Goal: Task Accomplishment & Management: Use online tool/utility

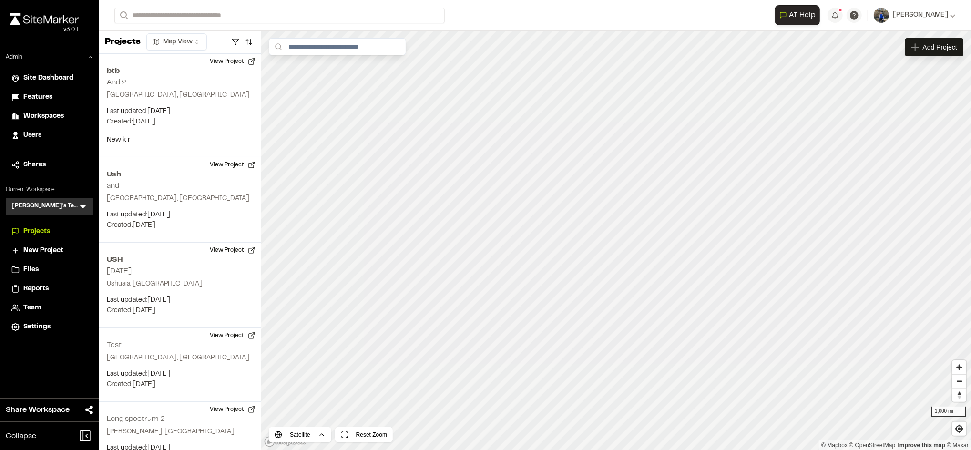
click at [83, 206] on icon at bounding box center [83, 206] width 6 height 3
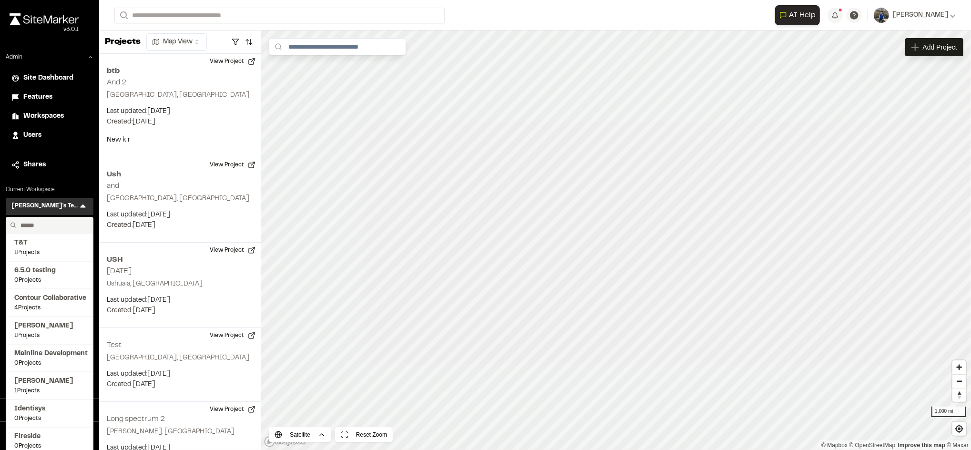
click at [36, 223] on input "text" at bounding box center [53, 225] width 72 height 16
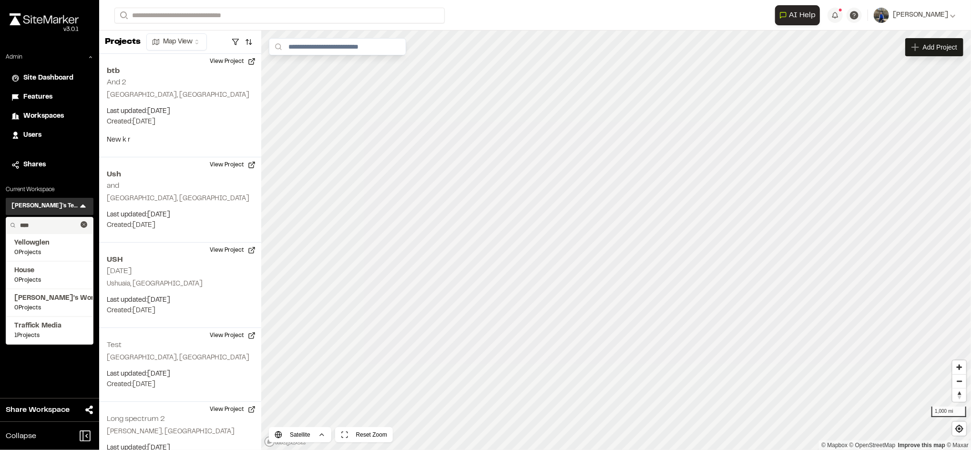
type input "****"
click at [42, 221] on input "****" at bounding box center [48, 225] width 64 height 16
type input "**********"
click at [47, 114] on span "Workspaces" at bounding box center [43, 116] width 41 height 10
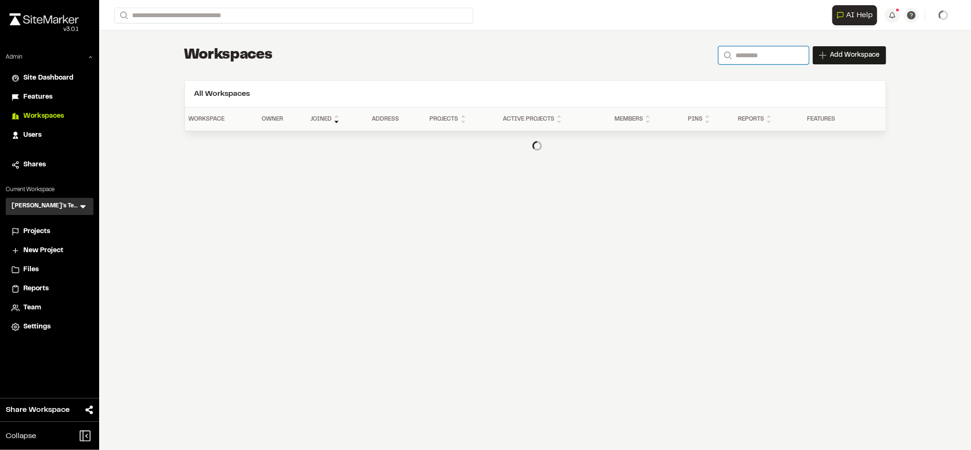
click at [770, 54] on input "Search" at bounding box center [763, 55] width 91 height 18
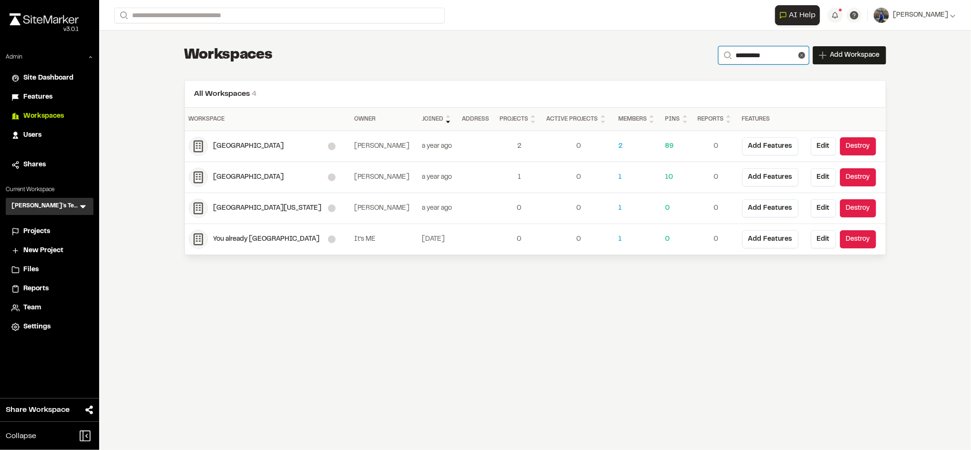
click at [740, 54] on input "**********" at bounding box center [763, 55] width 91 height 18
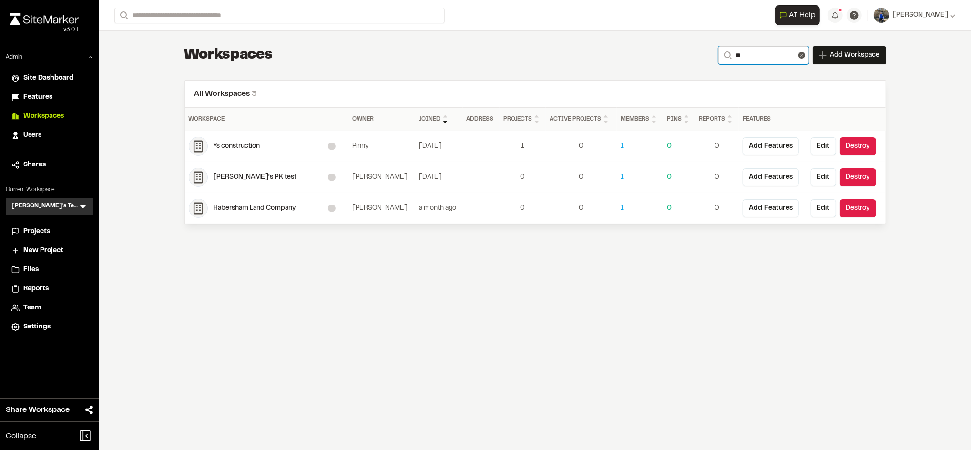
type input "**"
click at [801, 58] on button at bounding box center [801, 55] width 7 height 7
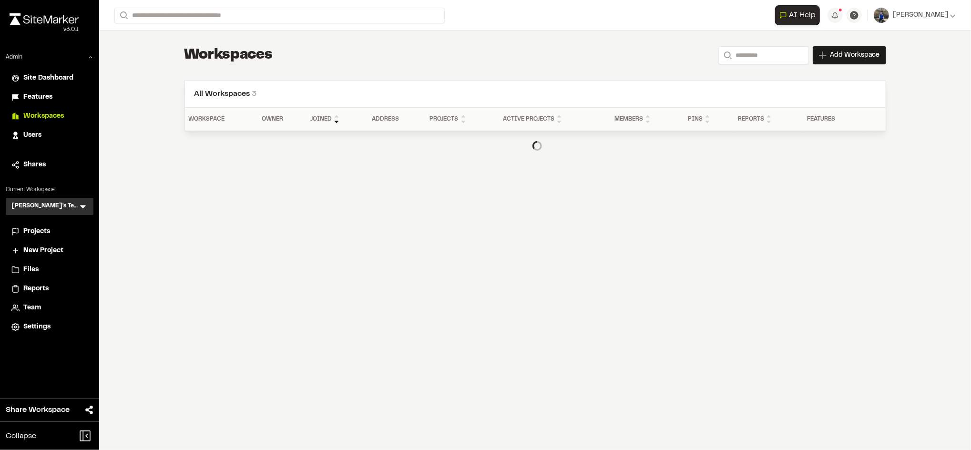
click at [635, 44] on div "**********" at bounding box center [535, 102] width 732 height 145
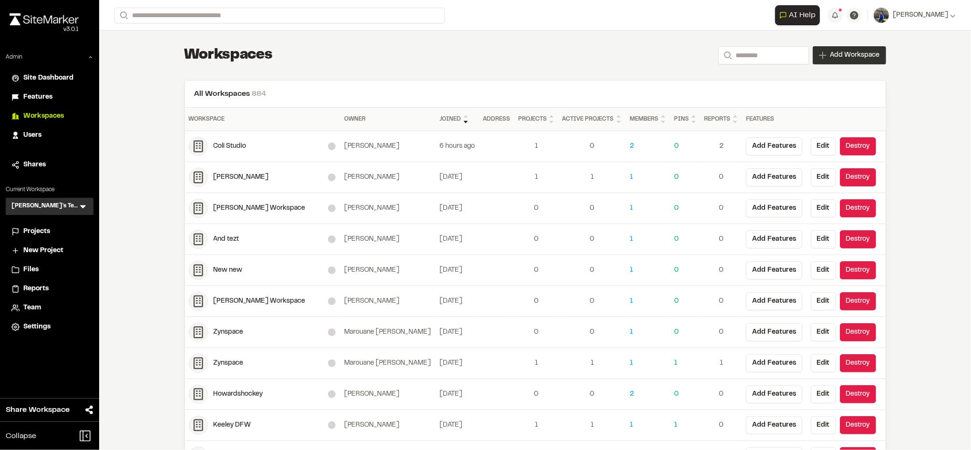
click at [852, 54] on span "Add Workspace" at bounding box center [855, 56] width 50 height 10
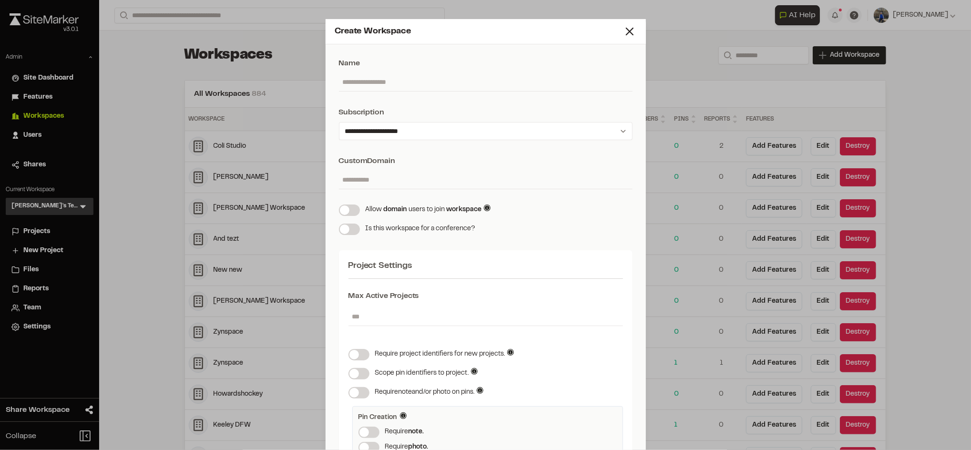
click at [416, 77] on input "text" at bounding box center [486, 82] width 294 height 18
type input "**********"
click at [624, 29] on icon at bounding box center [629, 31] width 13 height 13
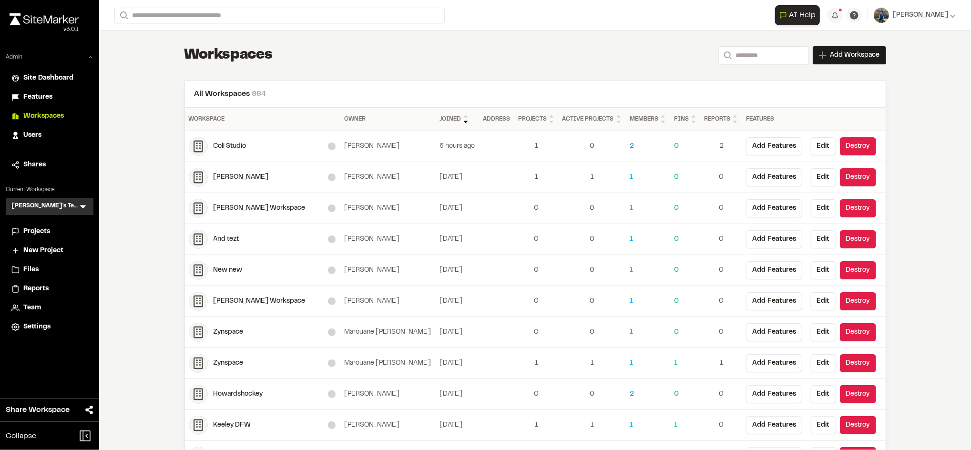
click at [90, 56] on icon at bounding box center [91, 57] width 6 height 6
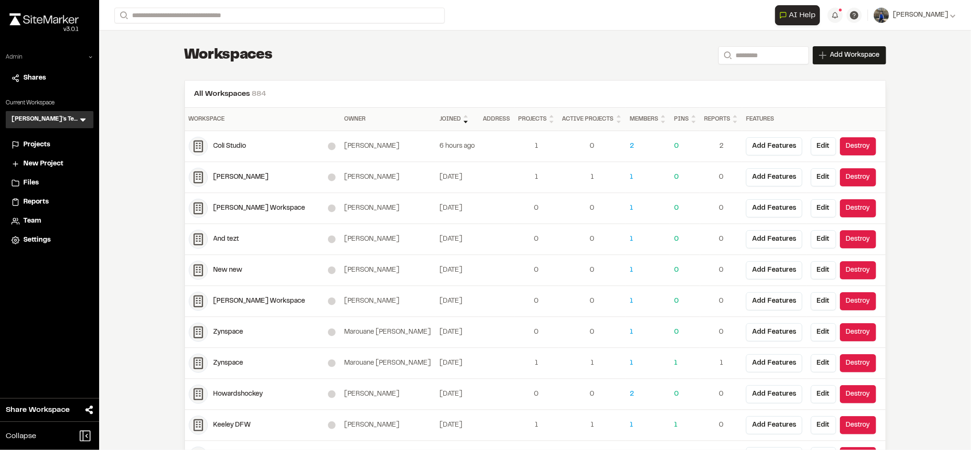
click at [87, 121] on icon at bounding box center [83, 120] width 10 height 10
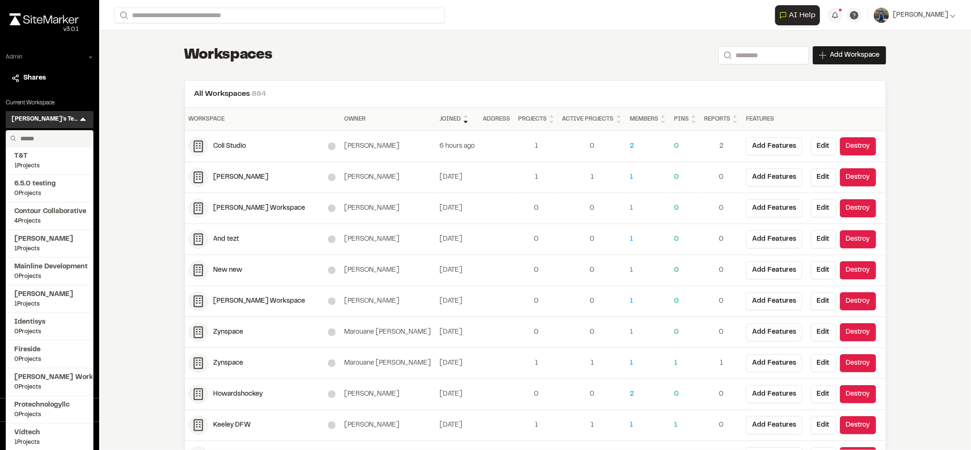
click at [91, 72] on li "Shares" at bounding box center [50, 78] width 88 height 18
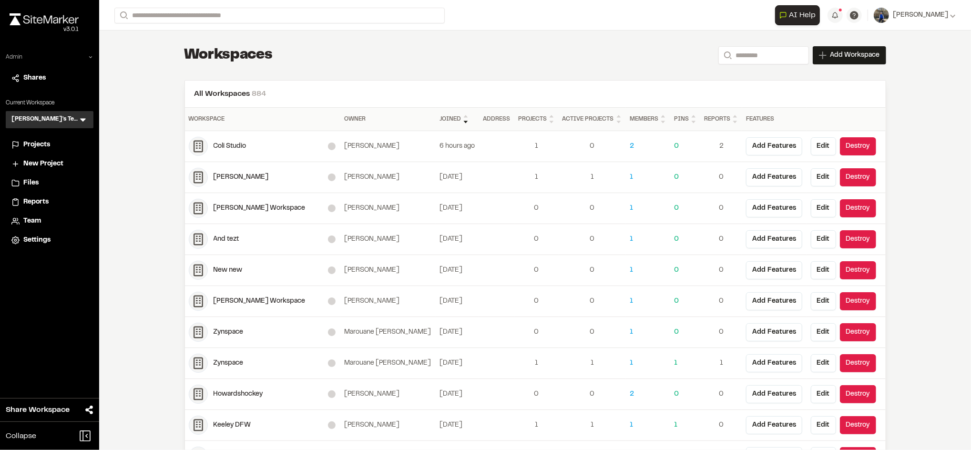
click at [35, 219] on span "Team" at bounding box center [32, 221] width 18 height 10
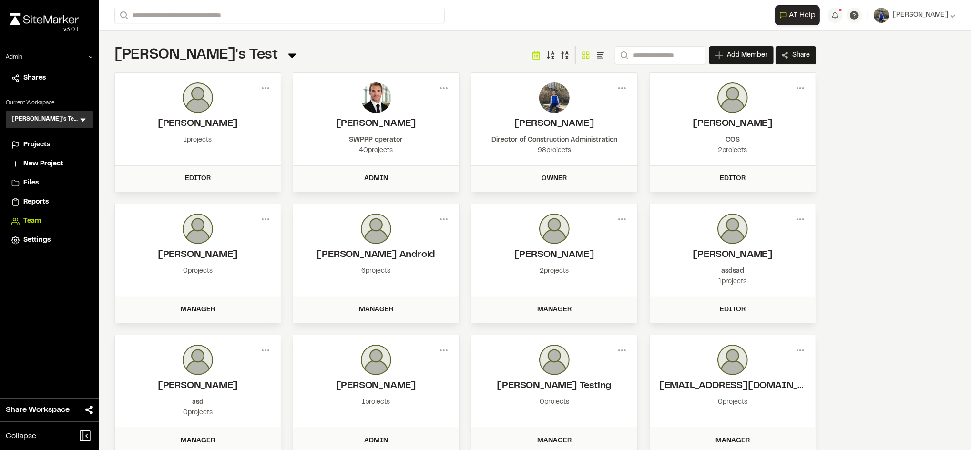
click at [285, 49] on icon at bounding box center [291, 55] width 13 height 13
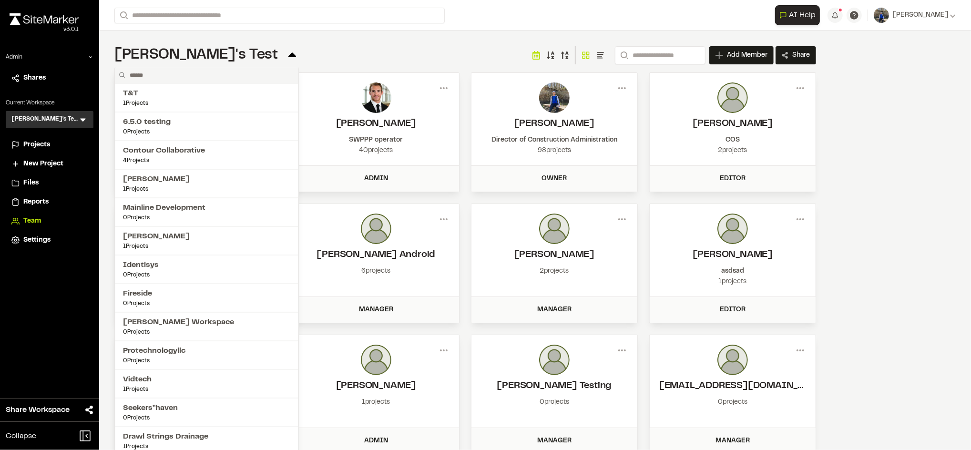
click at [305, 39] on div "**********" at bounding box center [465, 265] width 732 height 471
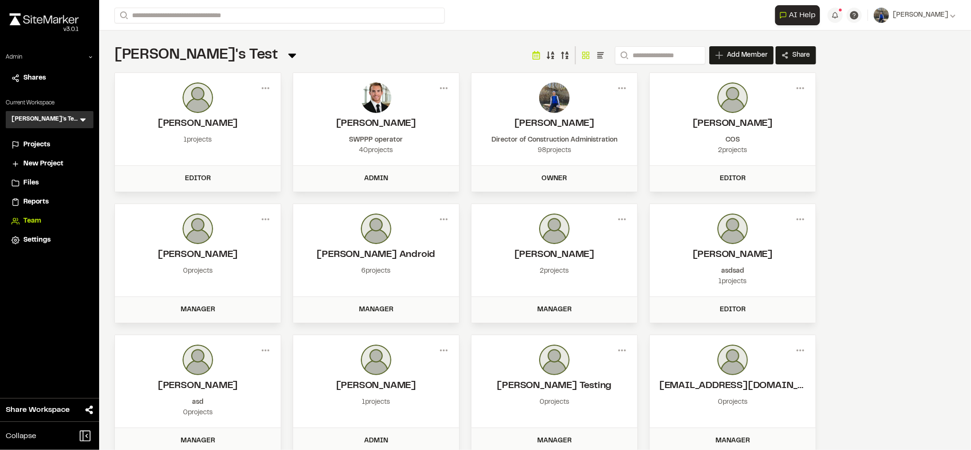
click at [95, 53] on div "Admin Shares Current Workspace Troy's Test TT Menu Projects New Project Files R…" at bounding box center [49, 151] width 99 height 196
click at [93, 54] on div "Admin Shares Current Workspace Troy's Test TT Menu Projects New Project Files R…" at bounding box center [49, 151] width 99 height 196
click at [91, 55] on icon at bounding box center [91, 57] width 6 height 6
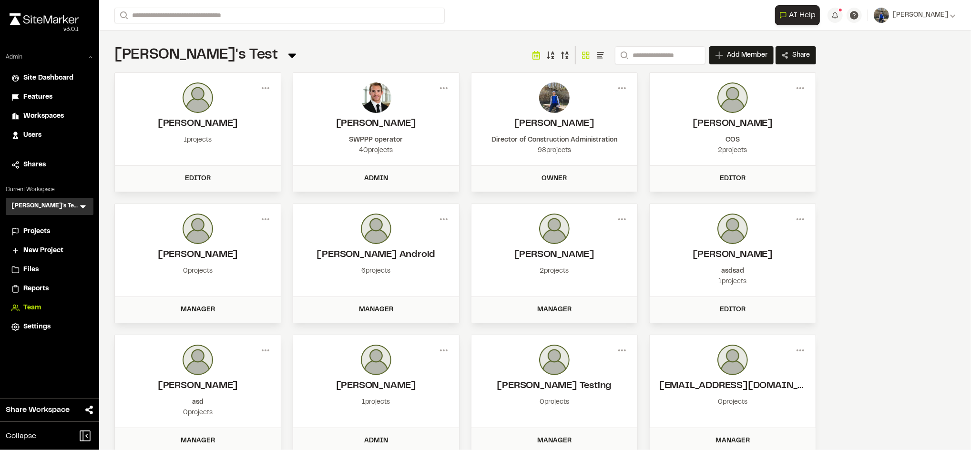
click at [32, 112] on span "Workspaces" at bounding box center [43, 116] width 41 height 10
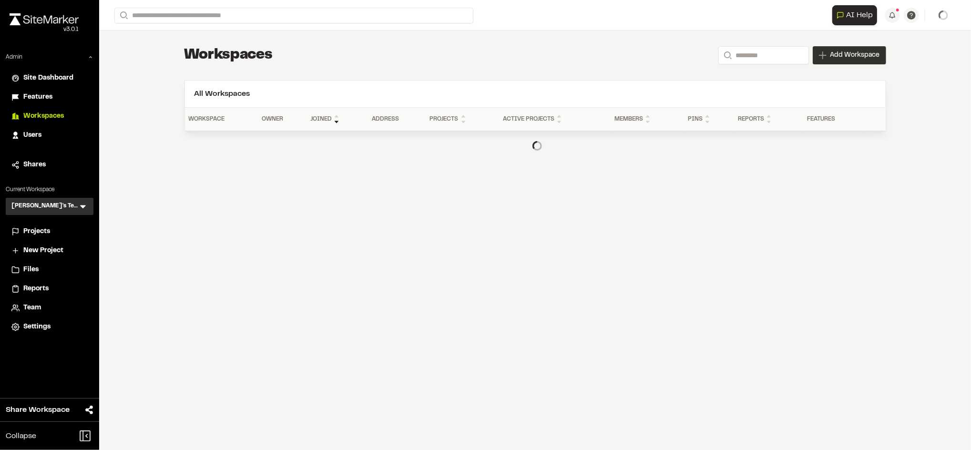
click at [847, 46] on div "Add Workspace" at bounding box center [848, 55] width 73 height 18
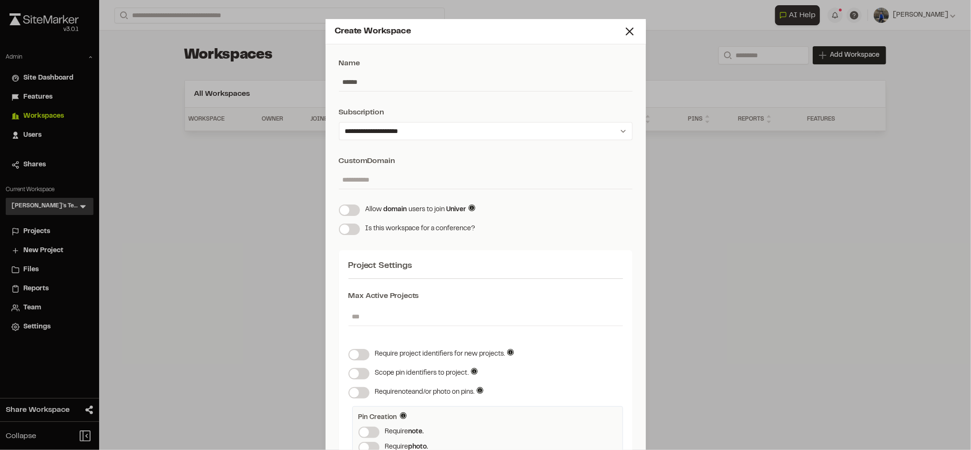
click at [362, 81] on input "******" at bounding box center [486, 82] width 294 height 18
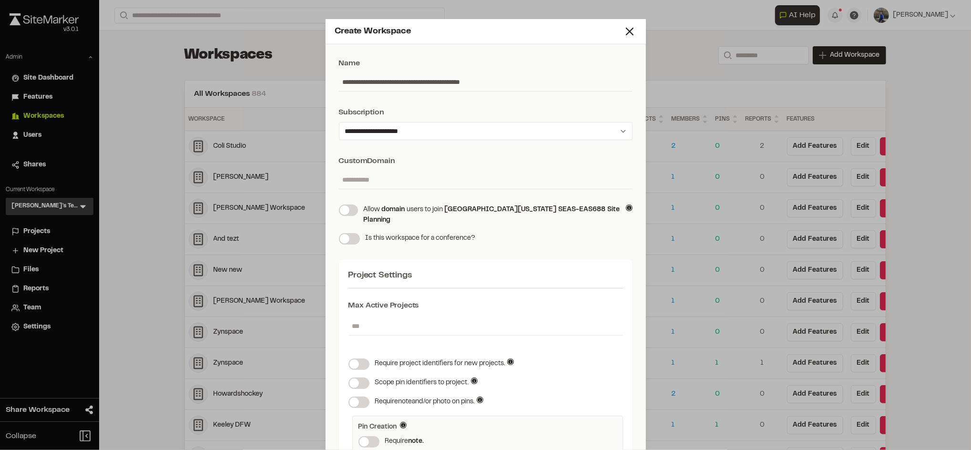
click at [437, 79] on input "**********" at bounding box center [486, 82] width 294 height 18
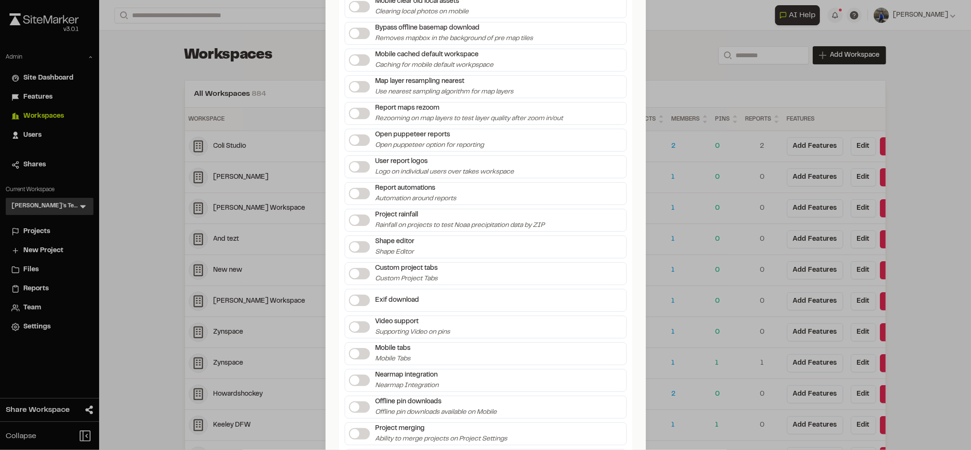
scroll to position [1907, 0]
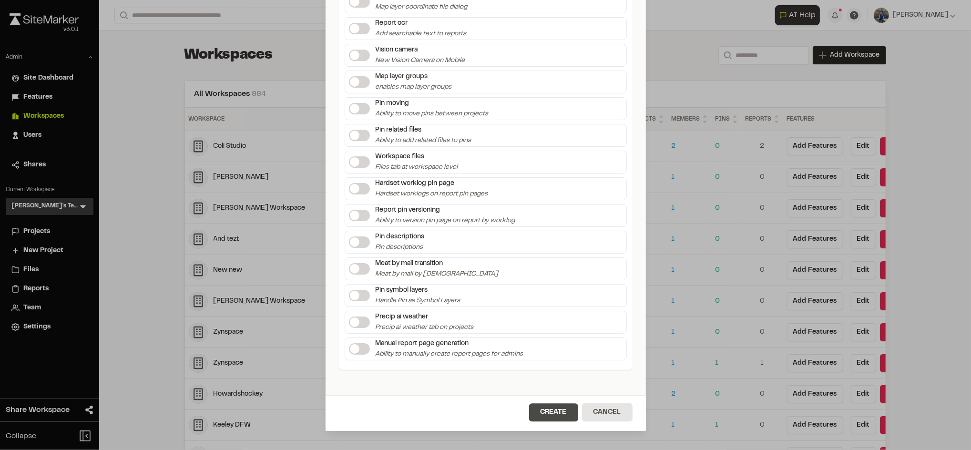
type input "**********"
click at [538, 412] on button "Create" at bounding box center [553, 412] width 49 height 18
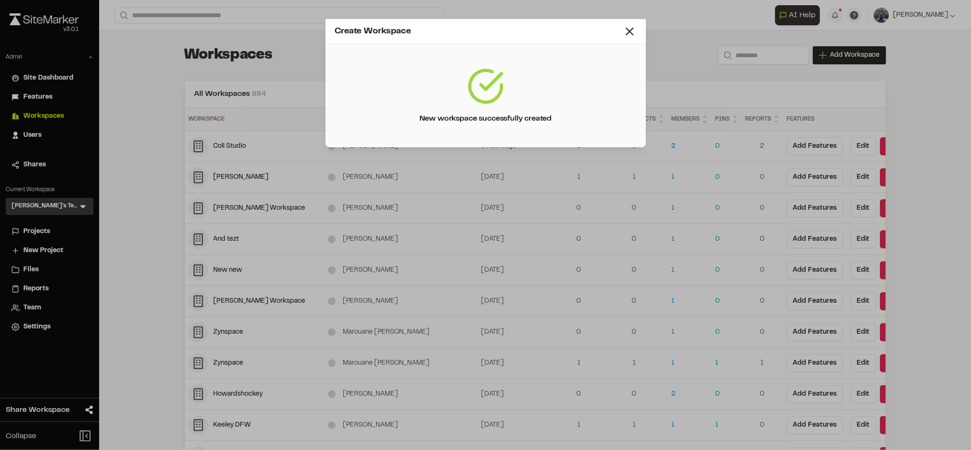
scroll to position [0, 0]
click at [633, 32] on icon at bounding box center [629, 31] width 13 height 13
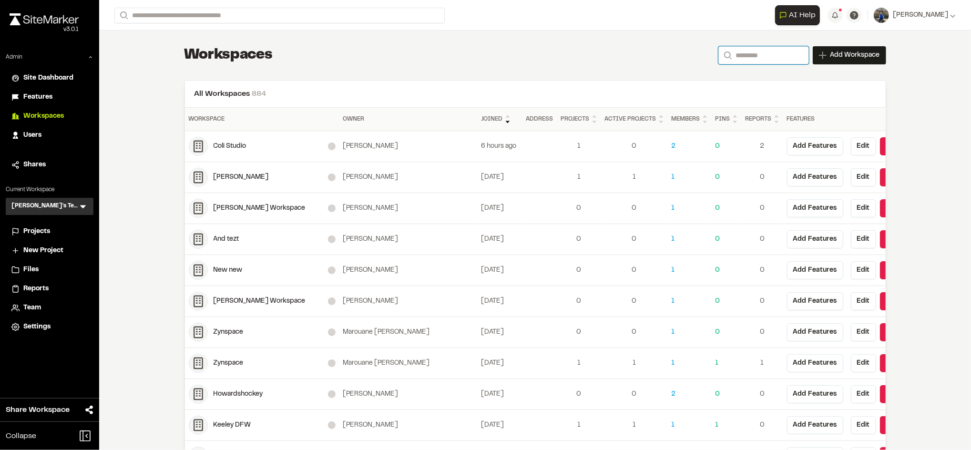
click at [746, 46] on input "Search" at bounding box center [763, 55] width 91 height 18
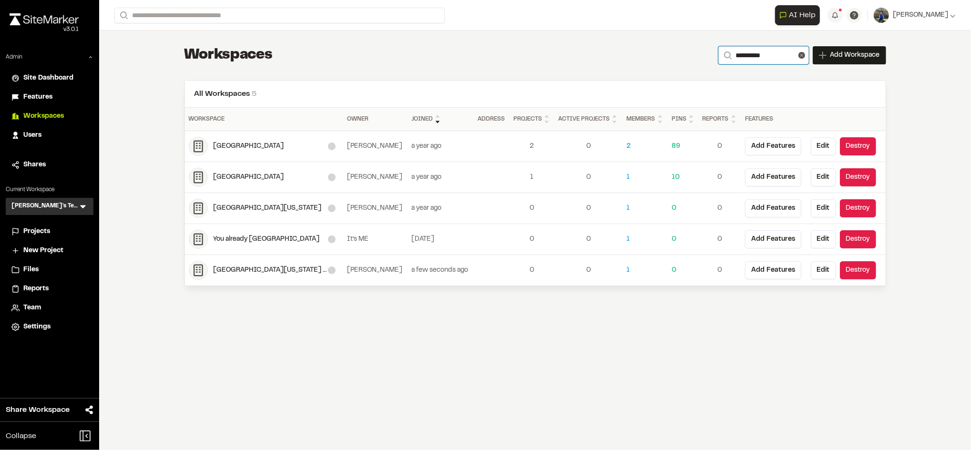
type input "**********"
click at [280, 273] on div "University of Michigan SEAS-EAS 688 Site Planning and Design" at bounding box center [270, 270] width 114 height 10
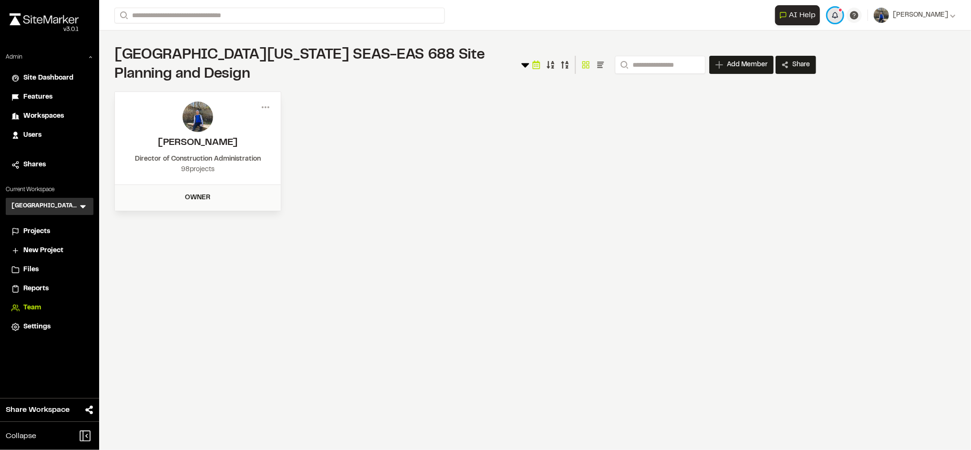
click at [842, 20] on button "button" at bounding box center [834, 15] width 15 height 15
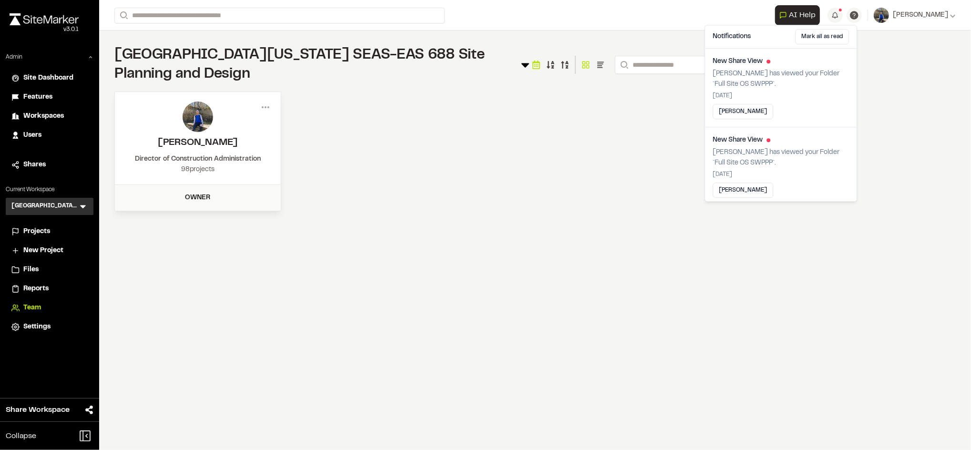
click at [507, 152] on div "Menu Troy Brennan Director of Construction Administration 98 projects Owner Mem…" at bounding box center [464, 151] width 701 height 120
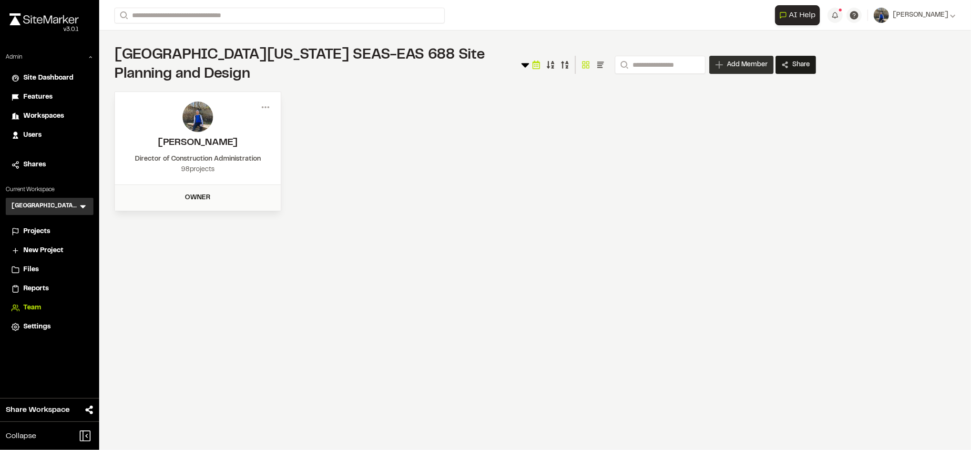
click at [741, 67] on span "Add Member" at bounding box center [747, 65] width 41 height 10
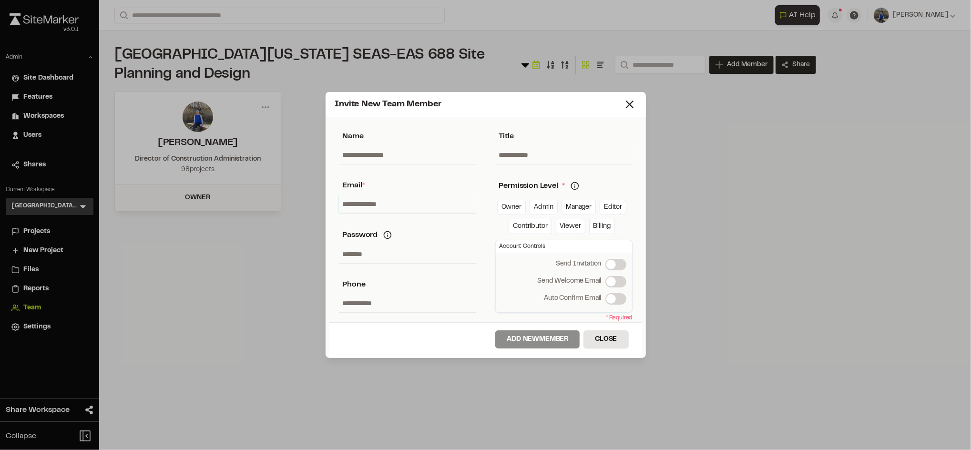
paste input "**********"
click at [395, 204] on input "text" at bounding box center [407, 204] width 137 height 18
type input "**********"
click at [506, 208] on link "Owner" at bounding box center [511, 207] width 29 height 15
click at [616, 284] on span at bounding box center [611, 282] width 10 height 10
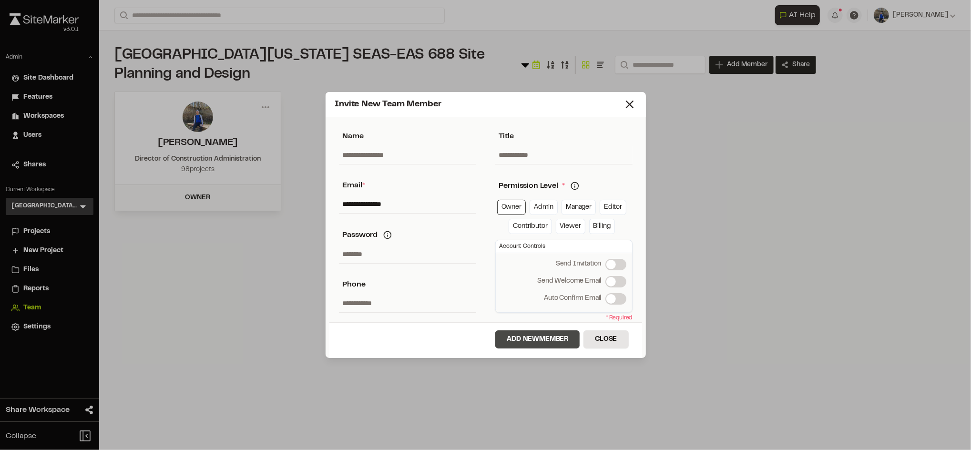
click at [542, 338] on button "Add New Member" at bounding box center [537, 339] width 84 height 18
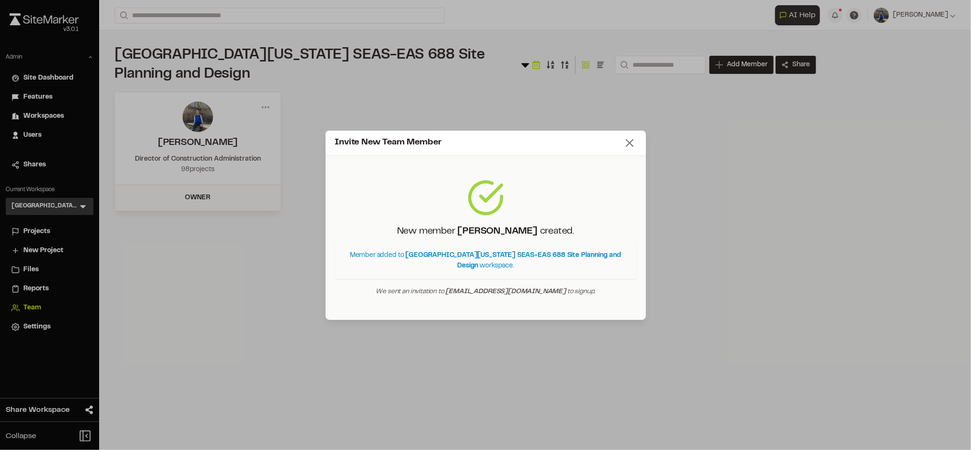
click at [627, 146] on line at bounding box center [629, 143] width 7 height 7
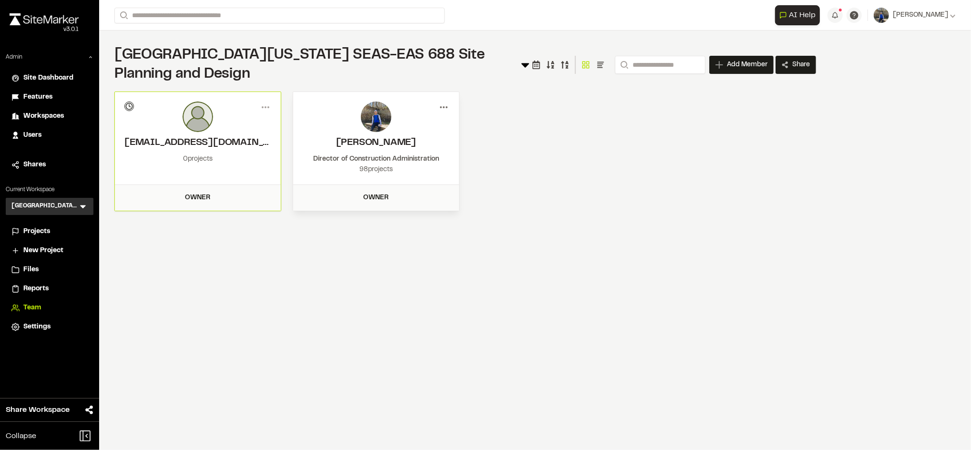
click at [443, 107] on circle at bounding box center [444, 107] width 2 height 2
click at [395, 159] on div "Remove" at bounding box center [409, 156] width 83 height 14
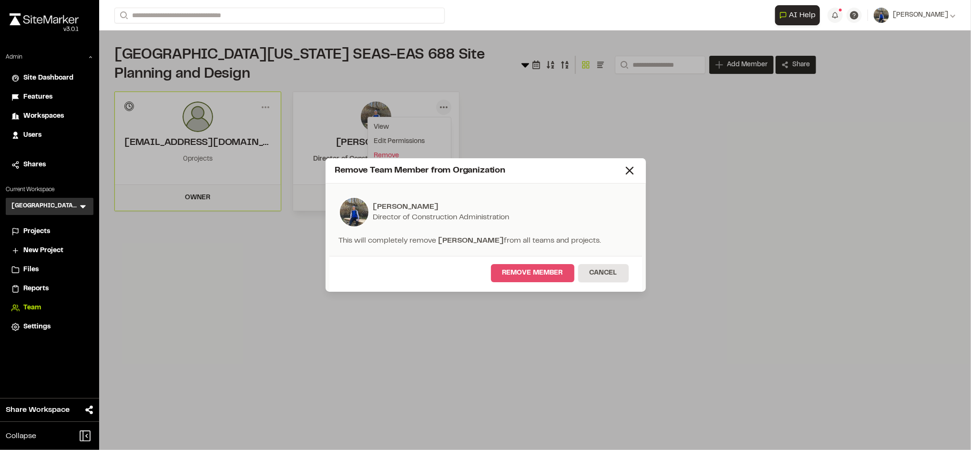
click at [550, 275] on button "Remove Member" at bounding box center [532, 273] width 83 height 18
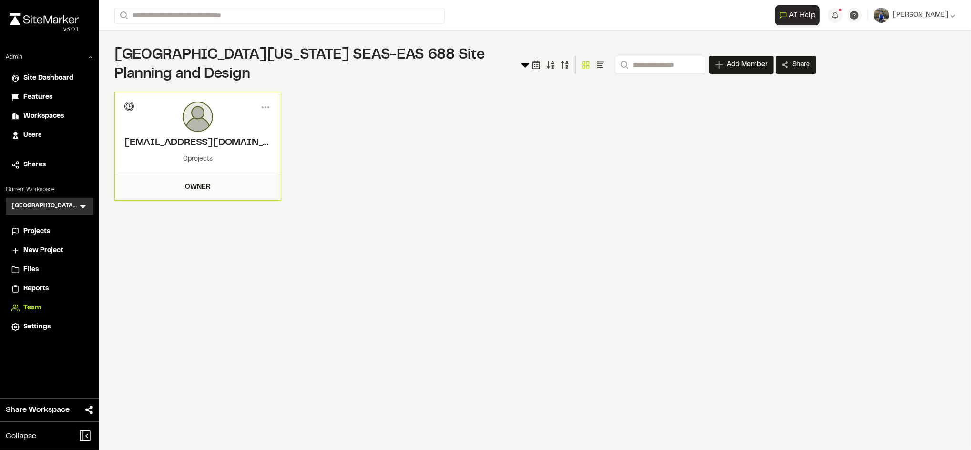
click at [470, 221] on div "**********" at bounding box center [535, 225] width 872 height 450
click at [46, 227] on span "Projects" at bounding box center [36, 231] width 27 height 10
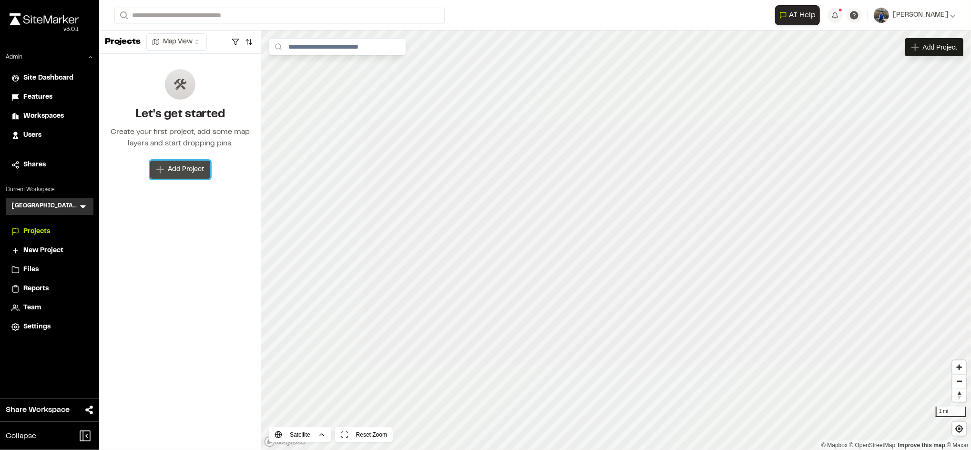
click at [182, 174] on span "Add Project" at bounding box center [186, 170] width 36 height 10
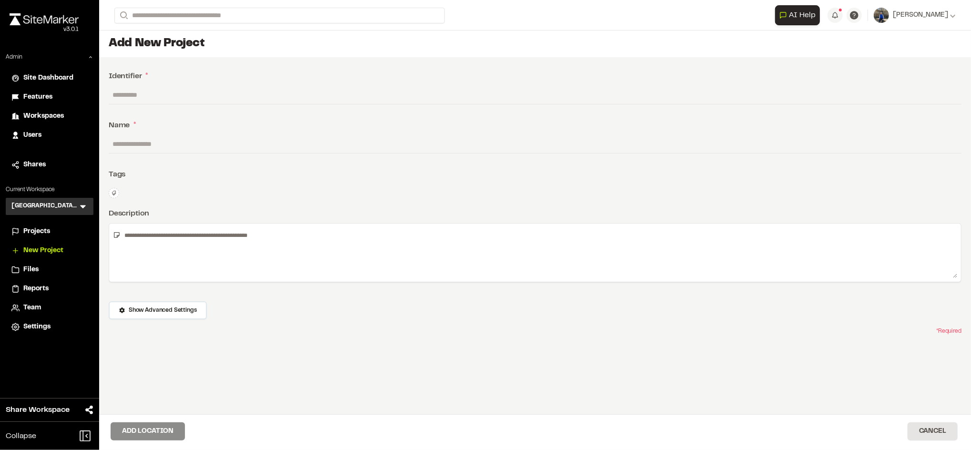
click at [198, 88] on input "text" at bounding box center [535, 95] width 852 height 18
paste input "**********"
click at [208, 96] on input "**********" at bounding box center [535, 95] width 852 height 18
type input "**********"
click at [241, 140] on input "text" at bounding box center [535, 144] width 852 height 18
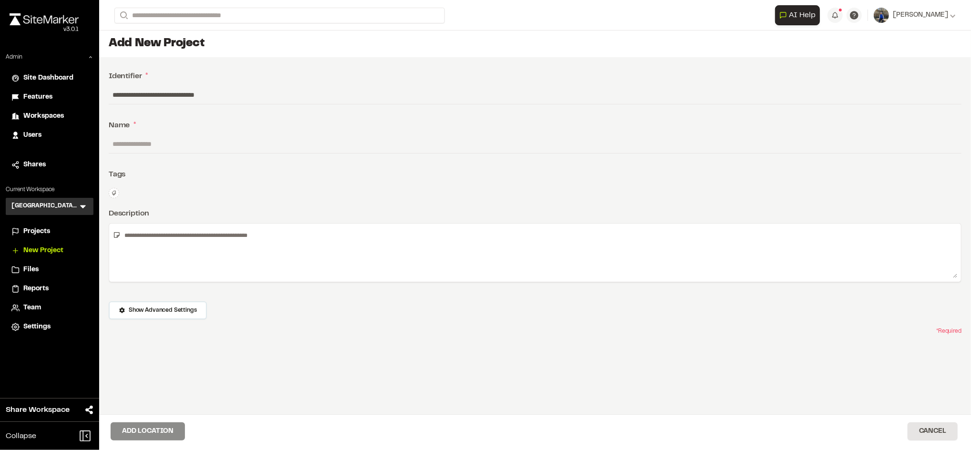
paste input "**********"
type input "**********"
click at [232, 237] on textarea at bounding box center [539, 252] width 836 height 51
type textarea "*"
click at [132, 423] on button "Add Location" at bounding box center [148, 431] width 74 height 18
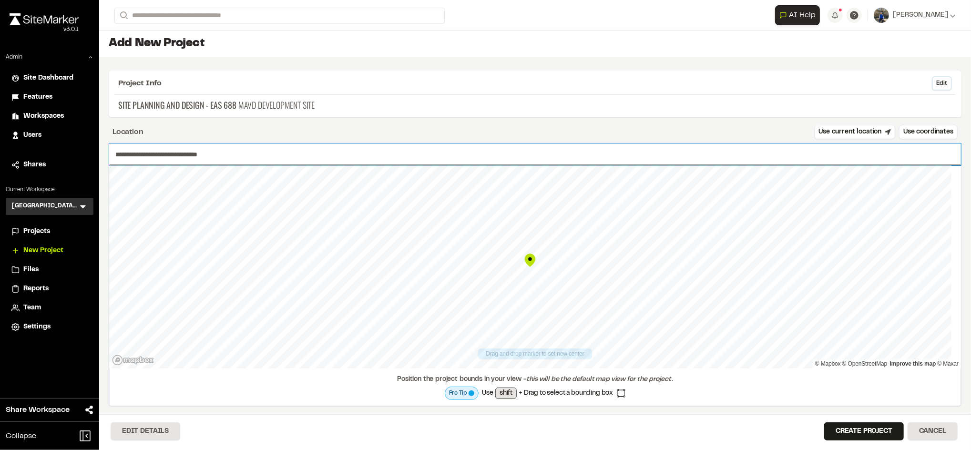
click at [215, 143] on input "**********" at bounding box center [535, 154] width 852 height 22
type input "**********"
drag, startPoint x: 116, startPoint y: 154, endPoint x: 198, endPoint y: 153, distance: 82.4
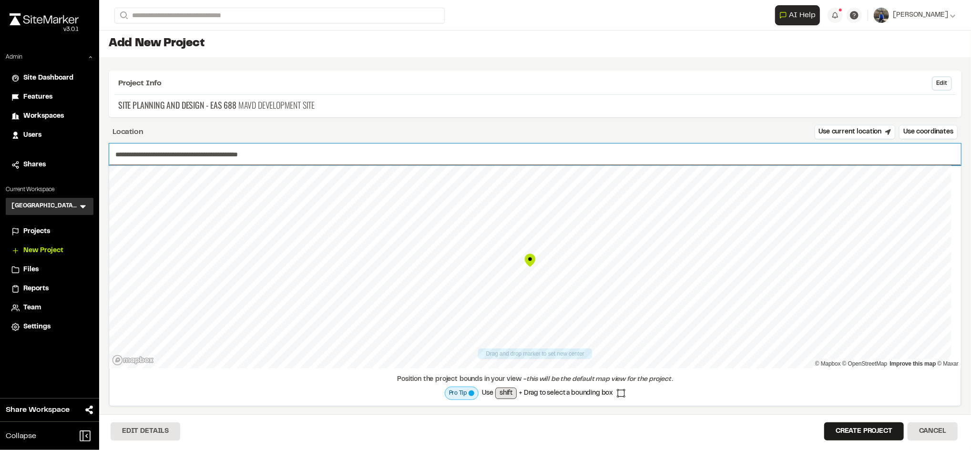
click at [198, 153] on input "**********" at bounding box center [535, 154] width 852 height 22
click at [309, 143] on input "**********" at bounding box center [535, 154] width 852 height 22
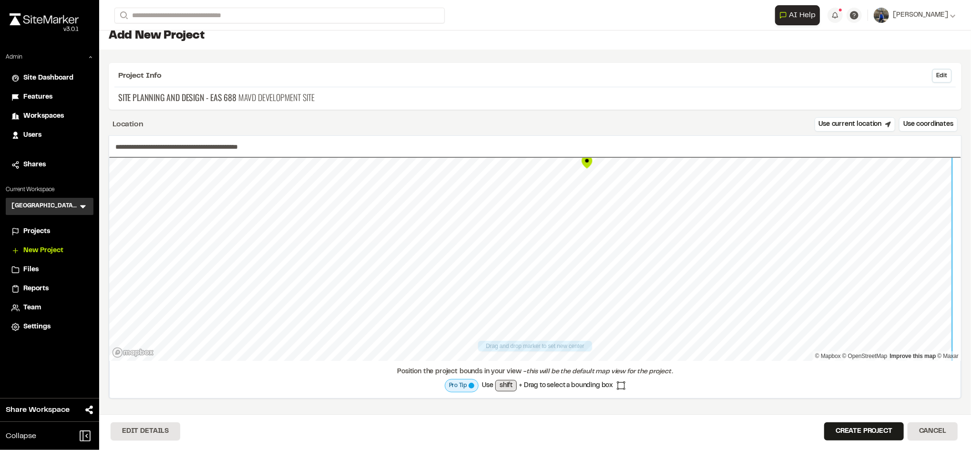
click at [587, 112] on div "**********" at bounding box center [535, 250] width 852 height 374
click at [857, 436] on button "Create Project" at bounding box center [864, 431] width 80 height 18
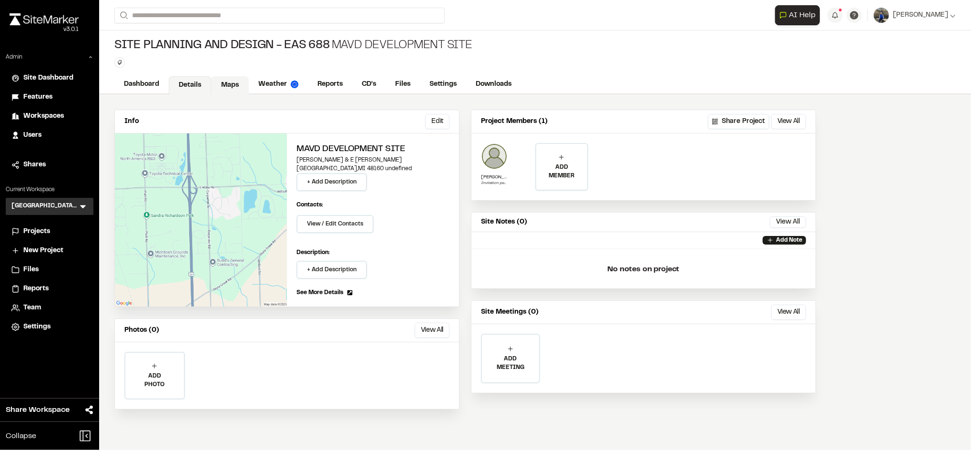
click at [237, 82] on link "Maps" at bounding box center [230, 85] width 38 height 18
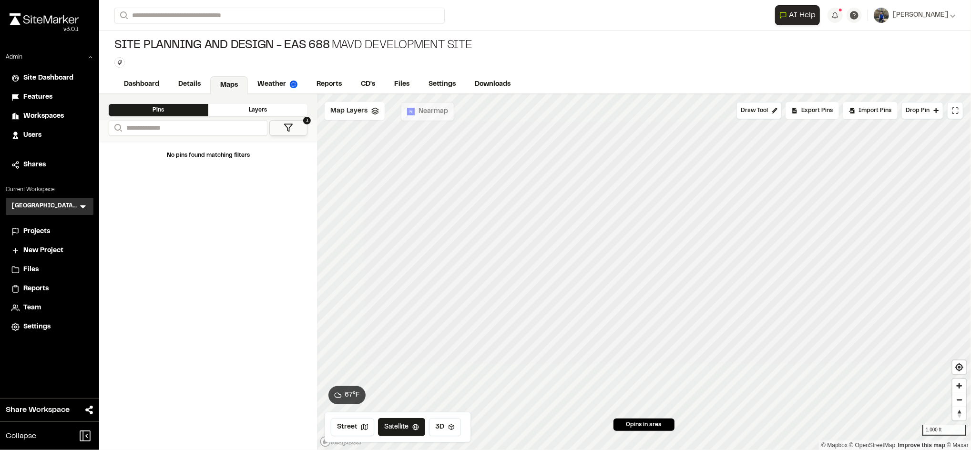
click at [40, 305] on span "Team" at bounding box center [32, 308] width 18 height 10
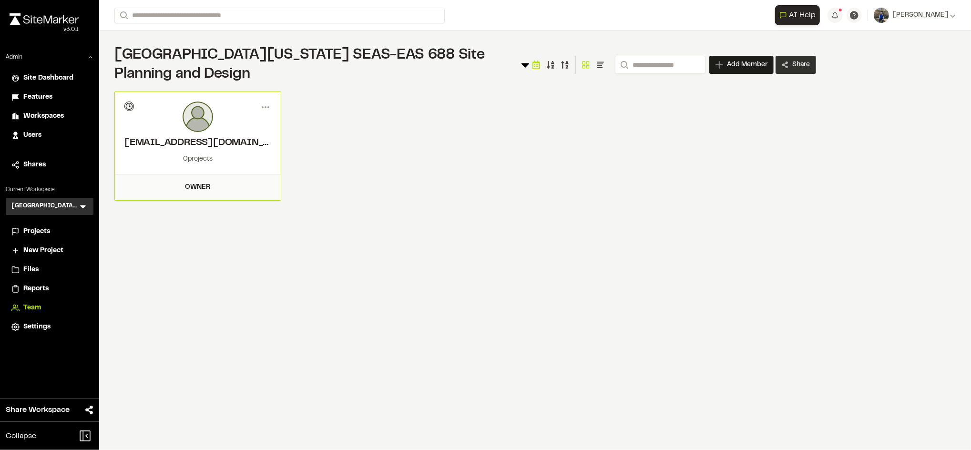
click at [792, 67] on span "Share" at bounding box center [801, 65] width 18 height 10
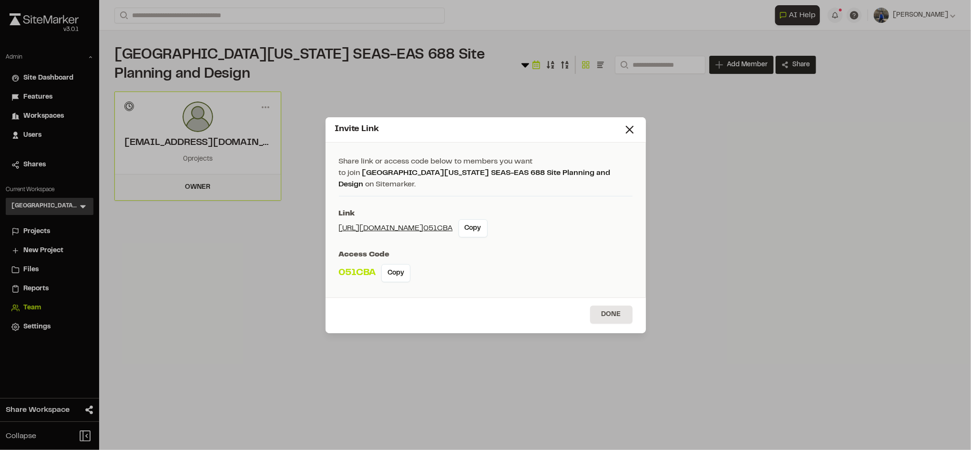
click at [257, 251] on div "Invite Link Share link or access code below to members you want to join Univers…" at bounding box center [485, 225] width 971 height 450
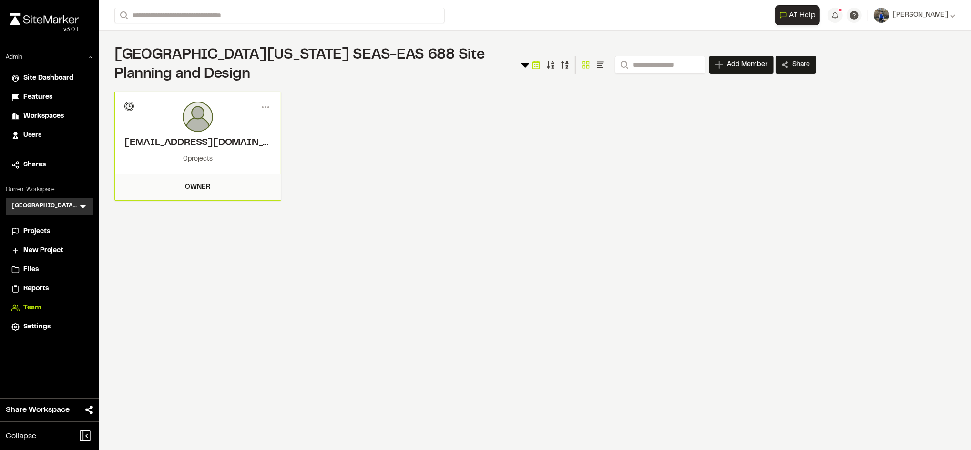
click at [30, 233] on span "Projects" at bounding box center [36, 231] width 27 height 10
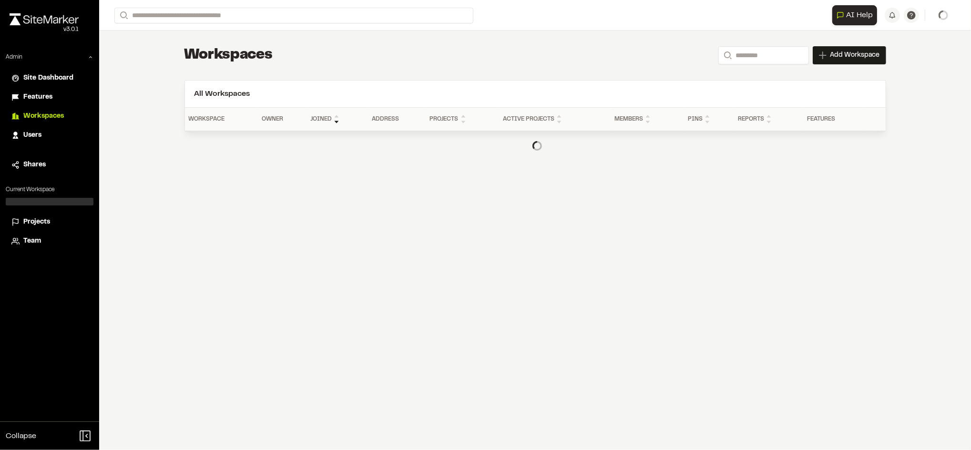
click at [48, 219] on span "Projects" at bounding box center [36, 222] width 27 height 10
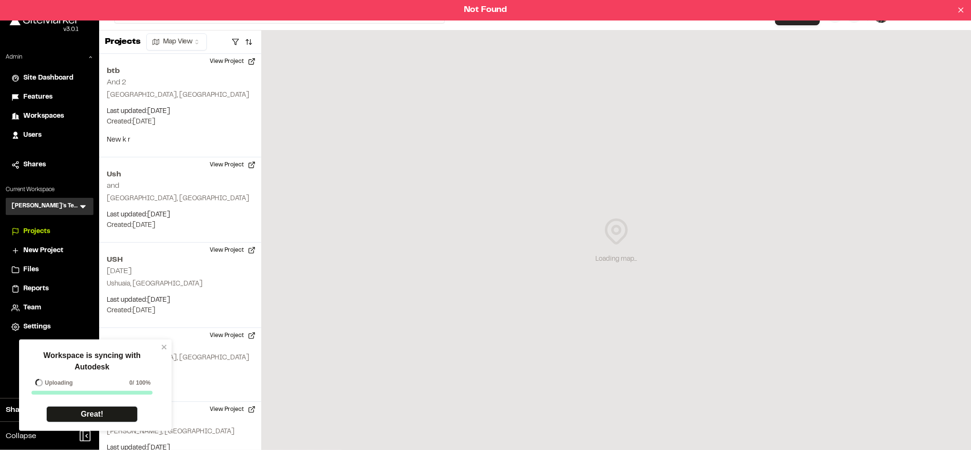
click at [79, 207] on icon at bounding box center [83, 207] width 10 height 10
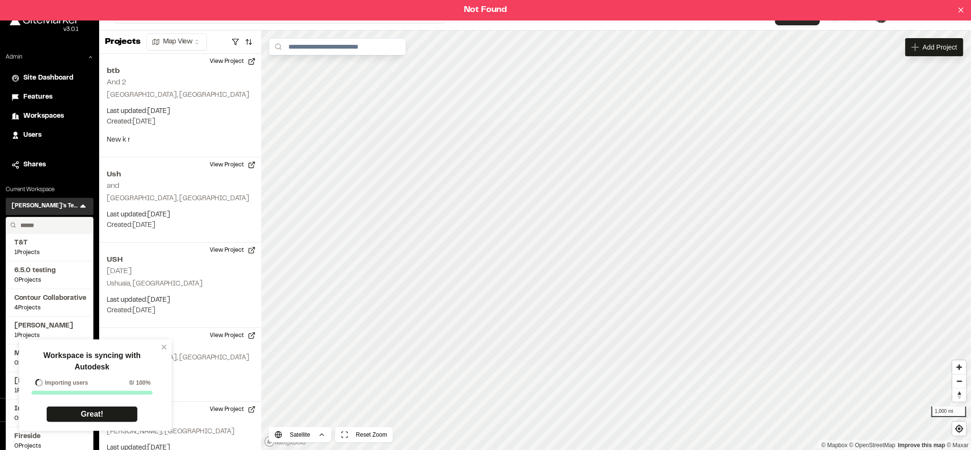
click at [57, 224] on input "text" at bounding box center [53, 225] width 72 height 16
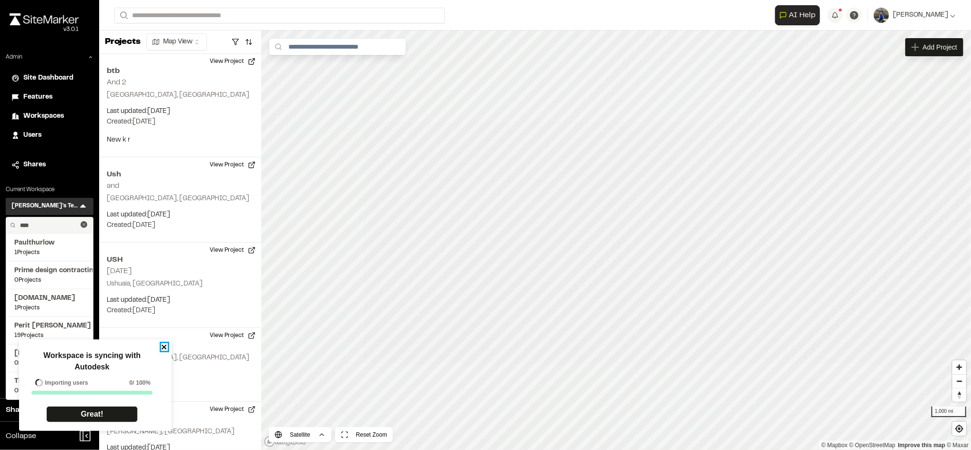
click at [162, 345] on icon "close" at bounding box center [164, 347] width 7 height 8
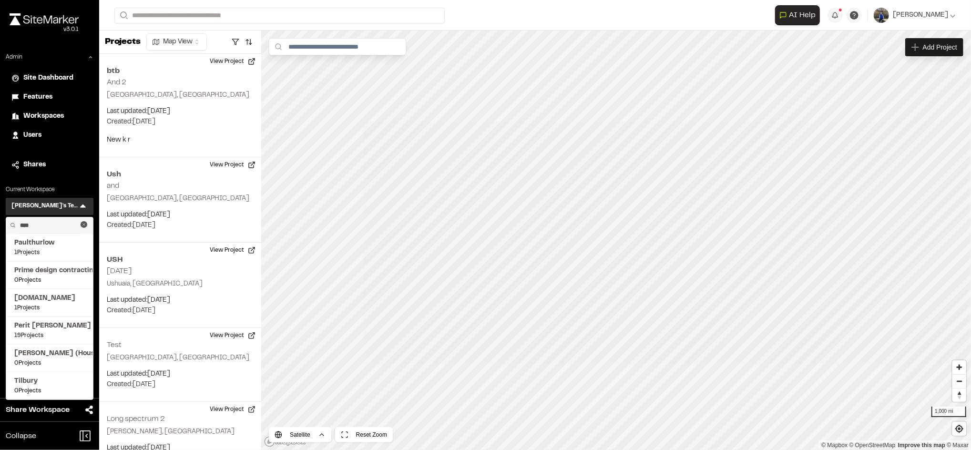
click at [57, 223] on input "****" at bounding box center [48, 225] width 64 height 16
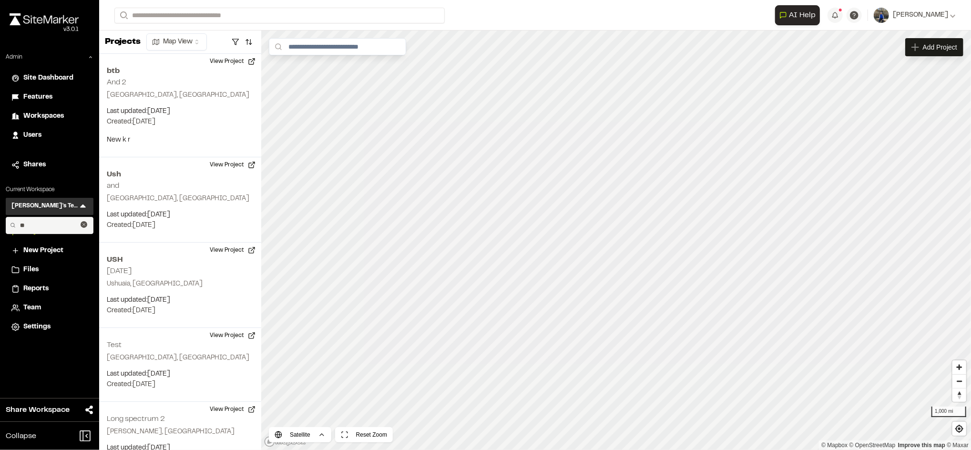
type input "*"
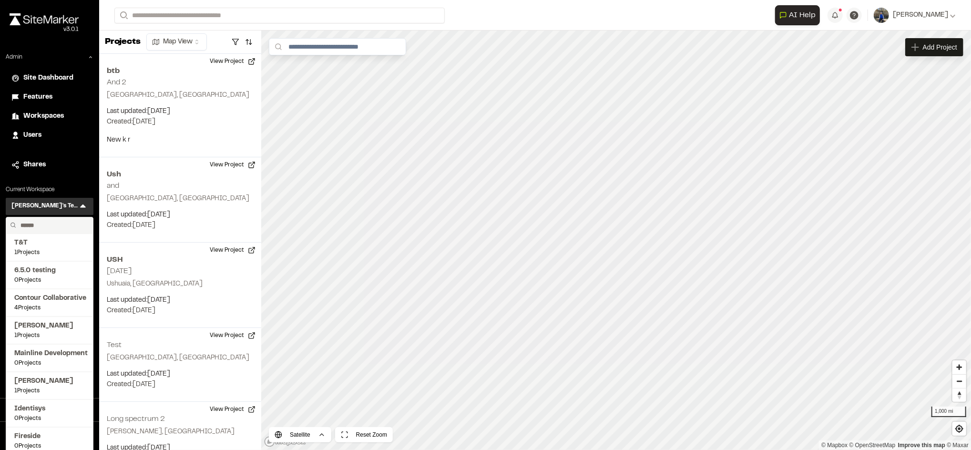
click at [30, 112] on span "Workspaces" at bounding box center [43, 116] width 41 height 10
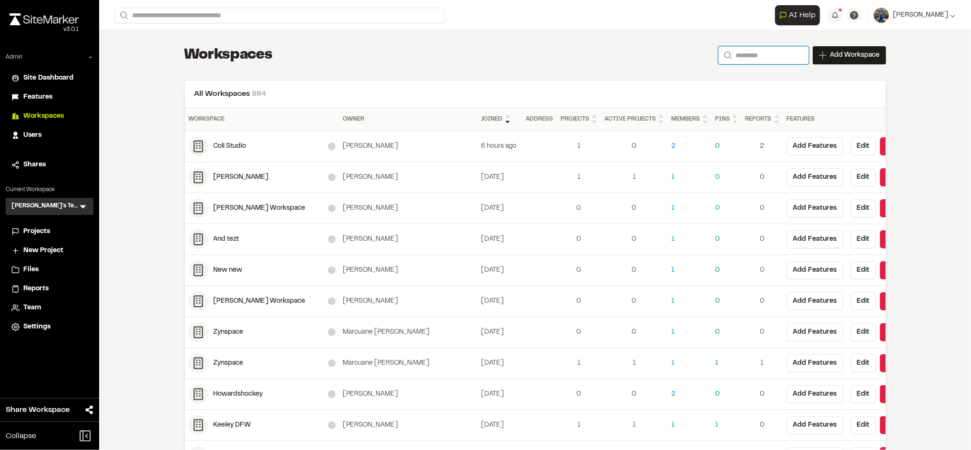
click at [757, 55] on input "Search" at bounding box center [763, 55] width 91 height 18
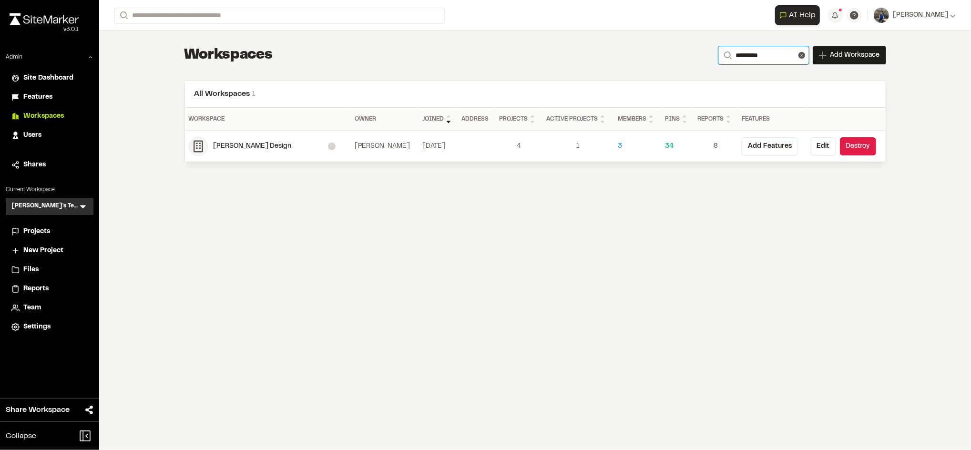
type input "**********"
click at [245, 148] on div "Kissinger Design" at bounding box center [270, 146] width 114 height 10
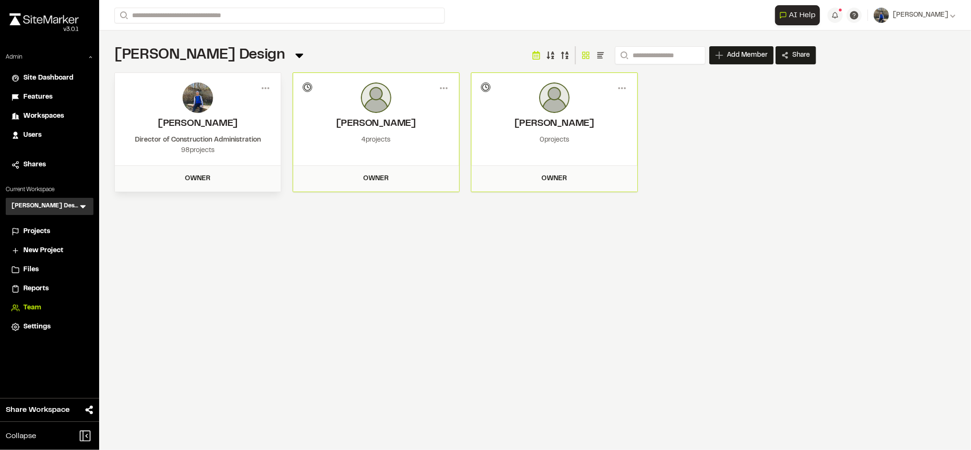
click at [56, 229] on div "Projects" at bounding box center [55, 231] width 64 height 10
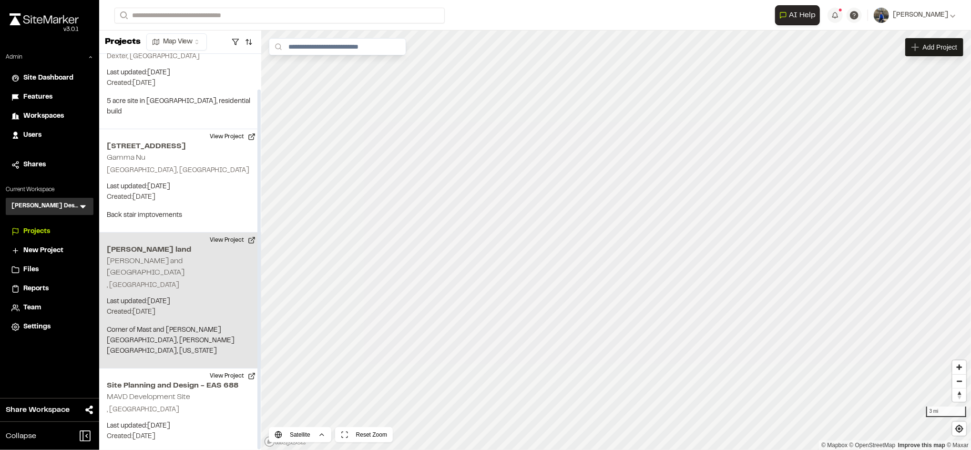
scroll to position [39, 0]
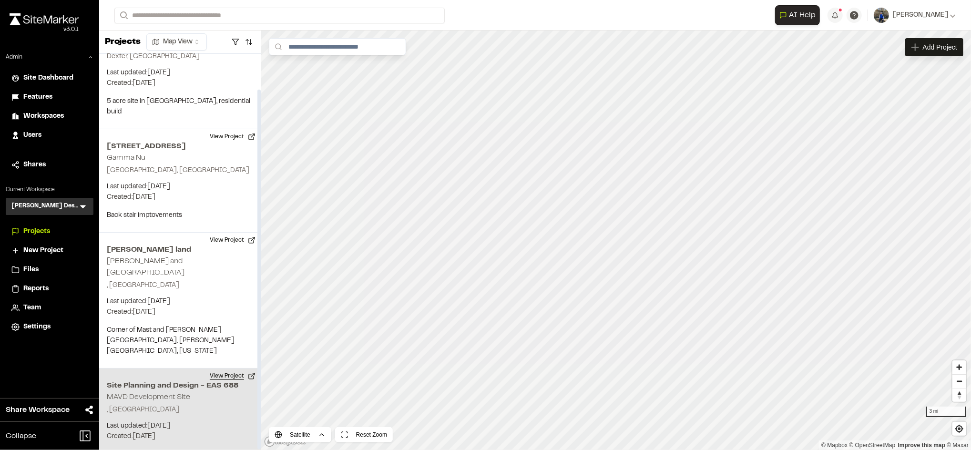
click at [230, 368] on button "View Project" at bounding box center [232, 375] width 57 height 15
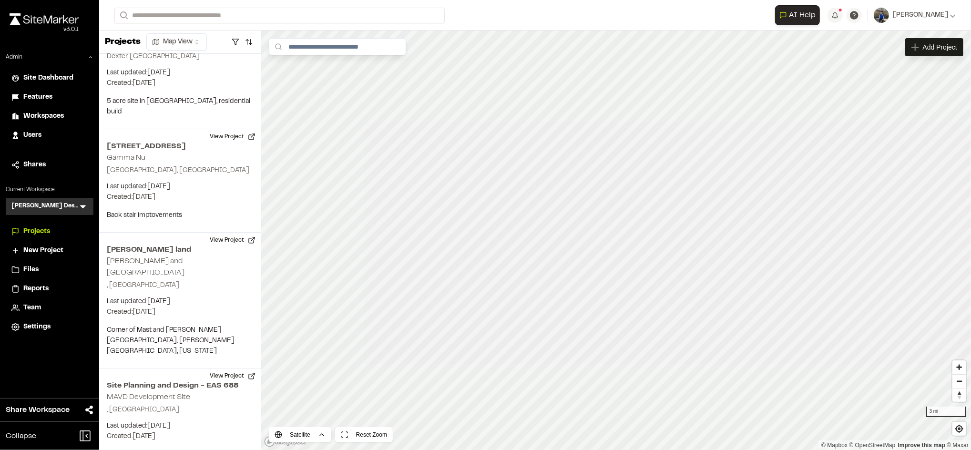
click at [36, 304] on span "Team" at bounding box center [32, 308] width 18 height 10
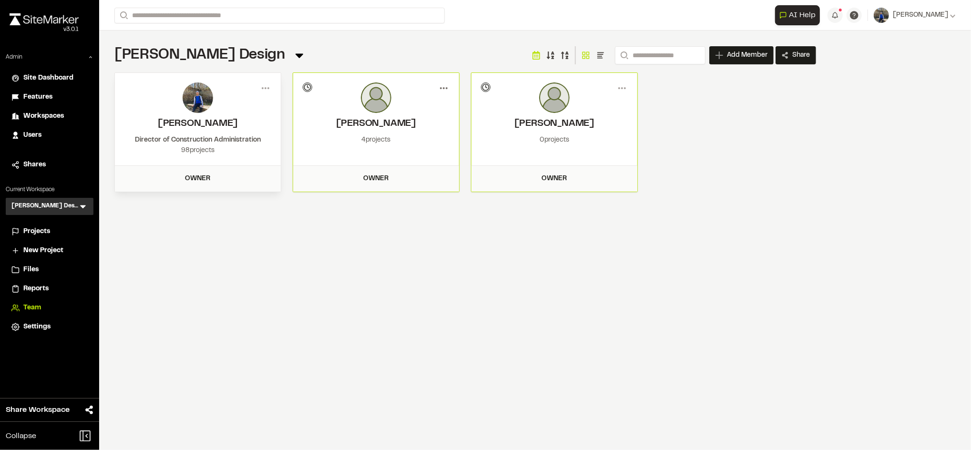
click at [447, 90] on icon at bounding box center [443, 88] width 15 height 15
click at [410, 108] on div "View" at bounding box center [409, 108] width 83 height 14
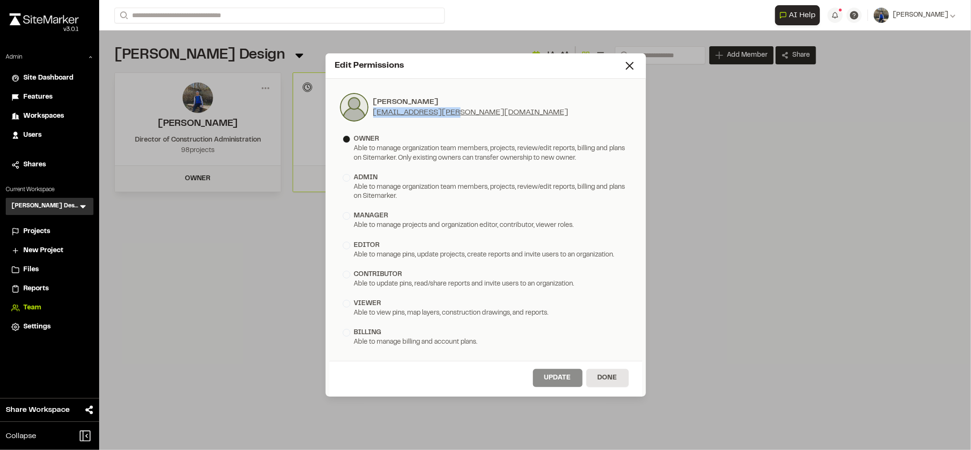
drag, startPoint x: 459, startPoint y: 112, endPoint x: 373, endPoint y: 114, distance: 86.3
click at [373, 114] on div "Paul Kissinger pk@kissinger.design" at bounding box center [486, 107] width 294 height 30
copy link "pk@kissinger.design"
click at [626, 66] on icon at bounding box center [629, 65] width 13 height 13
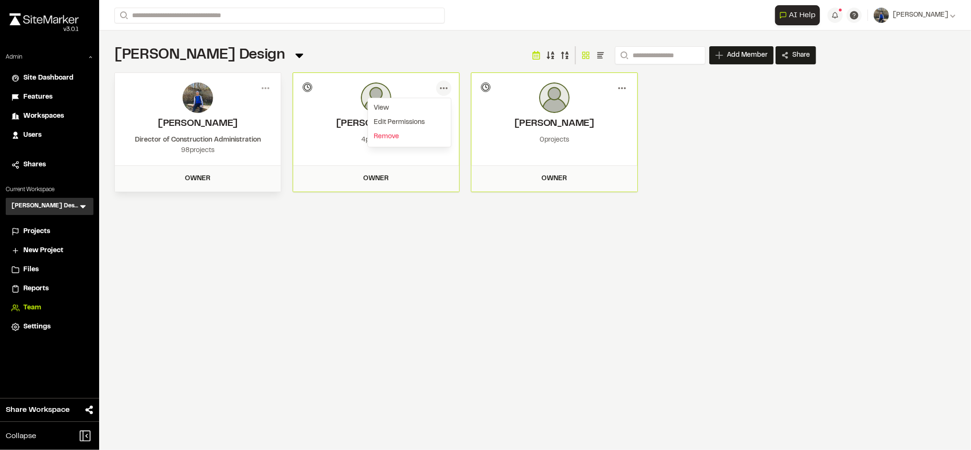
click at [624, 92] on icon at bounding box center [621, 88] width 15 height 15
click at [565, 107] on div "View" at bounding box center [587, 108] width 83 height 14
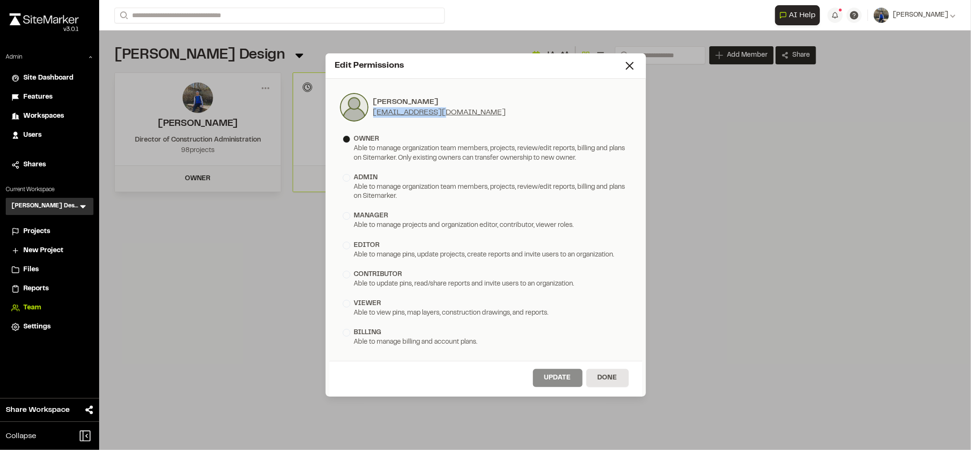
drag, startPoint x: 449, startPoint y: 112, endPoint x: 372, endPoint y: 114, distance: 76.8
click at [372, 114] on div "Paul Kissinger pdkiss@umich.edu" at bounding box center [486, 107] width 294 height 30
copy link "pdkiss@umich.edu"
click at [200, 239] on div "Edit Permissions Paul Kissinger pdkiss@umich.edu owner Able to manage organizat…" at bounding box center [485, 225] width 971 height 450
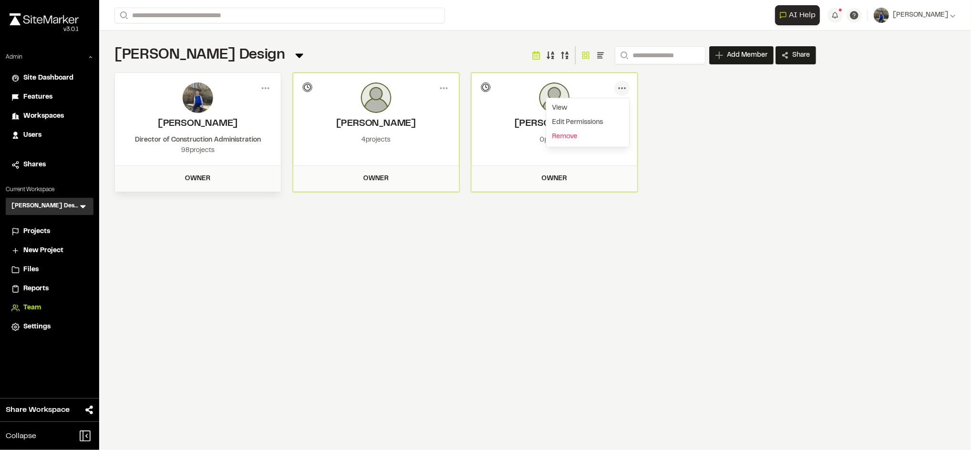
click at [57, 235] on div "Projects" at bounding box center [55, 231] width 64 height 10
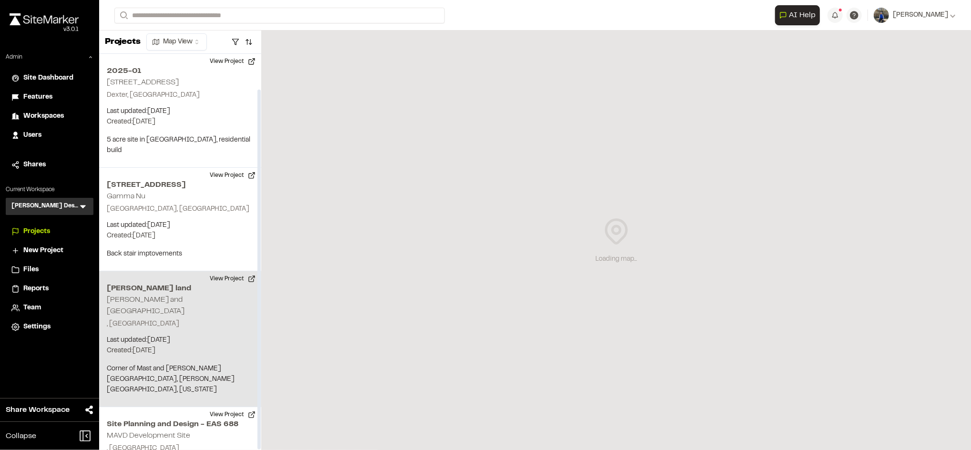
scroll to position [39, 0]
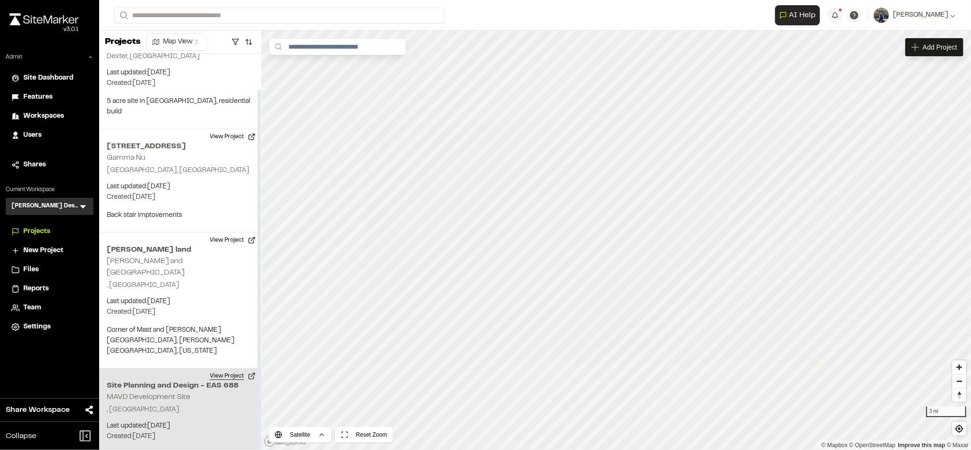
click at [235, 368] on button "View Project" at bounding box center [232, 375] width 57 height 15
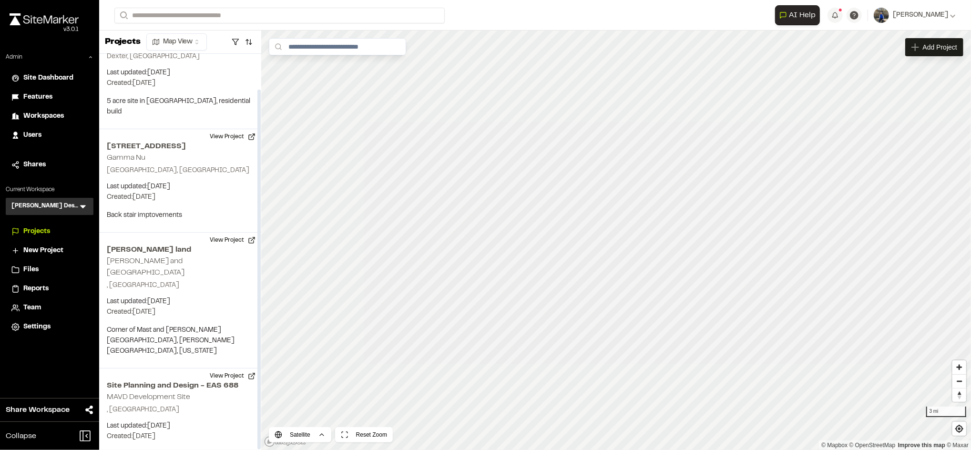
click at [82, 208] on icon at bounding box center [83, 207] width 10 height 10
click at [47, 226] on icon at bounding box center [50, 228] width 10 height 10
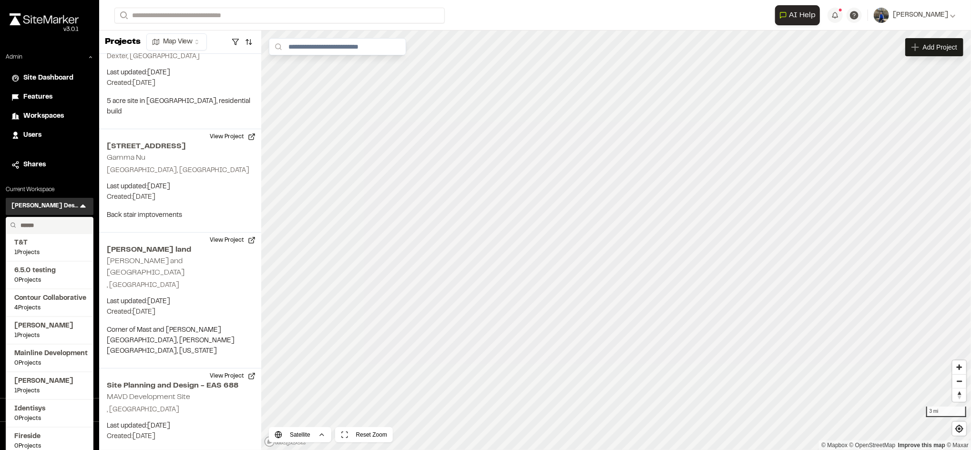
click at [46, 225] on input "text" at bounding box center [53, 225] width 72 height 16
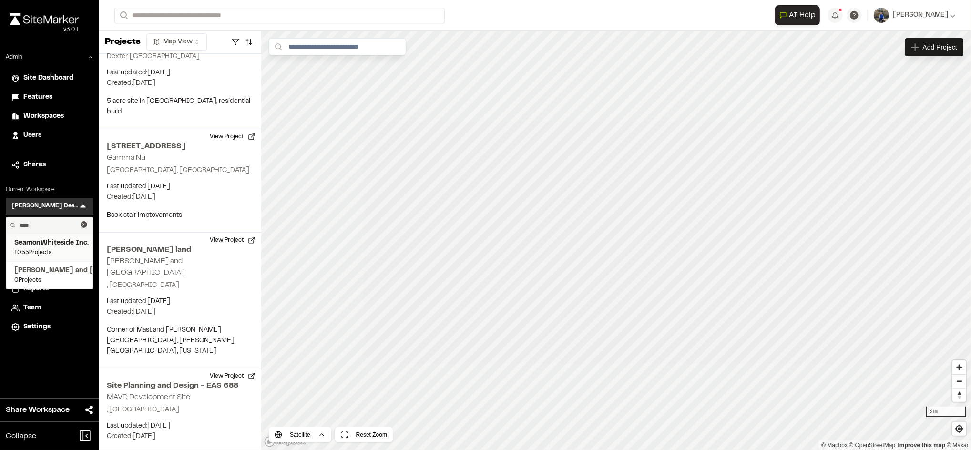
type input "****"
click at [46, 243] on span "SeamonWhiteside Inc." at bounding box center [49, 243] width 71 height 10
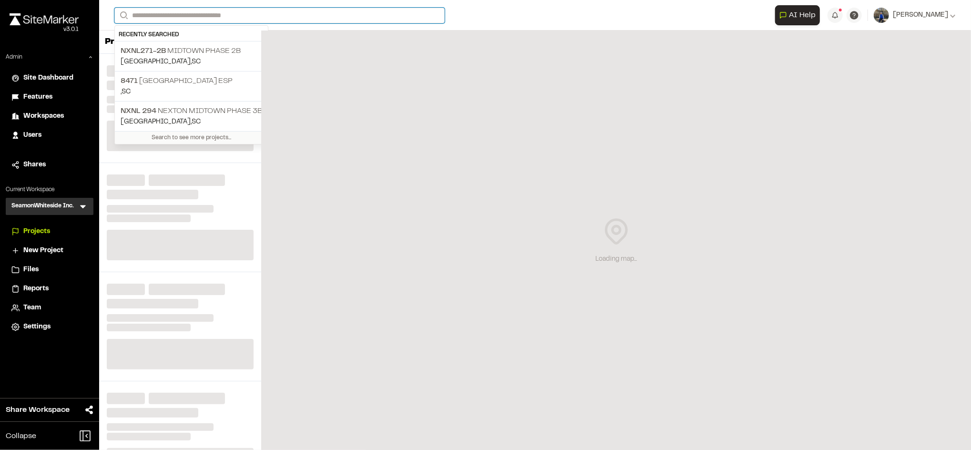
click at [292, 11] on input "Search" at bounding box center [279, 16] width 330 height 16
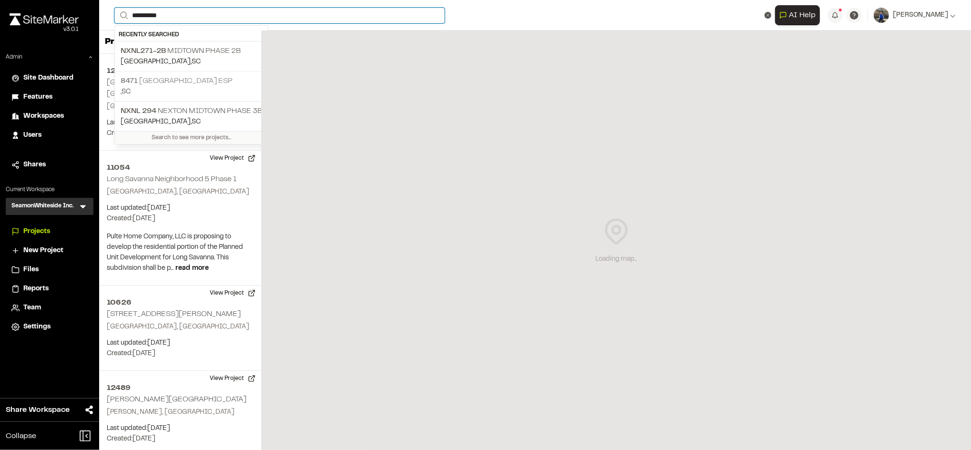
type input "**********"
click at [186, 84] on p "8471 Crossroads Industrial Park ESP" at bounding box center [192, 80] width 142 height 11
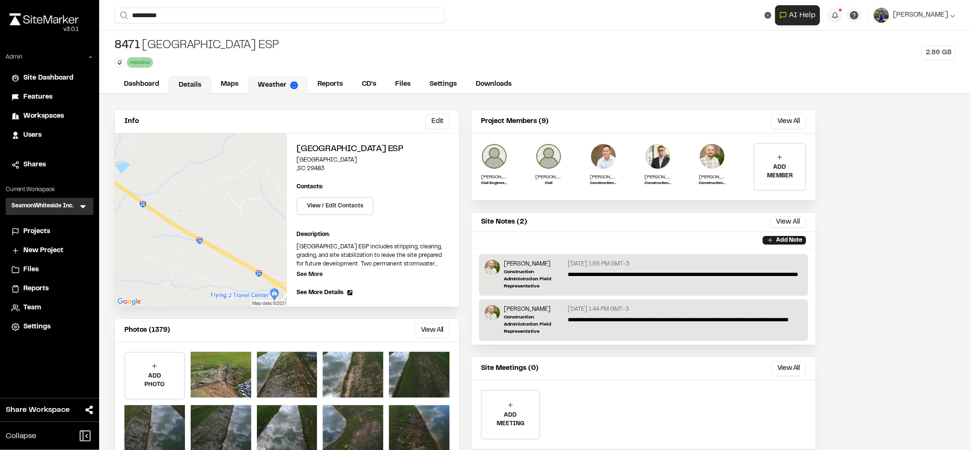
drag, startPoint x: 218, startPoint y: 84, endPoint x: 270, endPoint y: 85, distance: 52.0
click at [218, 84] on link "Maps" at bounding box center [229, 84] width 37 height 18
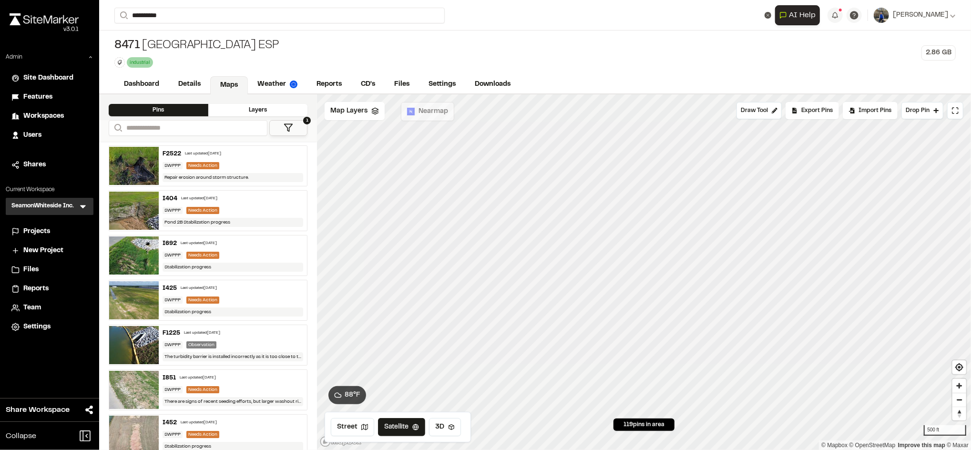
click at [281, 131] on button "1" at bounding box center [288, 128] width 38 height 16
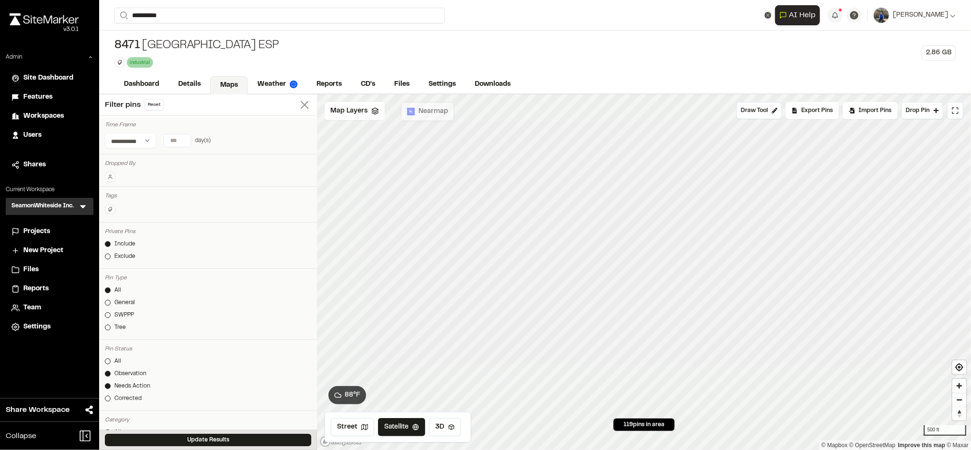
click at [298, 104] on icon at bounding box center [304, 104] width 13 height 13
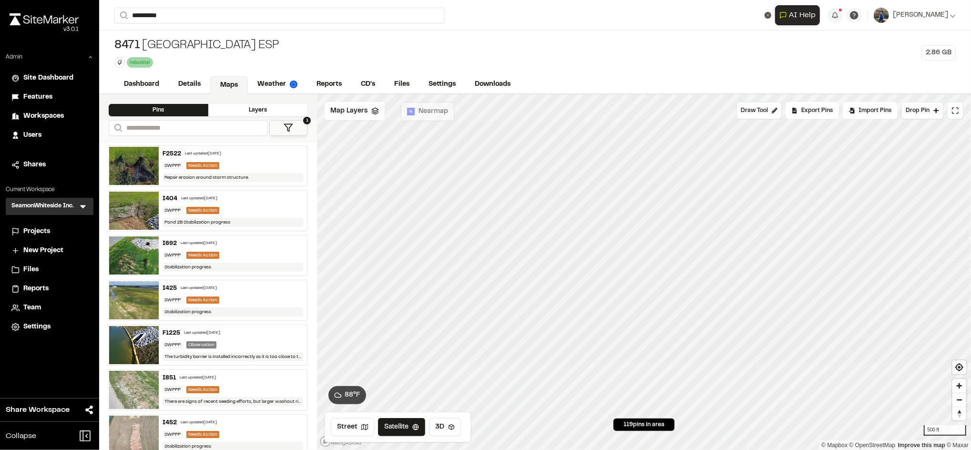
click at [293, 133] on button "1" at bounding box center [288, 128] width 38 height 16
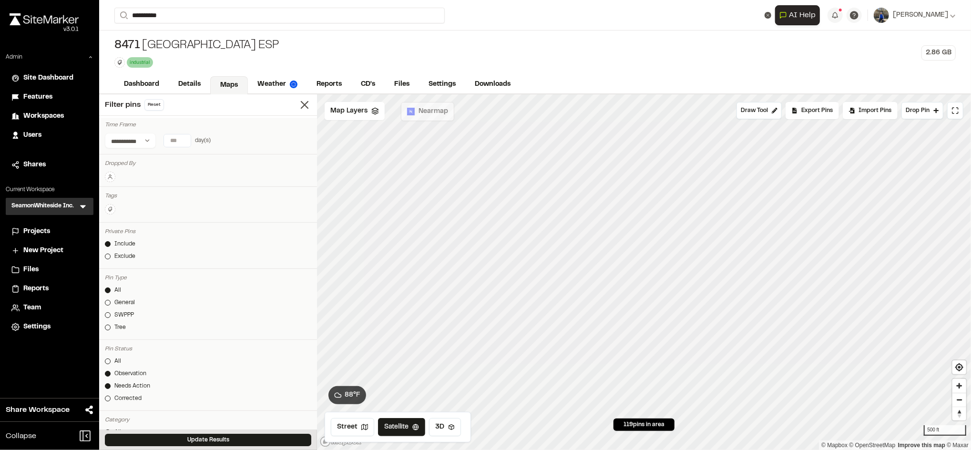
click at [110, 174] on icon at bounding box center [110, 177] width 6 height 6
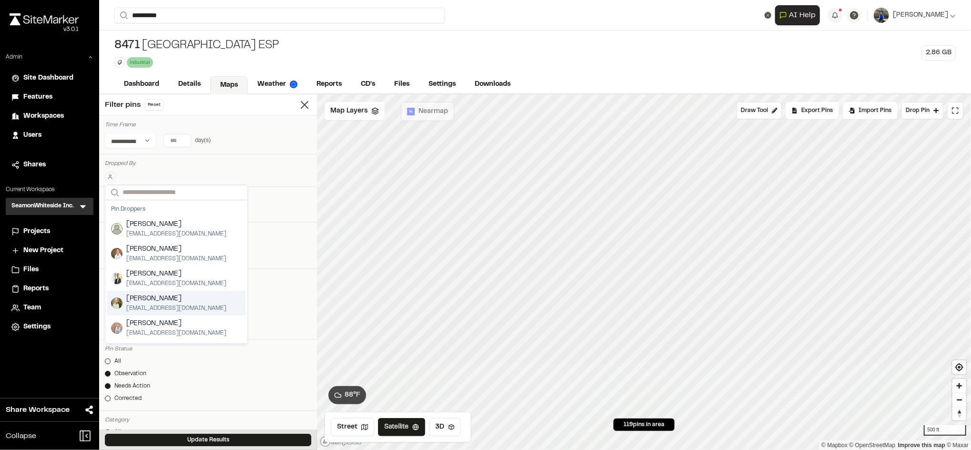
click at [159, 299] on span "Sinuhe Perez" at bounding box center [176, 299] width 100 height 10
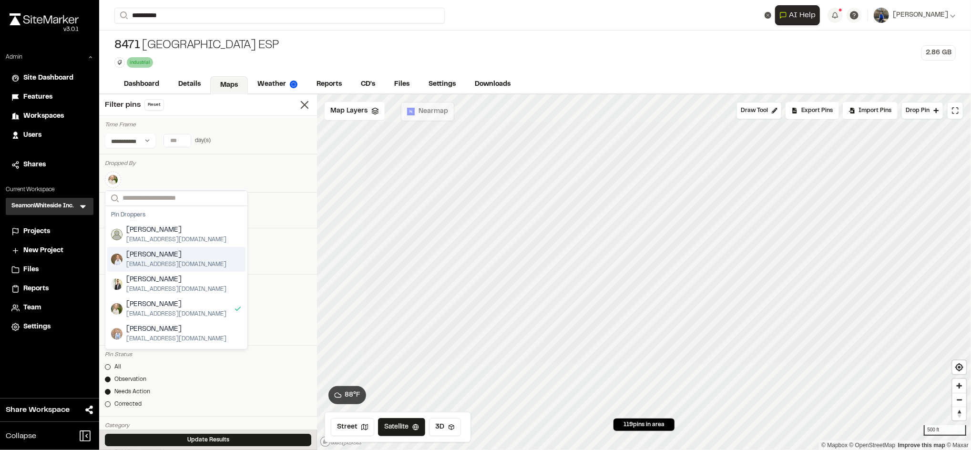
click at [272, 172] on div "Search Pin Droppers Paul Peeples ppeeples@seamonwhiteside.com Tommy Huang thuan…" at bounding box center [208, 180] width 206 height 17
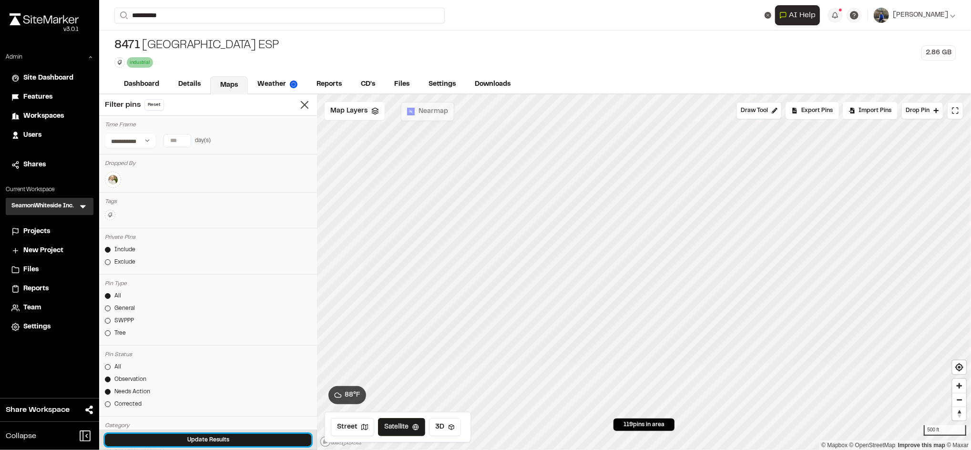
click at [208, 443] on button "Update Results" at bounding box center [208, 440] width 206 height 12
click at [116, 179] on img at bounding box center [112, 179] width 11 height 11
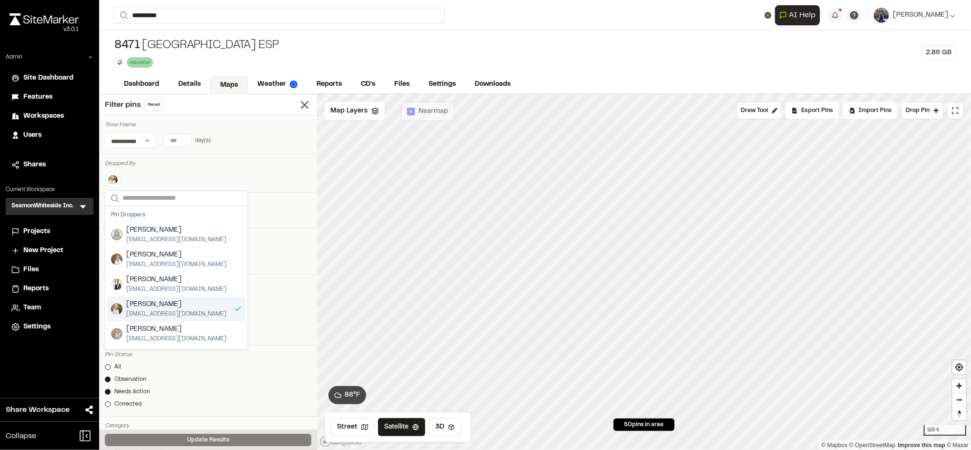
click at [179, 306] on span "Sinuhe Perez" at bounding box center [176, 304] width 100 height 10
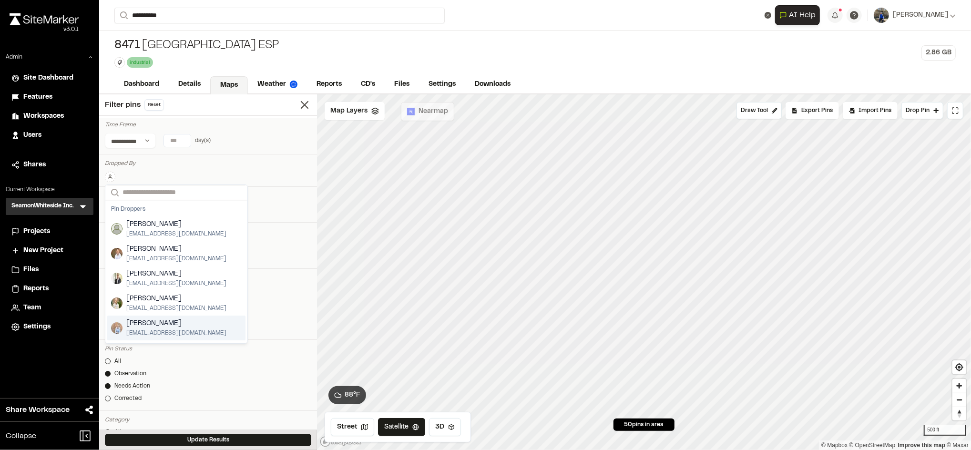
click at [244, 410] on div "Pin Status All Observation Needs Action Corrected" at bounding box center [208, 376] width 218 height 69
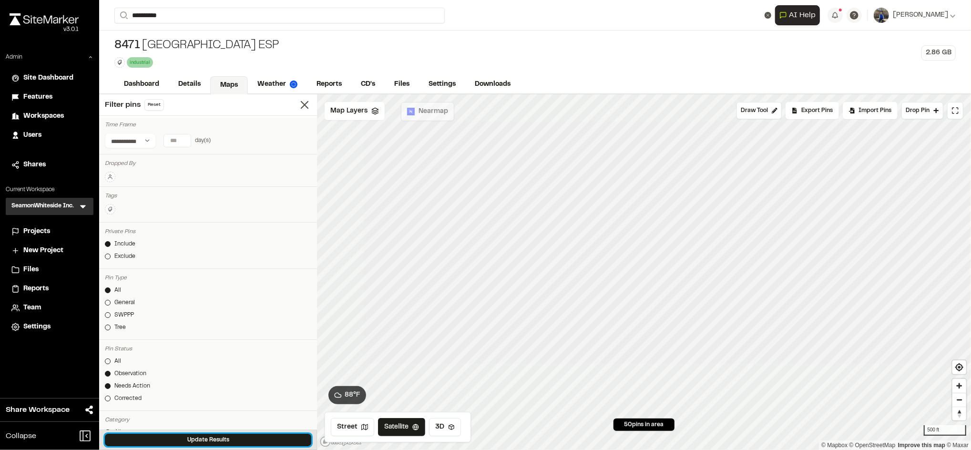
click at [221, 440] on button "Update Results" at bounding box center [208, 440] width 206 height 12
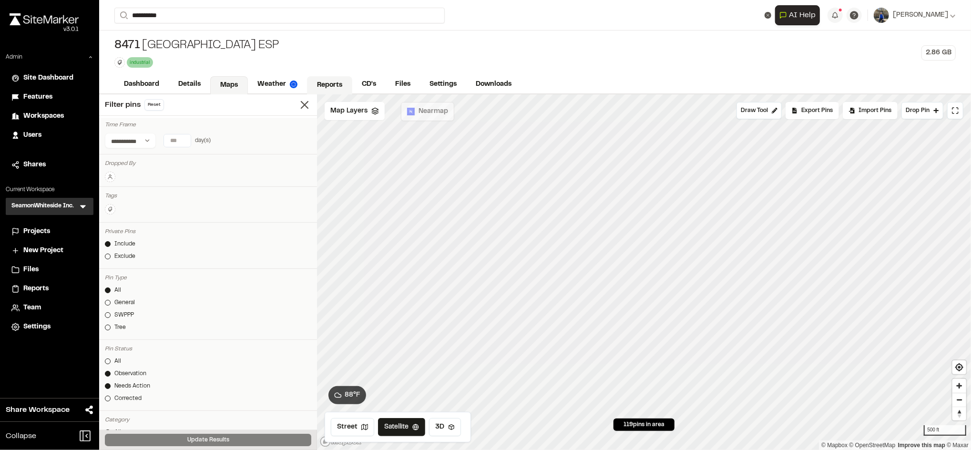
click at [329, 89] on link "Reports" at bounding box center [329, 85] width 45 height 18
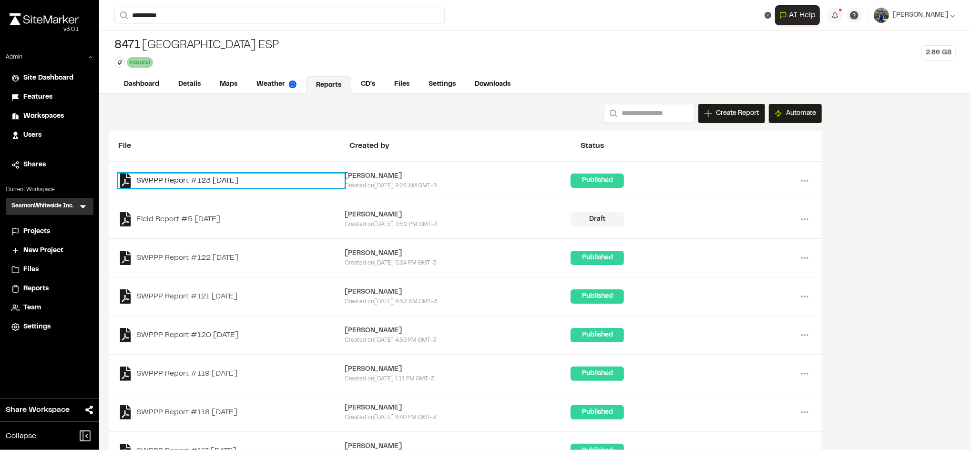
click at [214, 185] on link "SWPPP Report #123 2025-07-18" at bounding box center [231, 180] width 226 height 14
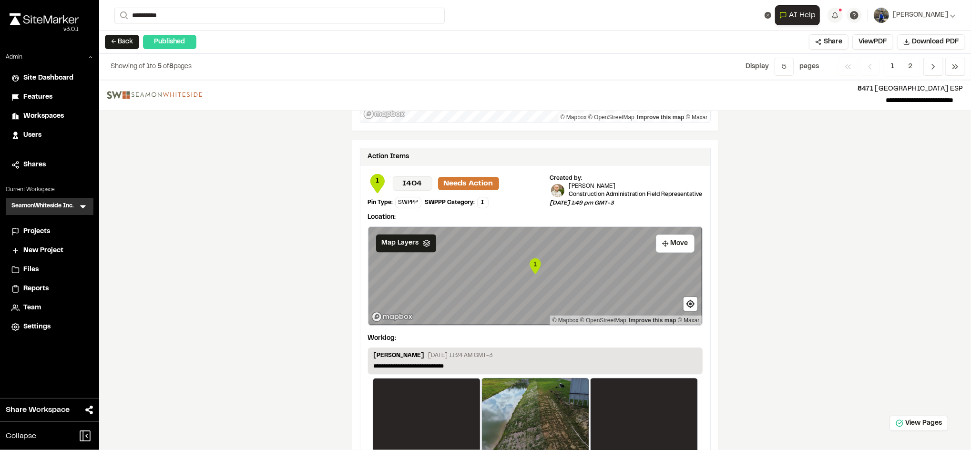
scroll to position [1461, 0]
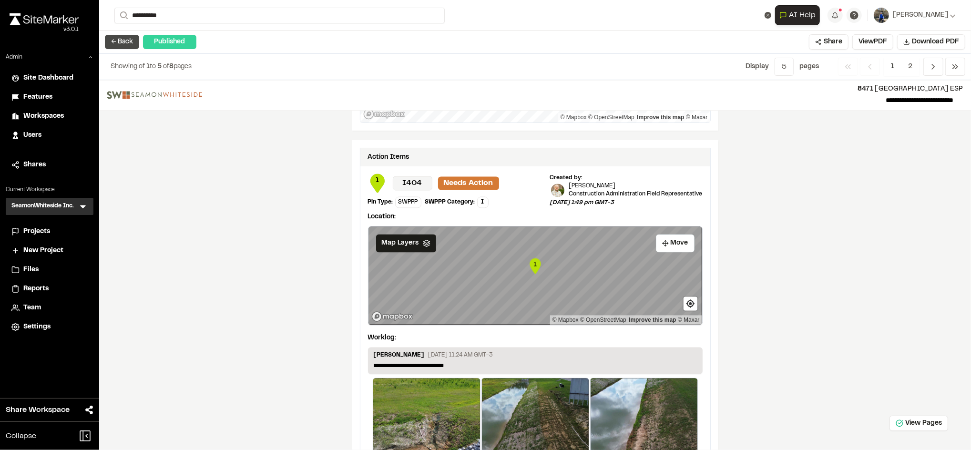
click at [127, 44] on button "← Back" at bounding box center [122, 42] width 34 height 14
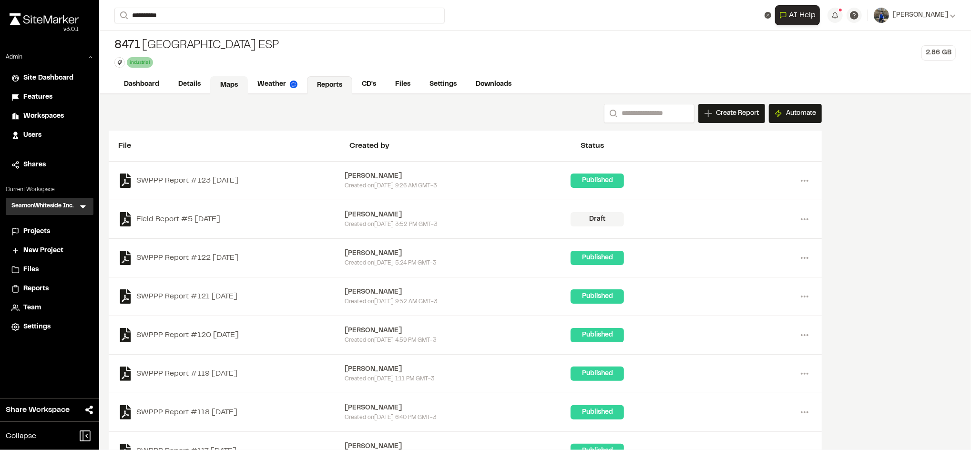
click at [233, 81] on link "Maps" at bounding box center [229, 85] width 38 height 18
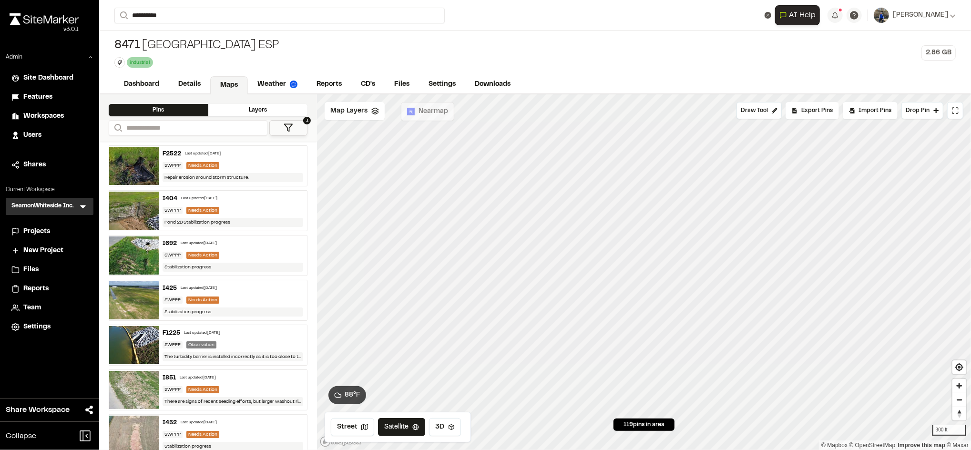
click at [57, 112] on span "Workspaces" at bounding box center [43, 116] width 41 height 10
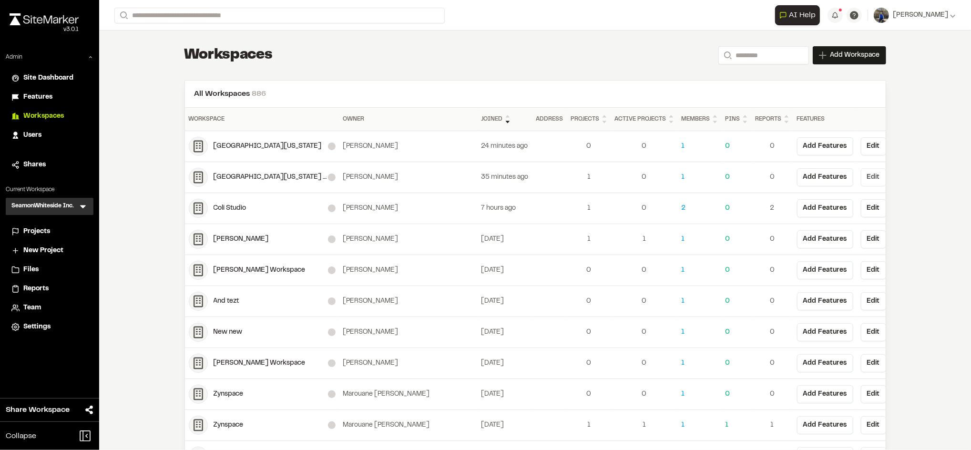
click at [861, 177] on button "Edit" at bounding box center [873, 177] width 25 height 18
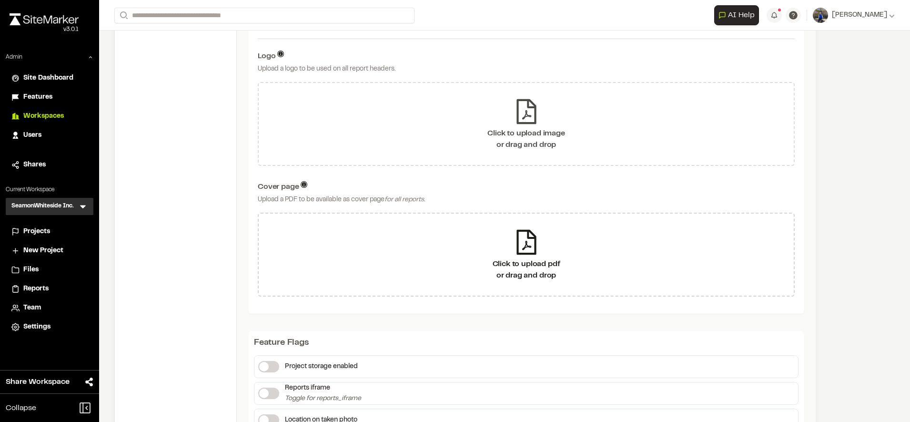
scroll to position [597, 0]
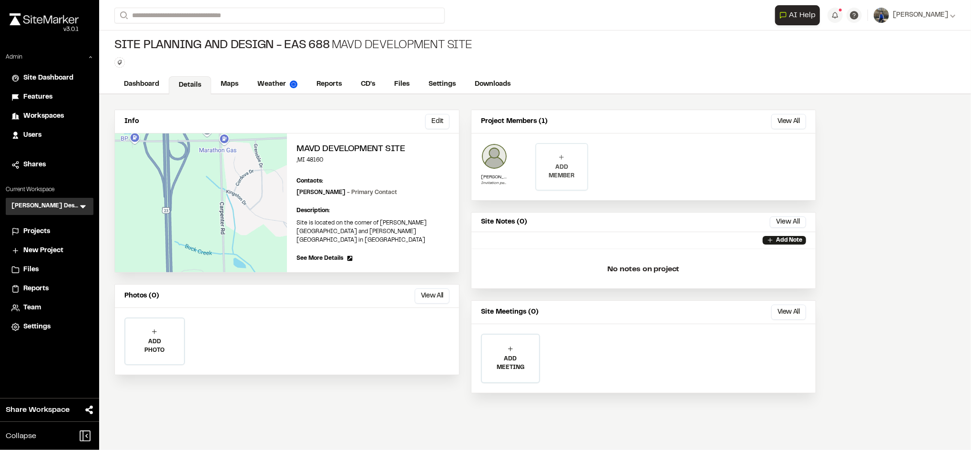
click at [578, 158] on div "ADD MEMBER" at bounding box center [561, 167] width 51 height 46
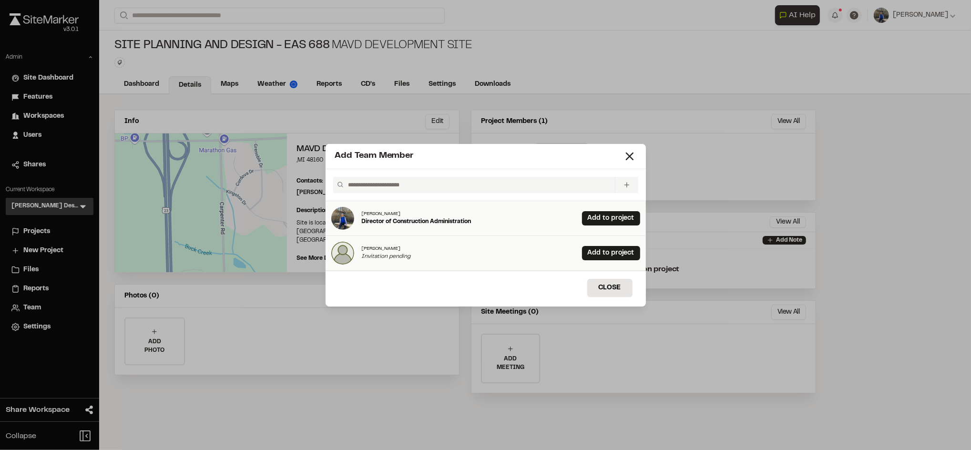
click at [629, 182] on icon at bounding box center [627, 185] width 8 height 8
click at [265, 259] on div "Add Team Member Invite New Team Member * Required Name Email * Password Passwor…" at bounding box center [485, 225] width 971 height 450
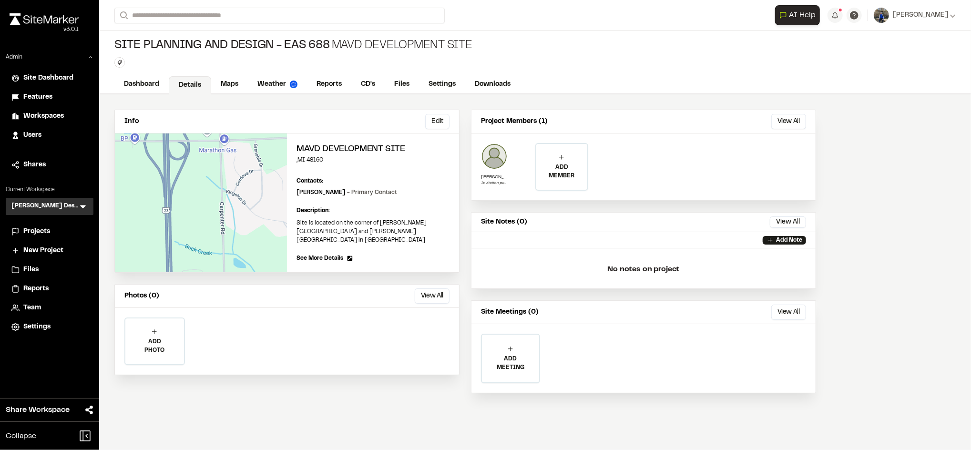
click at [36, 303] on div "Add Team Member Invite New Team Member * Required Name Email * Password Passwor…" at bounding box center [485, 233] width 971 height 450
click at [36, 303] on span "Team" at bounding box center [32, 308] width 18 height 10
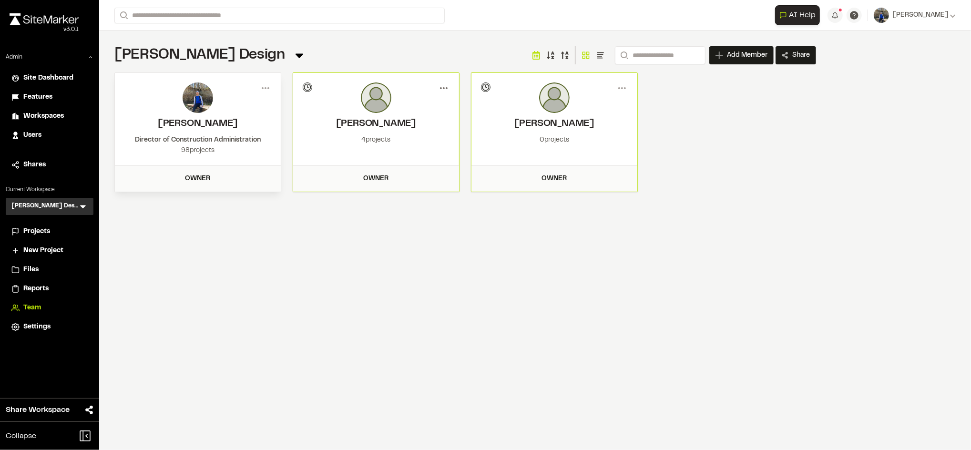
click at [437, 89] on icon at bounding box center [443, 88] width 15 height 15
click at [383, 282] on div "**********" at bounding box center [535, 225] width 872 height 450
click at [446, 84] on icon at bounding box center [443, 88] width 15 height 15
click at [615, 90] on icon at bounding box center [621, 88] width 15 height 15
click at [578, 104] on div "View" at bounding box center [587, 108] width 83 height 14
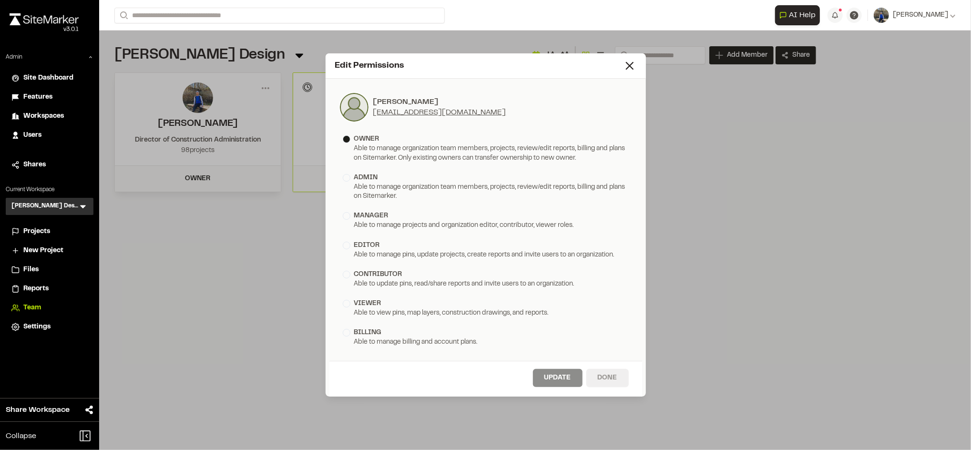
click at [608, 374] on button "Done" at bounding box center [607, 378] width 42 height 18
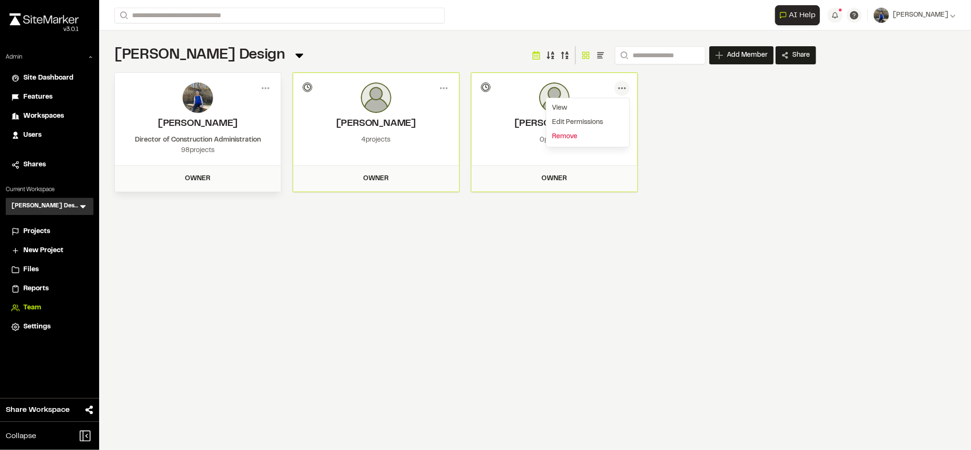
click at [572, 135] on div "Remove" at bounding box center [587, 137] width 83 height 14
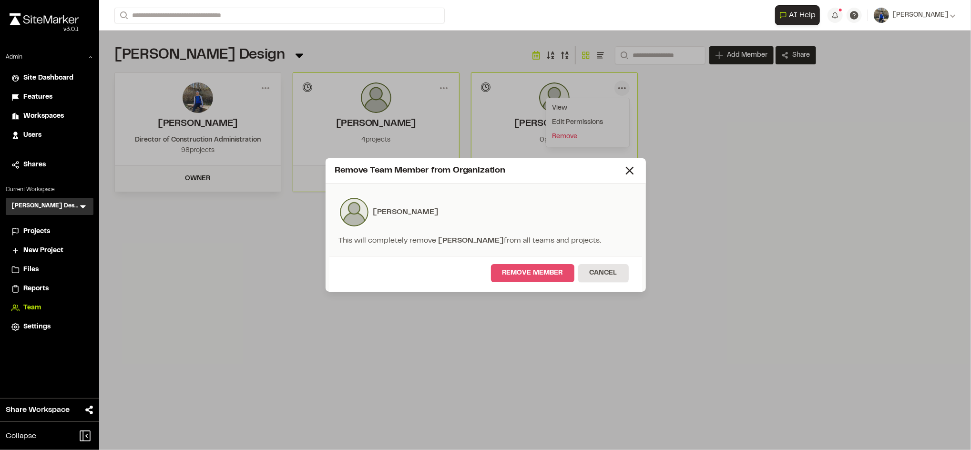
click at [530, 273] on button "Remove Member" at bounding box center [532, 273] width 83 height 18
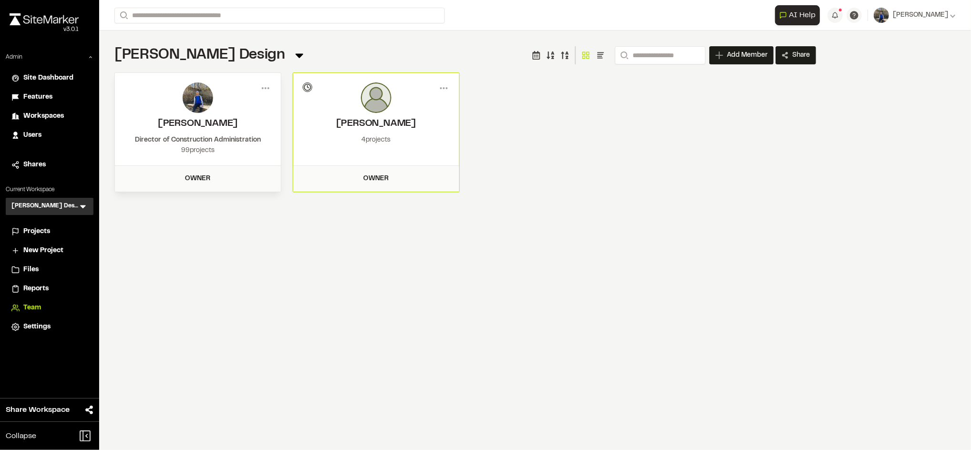
click at [85, 208] on icon at bounding box center [83, 207] width 10 height 10
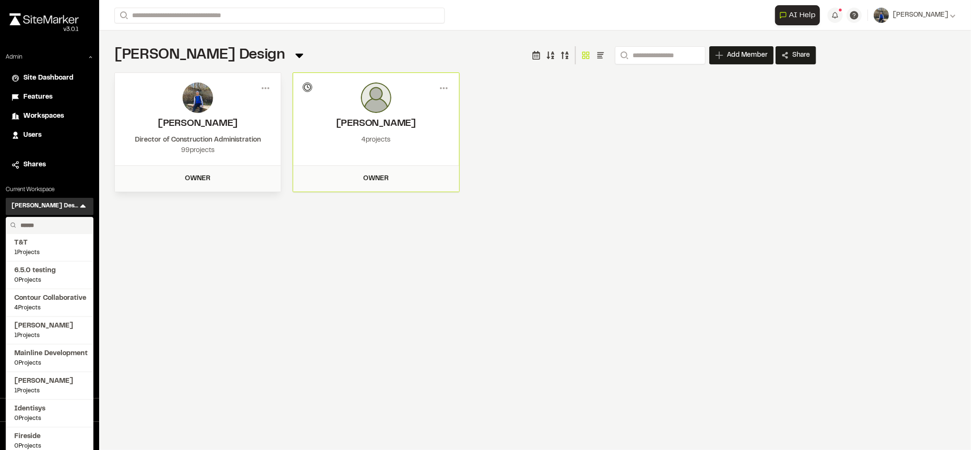
click at [62, 223] on input "text" at bounding box center [53, 225] width 72 height 16
click at [44, 115] on span "Workspaces" at bounding box center [43, 116] width 41 height 10
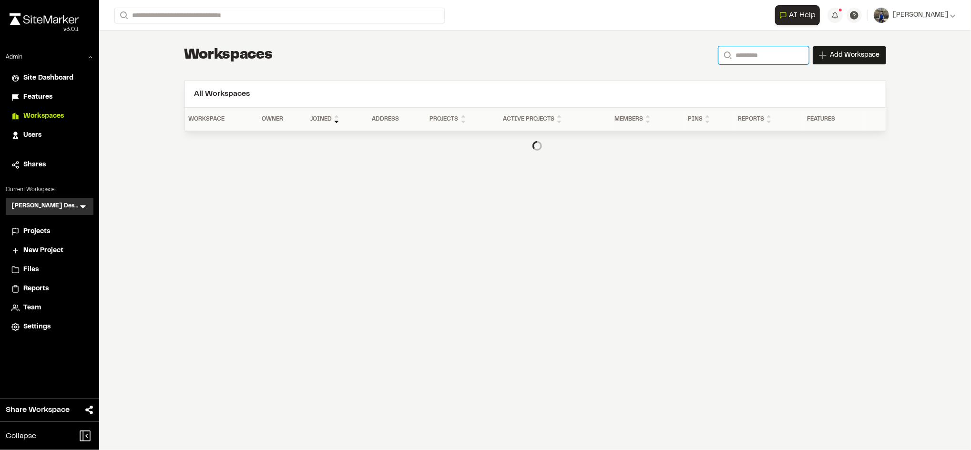
click at [760, 58] on input "Search" at bounding box center [763, 55] width 91 height 18
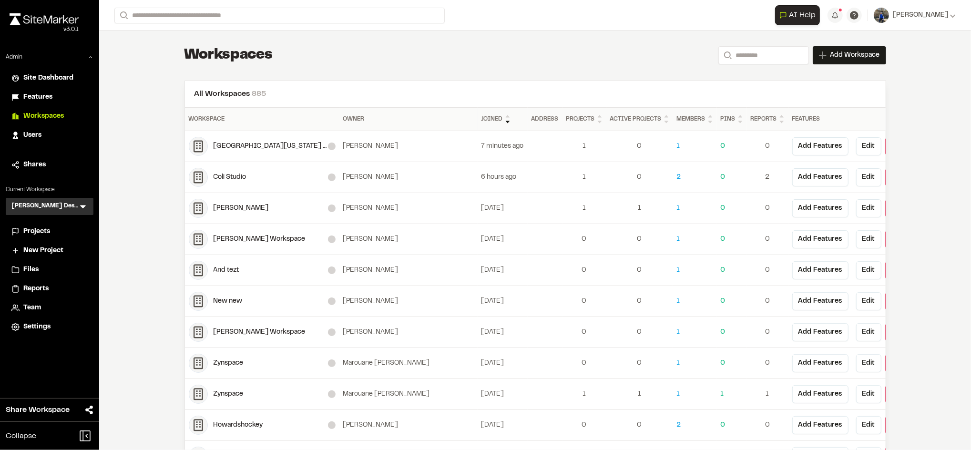
click at [262, 149] on div "[GEOGRAPHIC_DATA][US_STATE] SEAS-EAS 688 Site Planning and Design" at bounding box center [270, 146] width 114 height 10
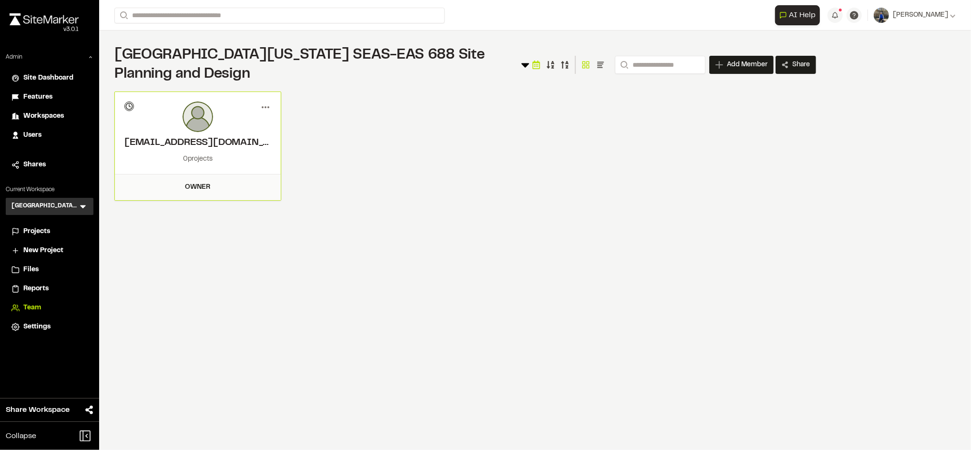
click at [261, 110] on icon at bounding box center [265, 107] width 15 height 15
click at [232, 126] on div "View" at bounding box center [231, 127] width 83 height 14
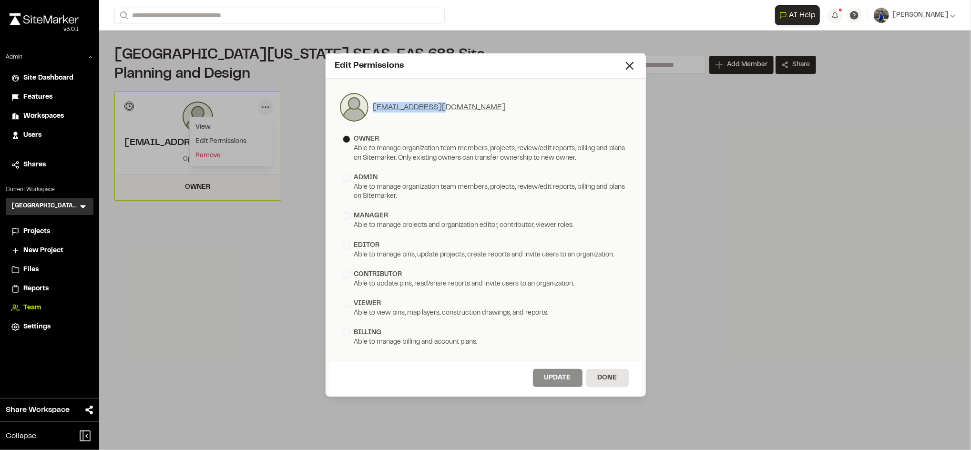
drag, startPoint x: 447, startPoint y: 105, endPoint x: 374, endPoint y: 112, distance: 73.7
click at [374, 112] on div "pdkiss@umich.edu" at bounding box center [486, 107] width 294 height 30
copy link "pdkiss@umich.edu"
click at [605, 375] on button "Done" at bounding box center [607, 378] width 42 height 18
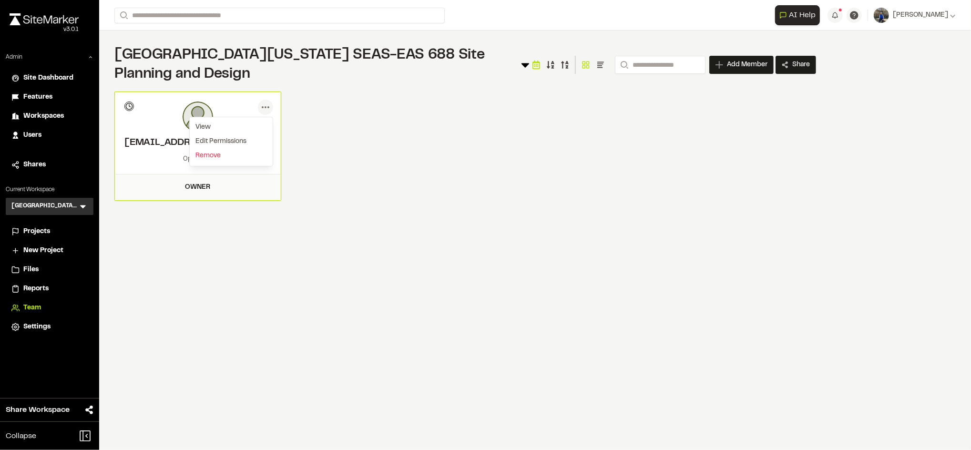
click at [61, 114] on span "Workspaces" at bounding box center [43, 116] width 41 height 10
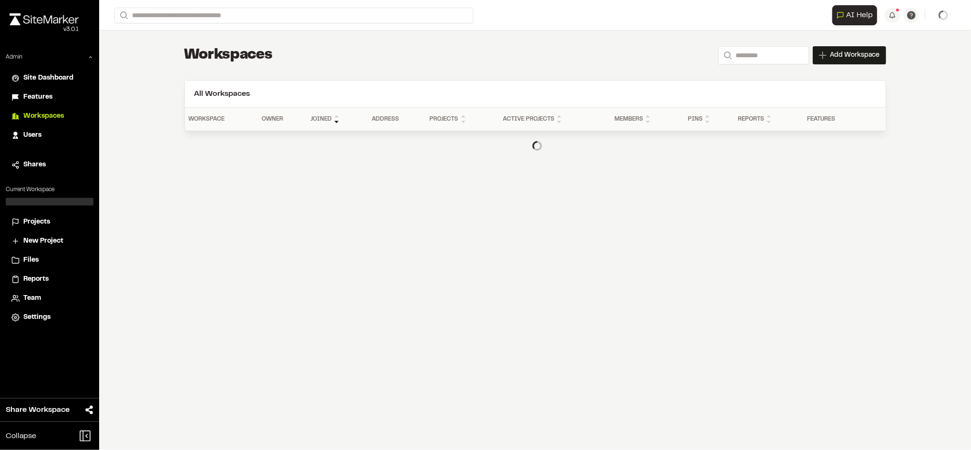
click at [48, 132] on div "Users" at bounding box center [55, 135] width 64 height 10
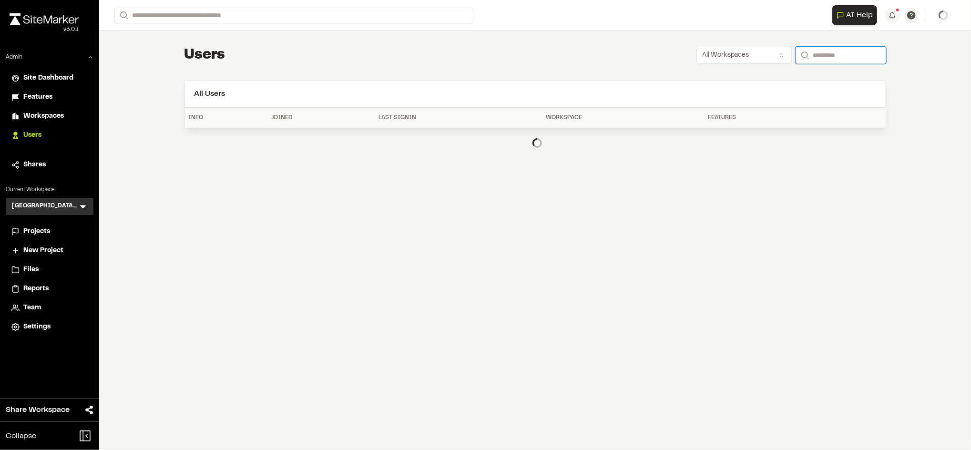
click at [825, 54] on input "Search" at bounding box center [840, 55] width 91 height 17
paste input "**********"
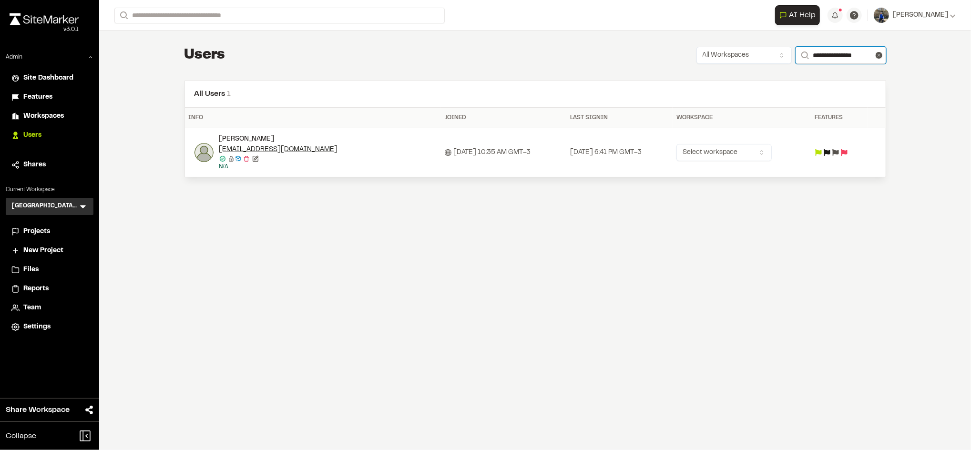
type input "**********"
click at [257, 157] on icon at bounding box center [255, 158] width 5 height 5
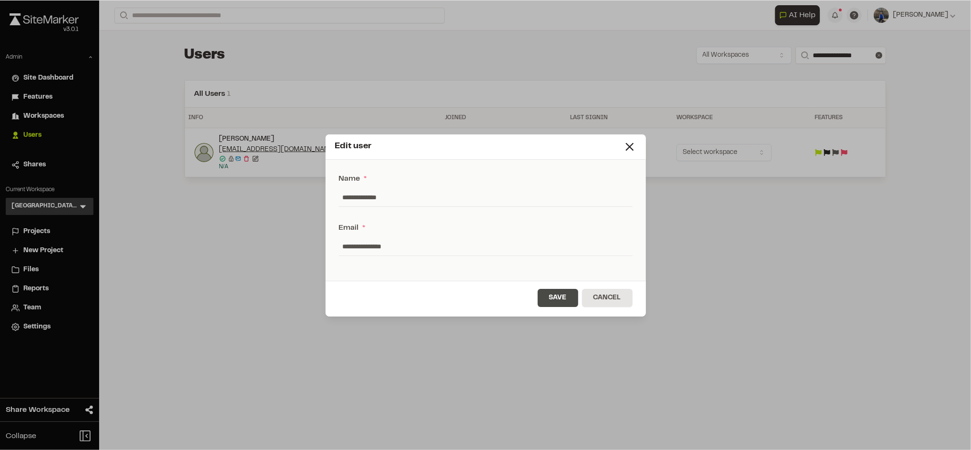
click at [553, 295] on button "Save" at bounding box center [557, 298] width 41 height 18
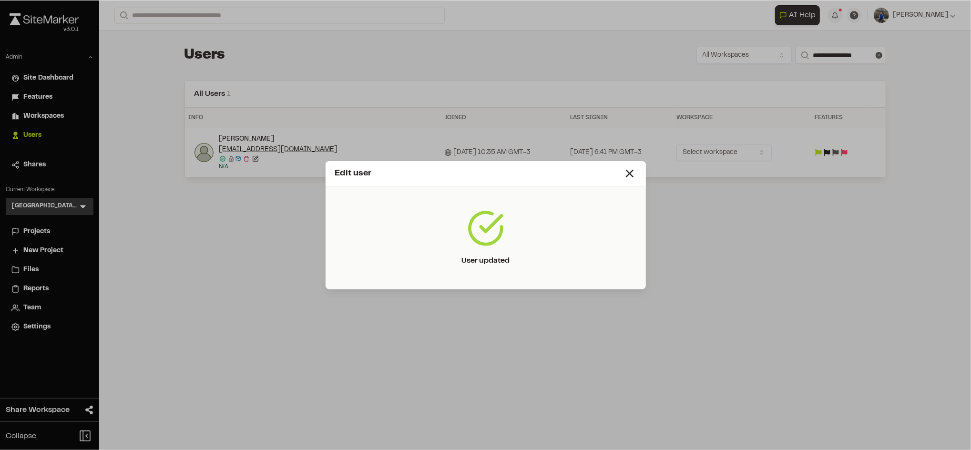
click at [239, 163] on div "Edit user User updated" at bounding box center [485, 225] width 971 height 450
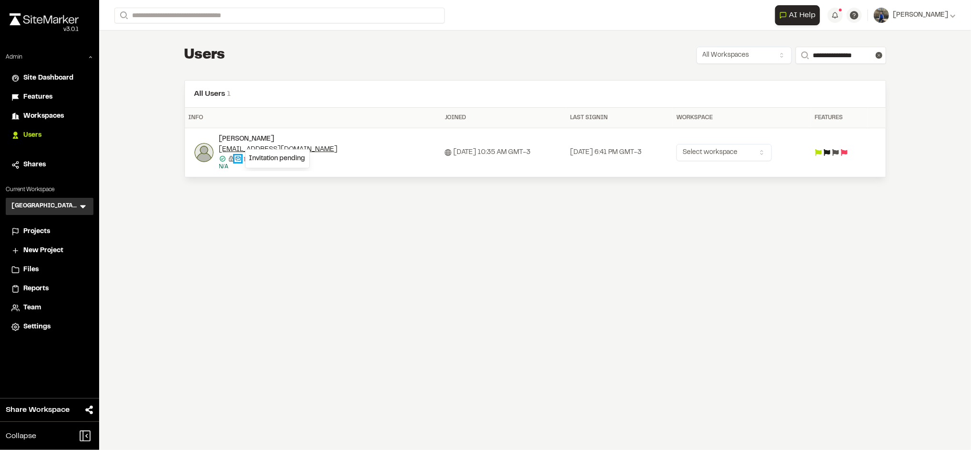
click at [238, 158] on icon at bounding box center [237, 158] width 5 height 4
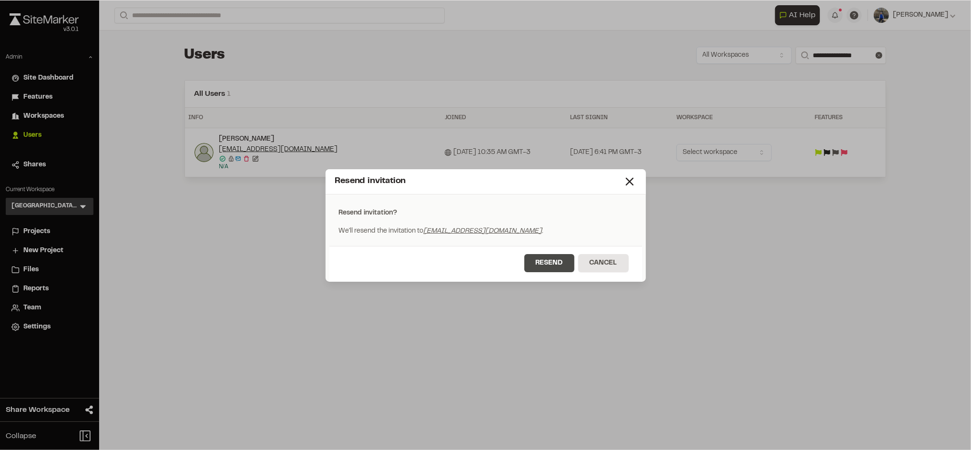
click at [551, 260] on button "Resend" at bounding box center [549, 263] width 50 height 18
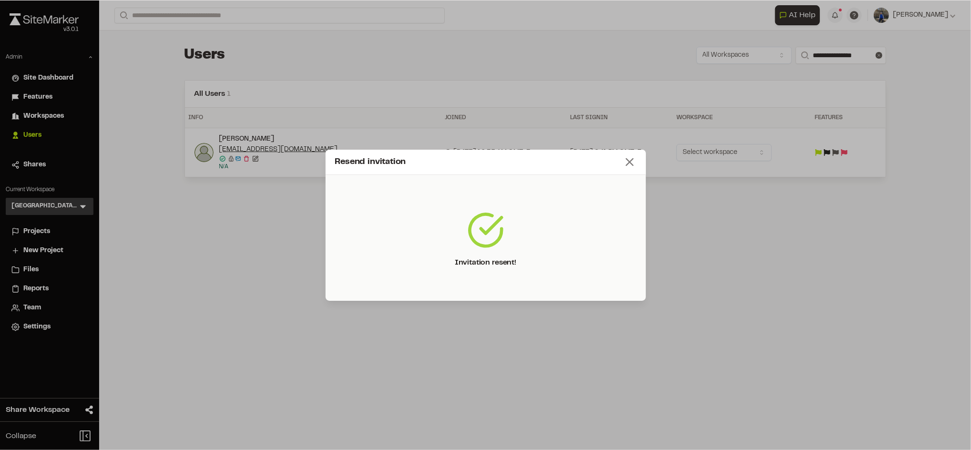
click at [629, 161] on line at bounding box center [629, 162] width 7 height 7
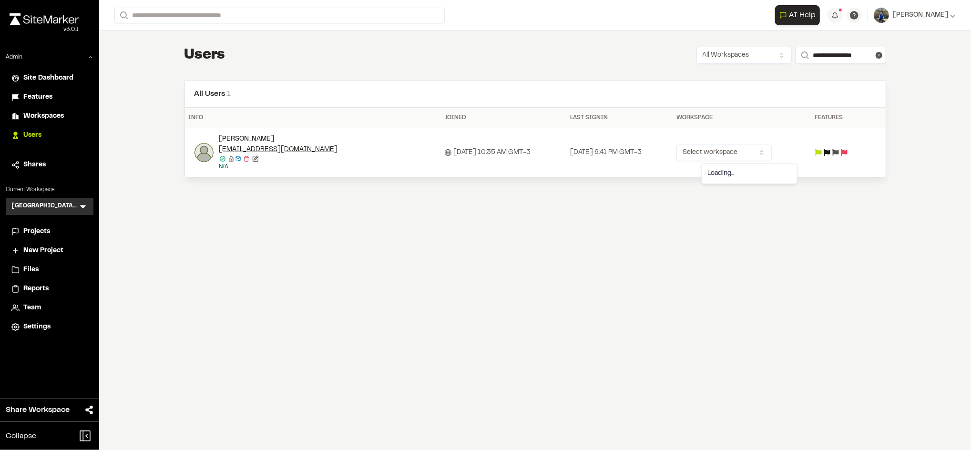
click at [718, 150] on html "Close sidebar v 3.0.1 Admin Site Dashboard Features Workspaces Users Shares Cur…" at bounding box center [485, 225] width 971 height 450
click at [44, 228] on span "Projects" at bounding box center [36, 231] width 27 height 10
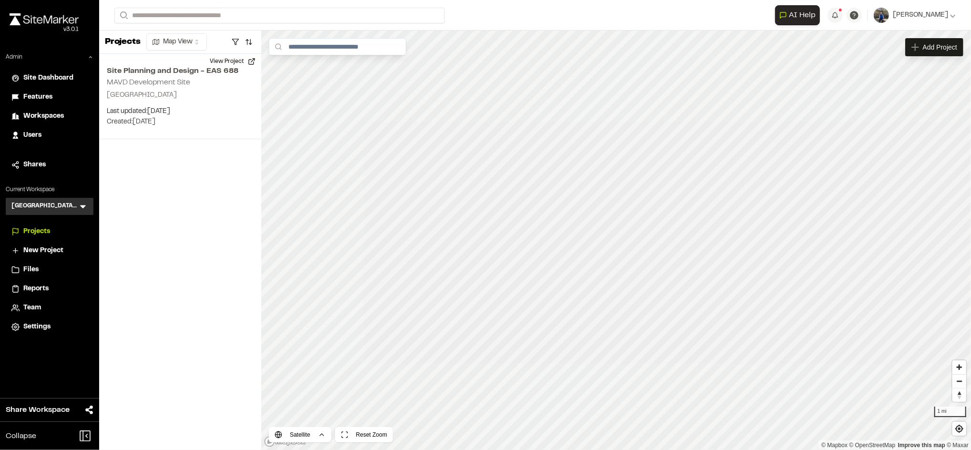
click at [32, 306] on span "Team" at bounding box center [32, 308] width 18 height 10
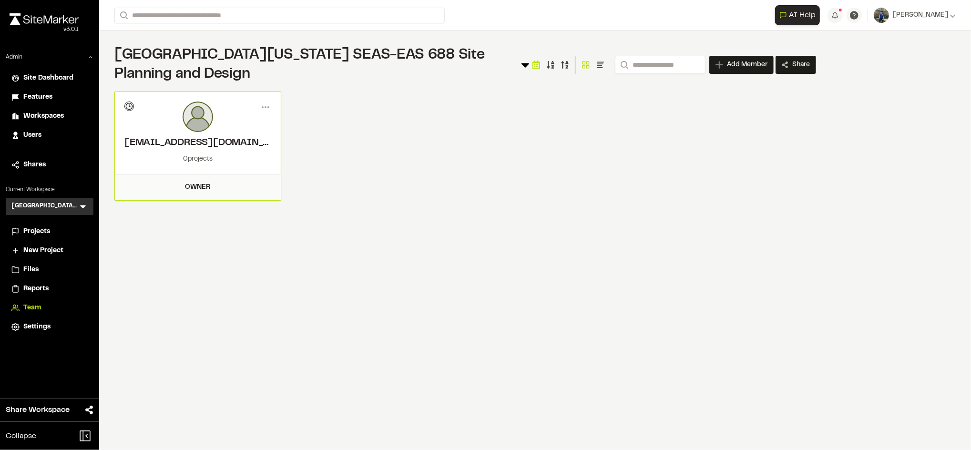
click at [422, 138] on div "Menu pdkiss@umich.edu Invitation pending 0 projects Owner Member Info pdkiss@um…" at bounding box center [464, 145] width 701 height 109
click at [262, 107] on circle at bounding box center [263, 107] width 2 height 2
click at [216, 123] on div "View" at bounding box center [231, 127] width 83 height 14
click at [222, 244] on div "Edit Permissions Paul Kissinger pdkiss@umich.edu Lecturer (954) 309-3338 owner …" at bounding box center [485, 233] width 971 height 450
click at [354, 299] on div "**********" at bounding box center [535, 225] width 872 height 450
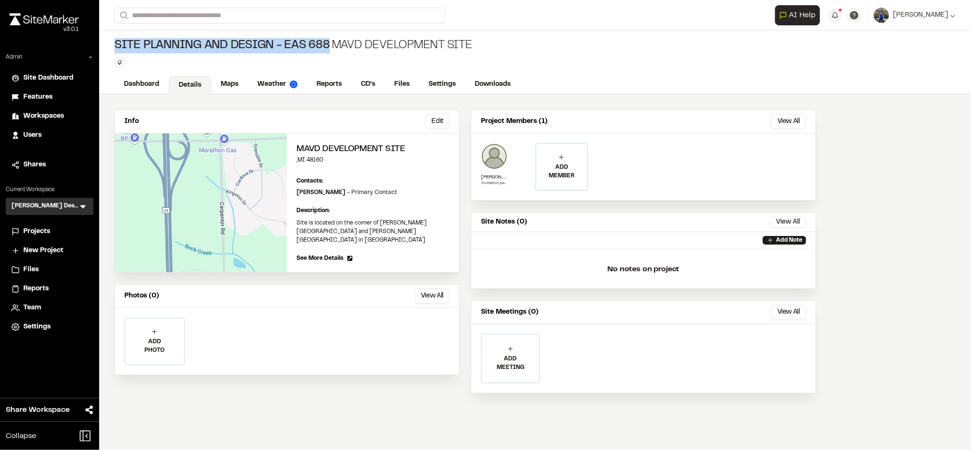
drag, startPoint x: 113, startPoint y: 42, endPoint x: 326, endPoint y: 51, distance: 213.6
click at [326, 51] on div "Site Planning and Design - EAS 688 MAVD Development Site Type Enter or comma to…" at bounding box center [535, 52] width 872 height 45
copy span "Site Planning and Design - EAS 688"
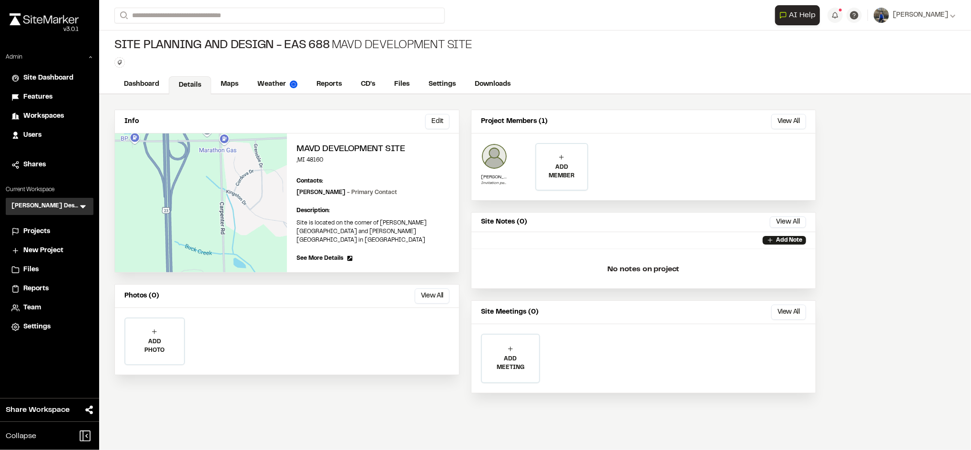
drag, startPoint x: 331, startPoint y: 46, endPoint x: 477, endPoint y: 50, distance: 145.9
click at [477, 50] on div "Site Planning and Design - EAS 688 MAVD Development Site Type Enter or comma to…" at bounding box center [535, 52] width 872 height 45
click at [436, 44] on div "Site Planning and Design - EAS 688 MAVD Development Site" at bounding box center [293, 45] width 358 height 15
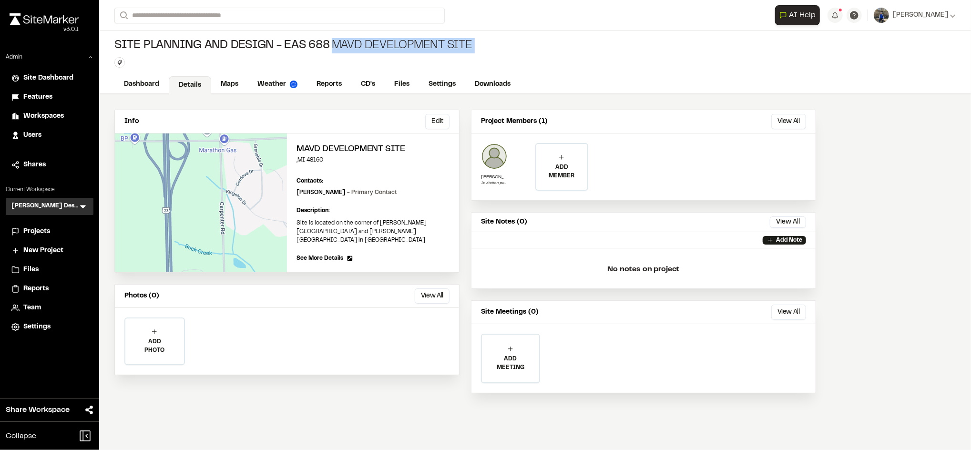
copy div "MAVD Development Site Type Enter or comma to add tag."
click at [245, 85] on link "Maps" at bounding box center [230, 85] width 38 height 18
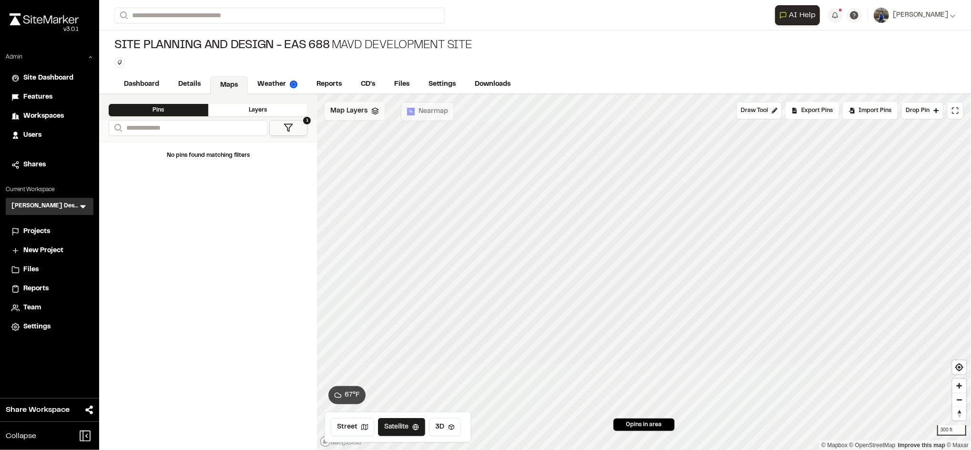
click at [371, 113] on icon at bounding box center [375, 111] width 8 height 8
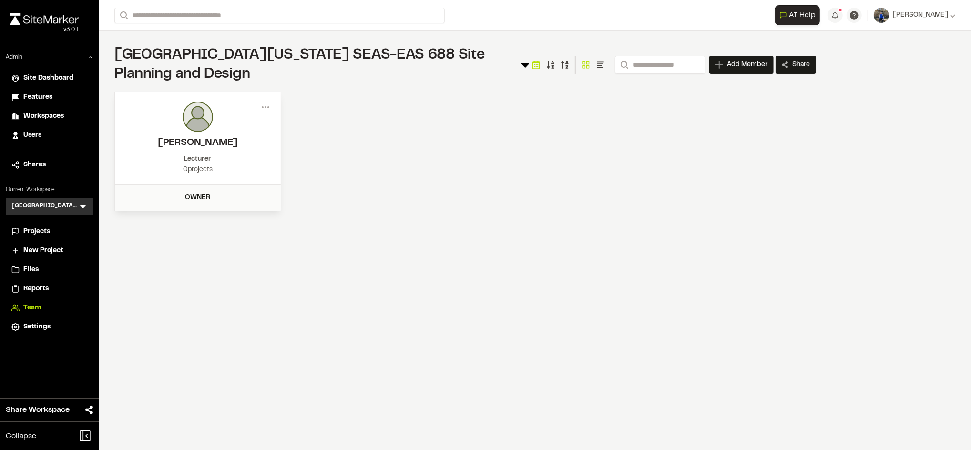
click at [30, 230] on span "Projects" at bounding box center [36, 231] width 27 height 10
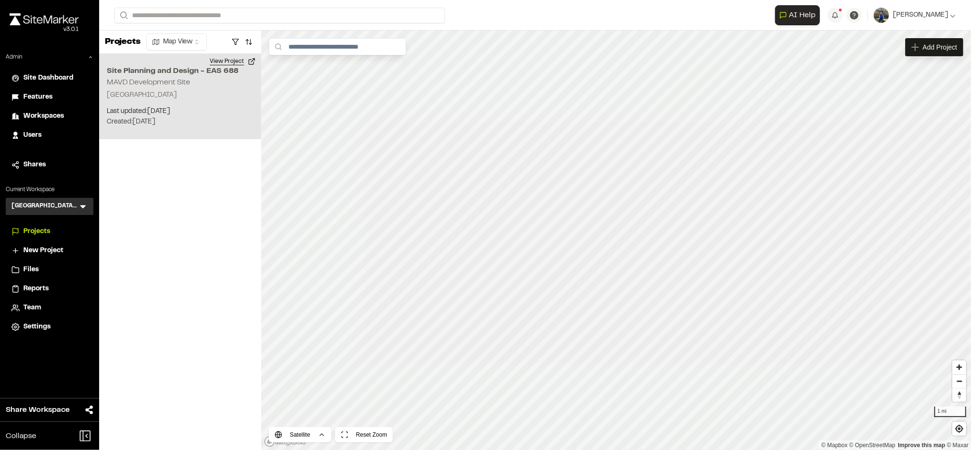
click at [233, 62] on button "View Project" at bounding box center [232, 61] width 57 height 15
click at [230, 65] on button "View Project" at bounding box center [232, 61] width 57 height 15
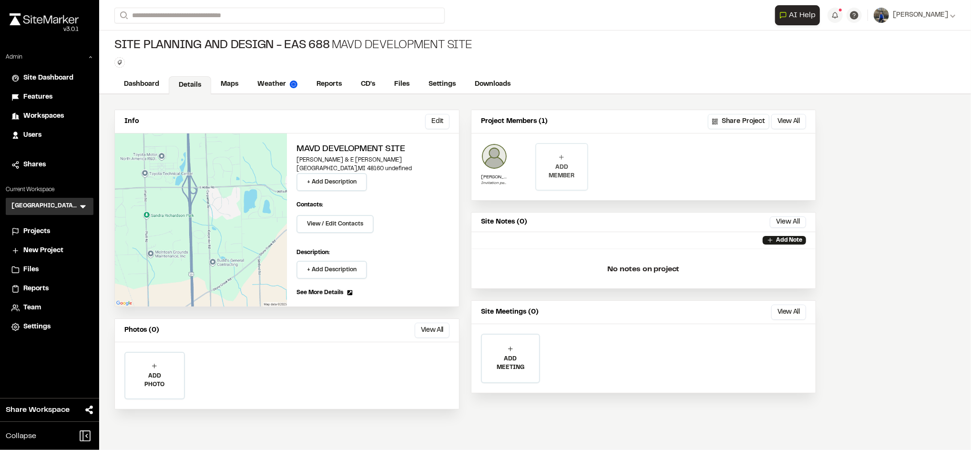
click at [562, 160] on icon at bounding box center [562, 157] width 8 height 8
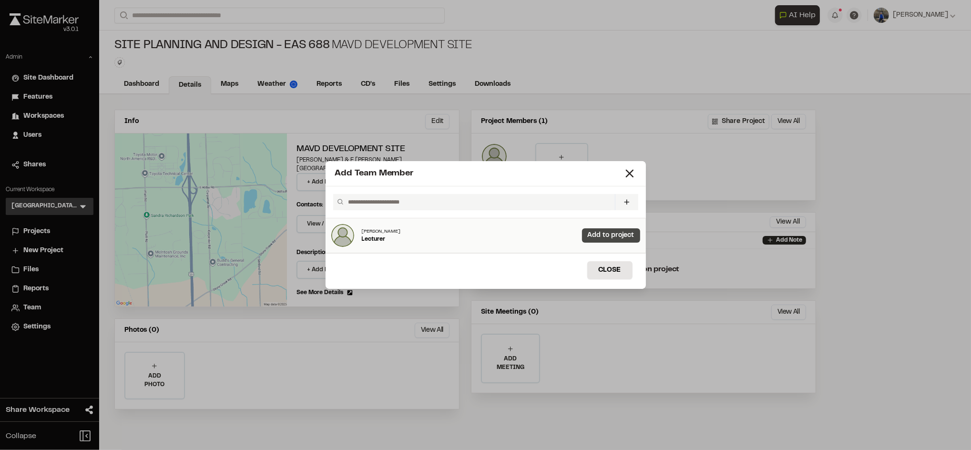
click at [617, 230] on link "Add to project" at bounding box center [611, 235] width 58 height 14
click at [616, 267] on button "Close" at bounding box center [609, 270] width 45 height 18
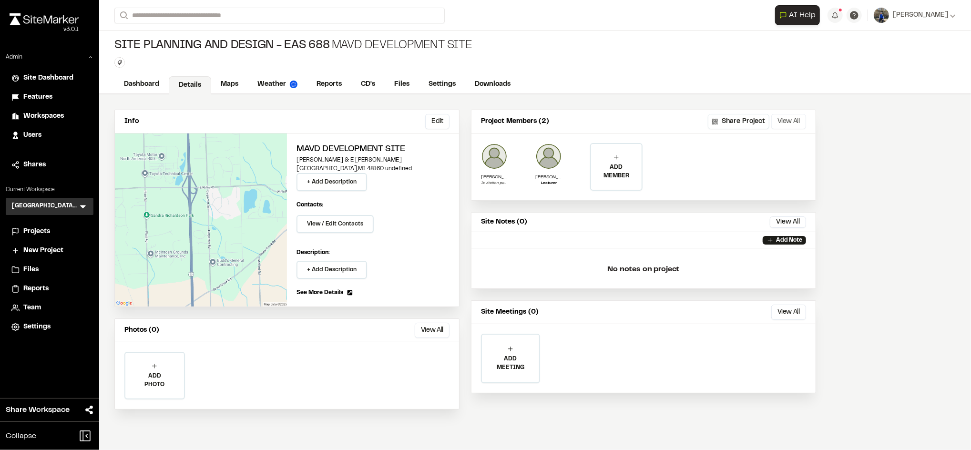
click at [789, 122] on button "View All" at bounding box center [788, 121] width 35 height 15
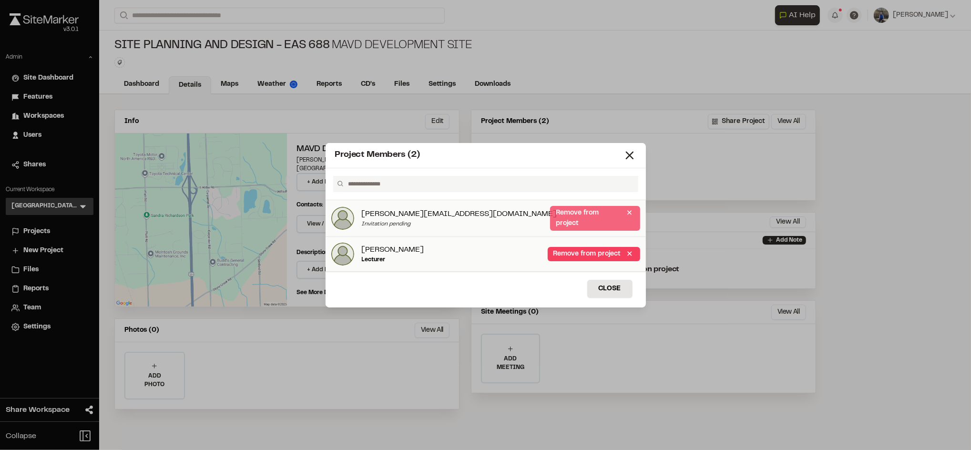
click at [553, 218] on link "Remove from project" at bounding box center [595, 218] width 90 height 25
click at [617, 292] on button "Close" at bounding box center [609, 288] width 45 height 18
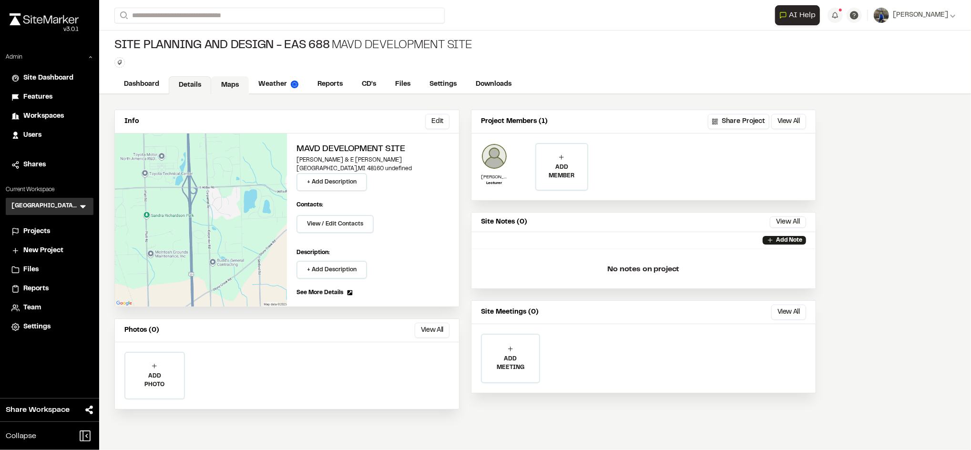
click at [233, 89] on link "Maps" at bounding box center [230, 85] width 38 height 18
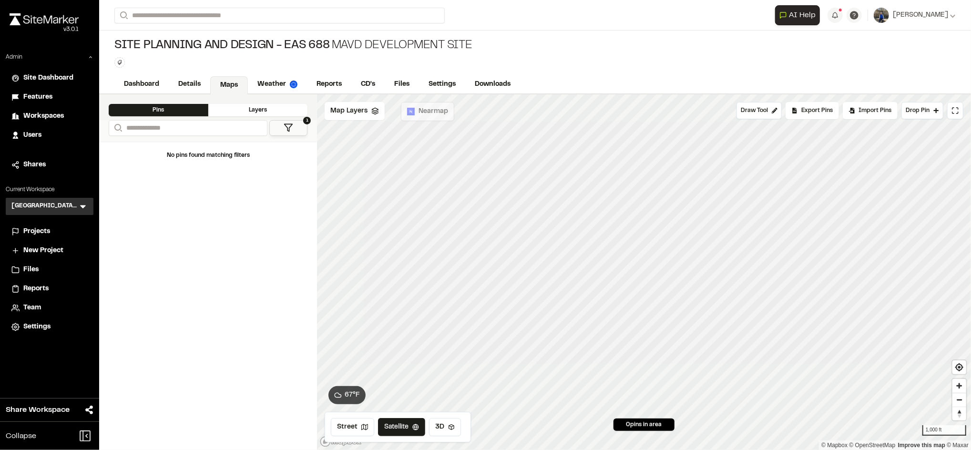
click at [905, 61] on div "Site Planning and Design - EAS 688 MAVD Development Site Type Enter or comma to…" at bounding box center [535, 52] width 872 height 45
click at [86, 206] on icon at bounding box center [83, 207] width 10 height 10
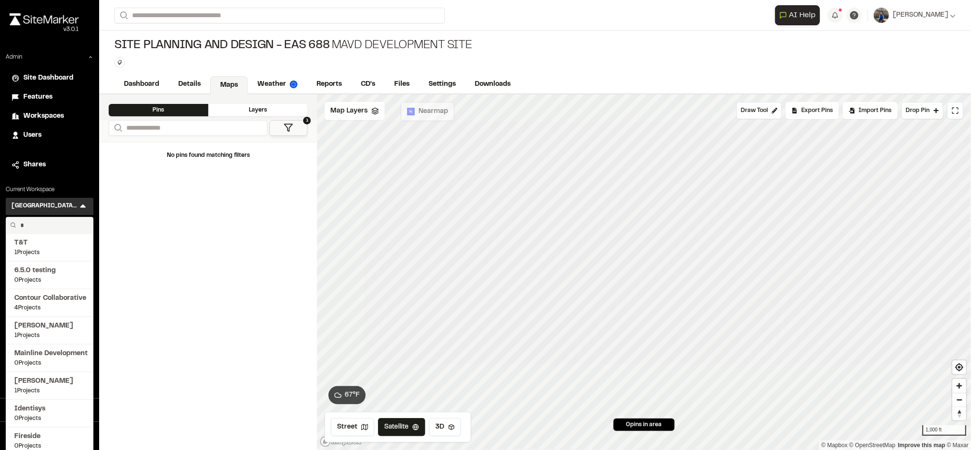
click at [60, 223] on input "*" at bounding box center [53, 225] width 72 height 16
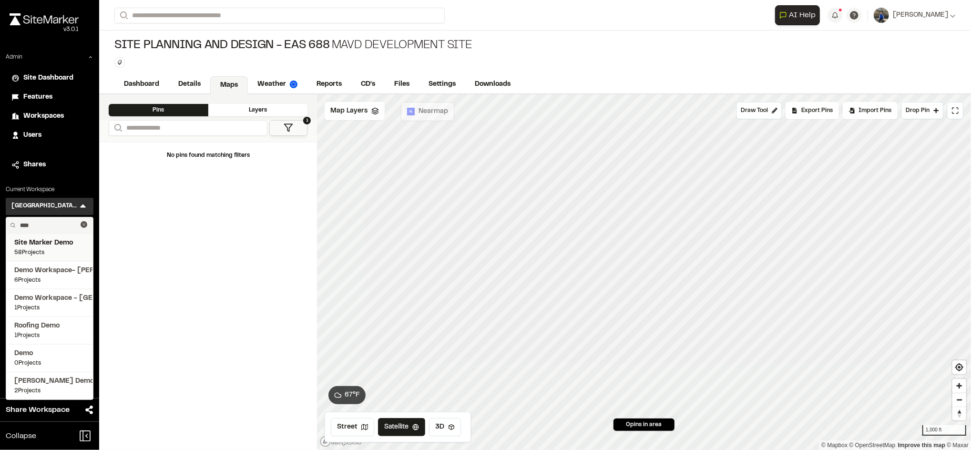
type input "****"
click at [43, 246] on span "Site Marker Demo" at bounding box center [49, 243] width 71 height 10
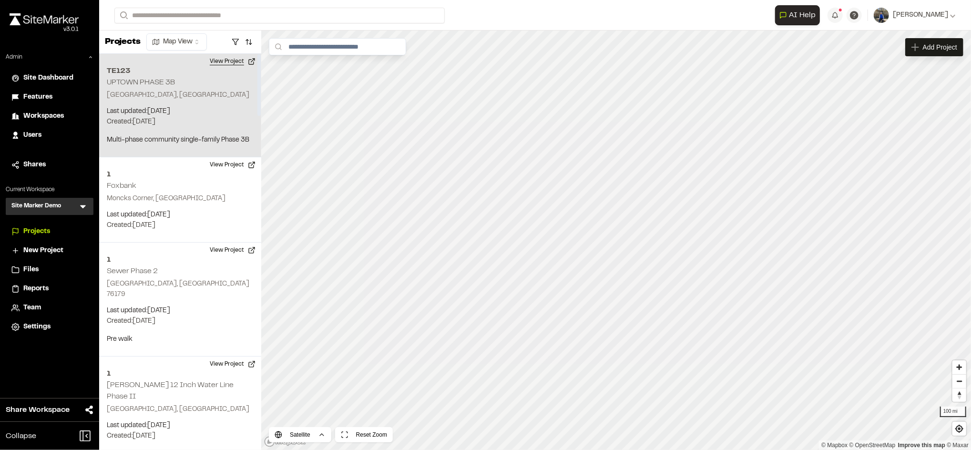
click at [226, 68] on button "View Project" at bounding box center [232, 61] width 57 height 15
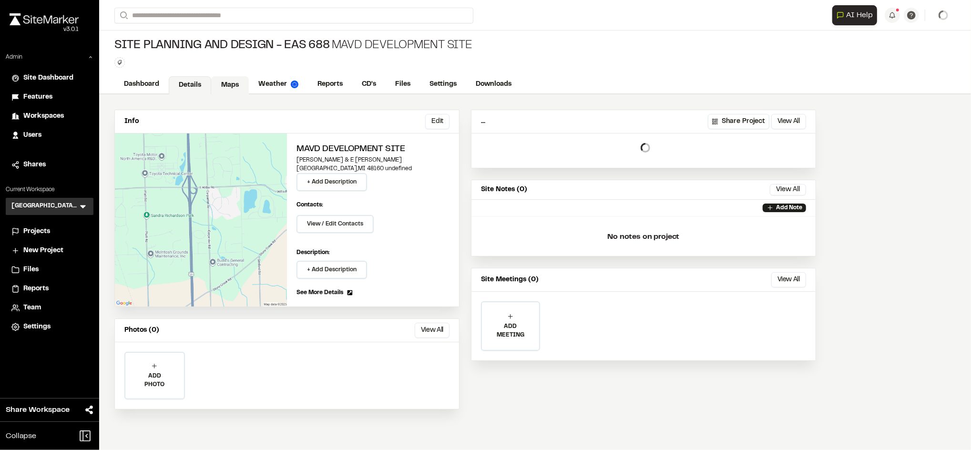
click at [224, 81] on link "Maps" at bounding box center [230, 85] width 38 height 18
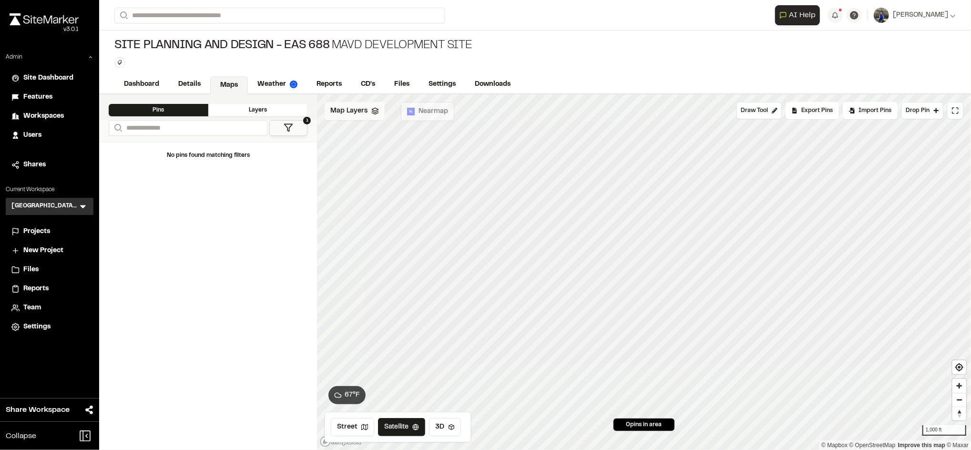
click at [363, 109] on span "Map Layers" at bounding box center [348, 111] width 37 height 10
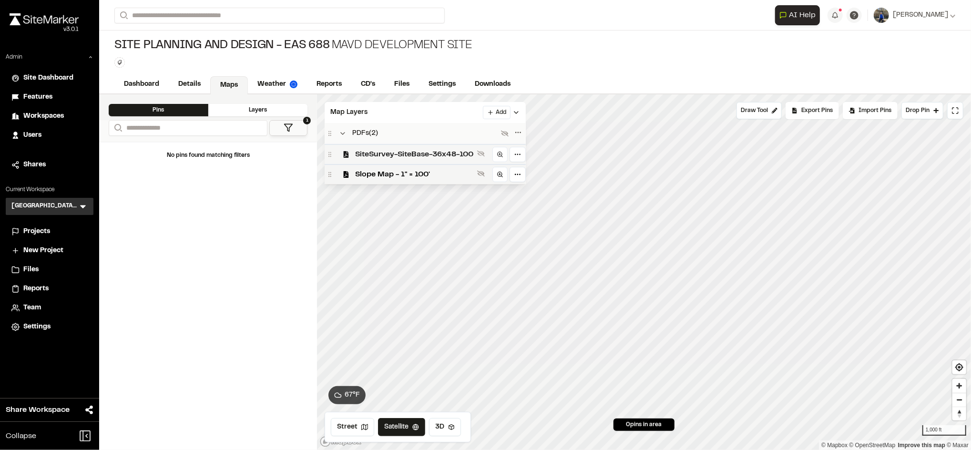
click at [395, 149] on span "SiteSurvey-SiteBase-36x48-100" at bounding box center [414, 154] width 118 height 11
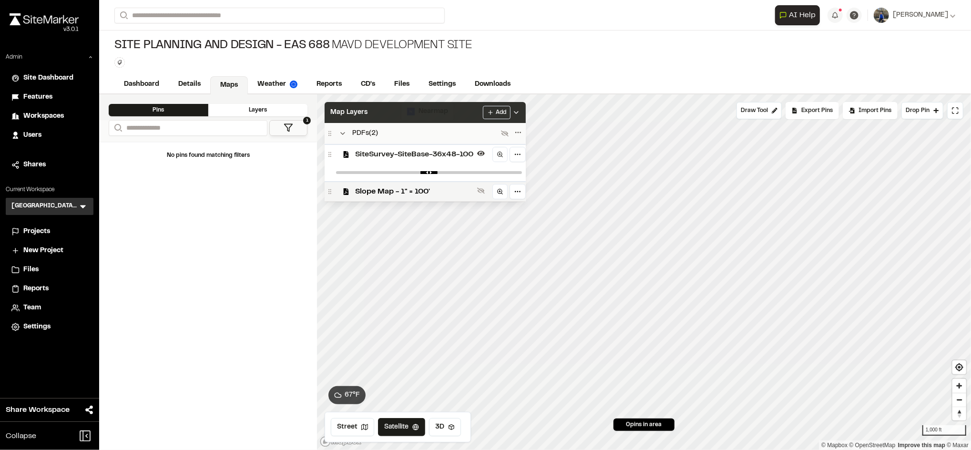
click at [426, 118] on div "Map Layers Add" at bounding box center [424, 112] width 201 height 21
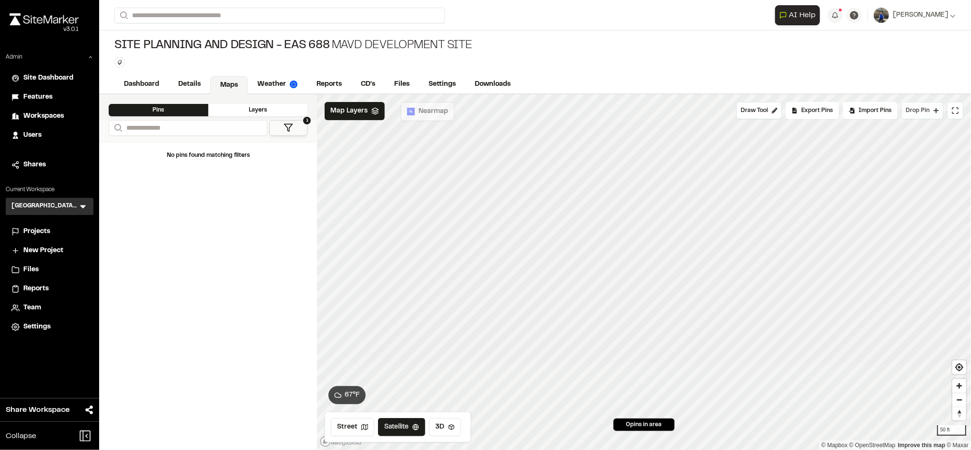
click at [905, 109] on span "Drop Pin" at bounding box center [917, 110] width 24 height 9
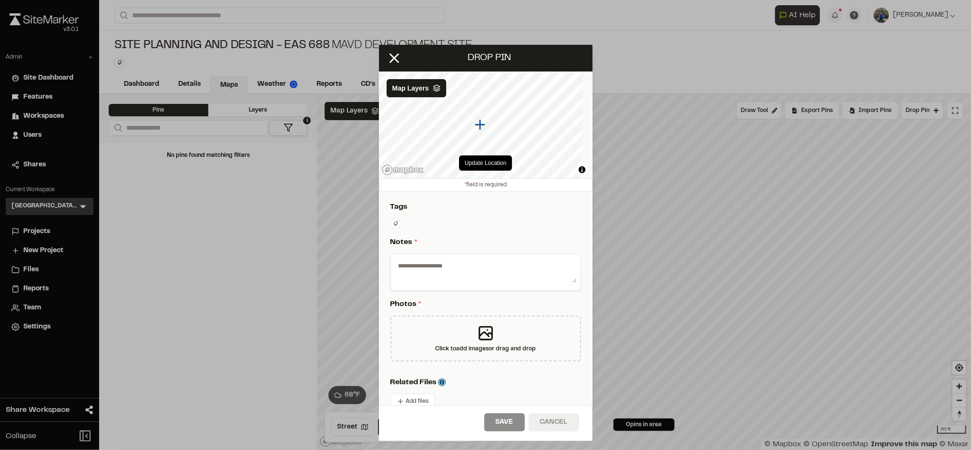
click at [548, 426] on button "Cancel" at bounding box center [553, 422] width 51 height 18
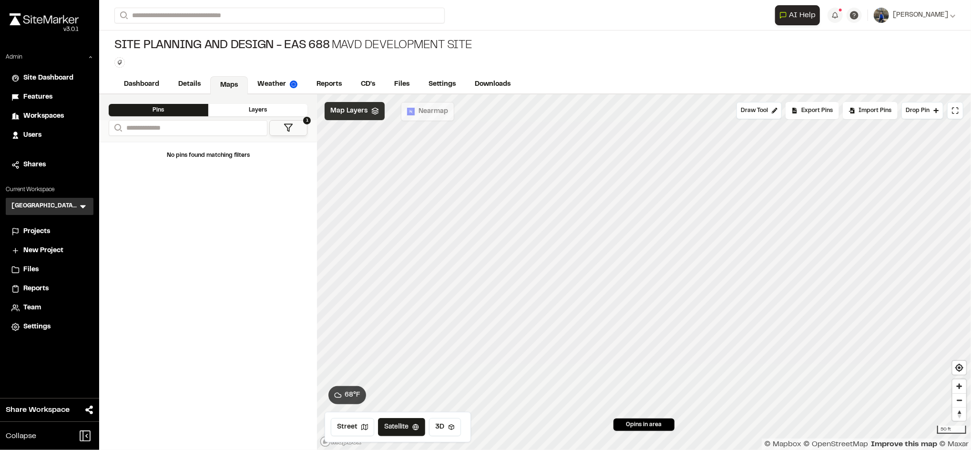
click at [361, 113] on span "Map Layers" at bounding box center [348, 111] width 37 height 10
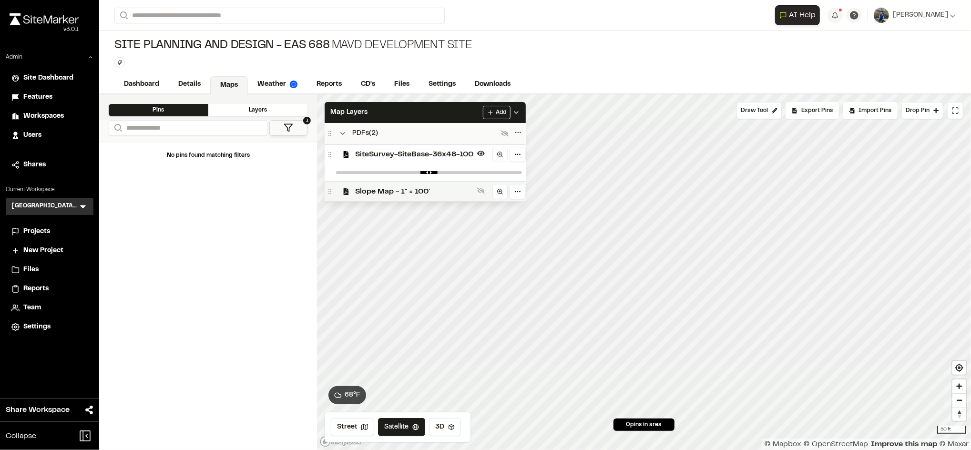
click at [374, 193] on span "Slope Map - 1" = 100'" at bounding box center [414, 191] width 118 height 11
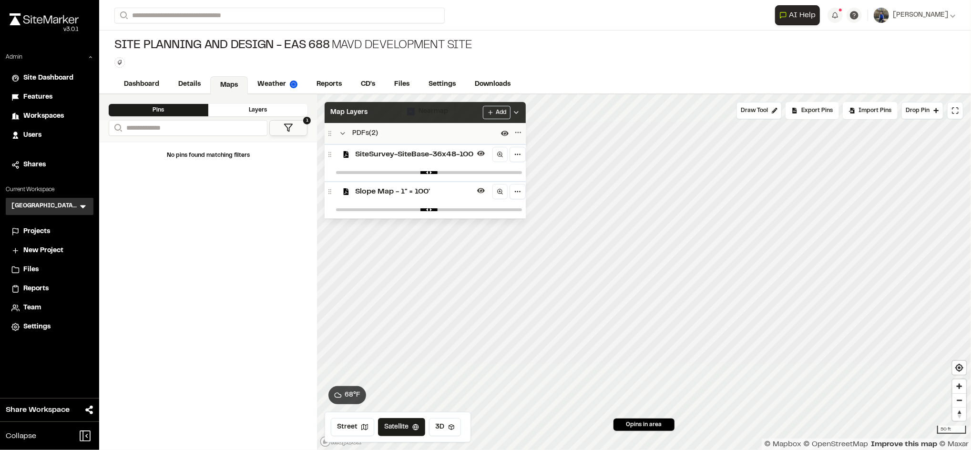
click at [438, 112] on div "Map Layers Add" at bounding box center [424, 112] width 201 height 21
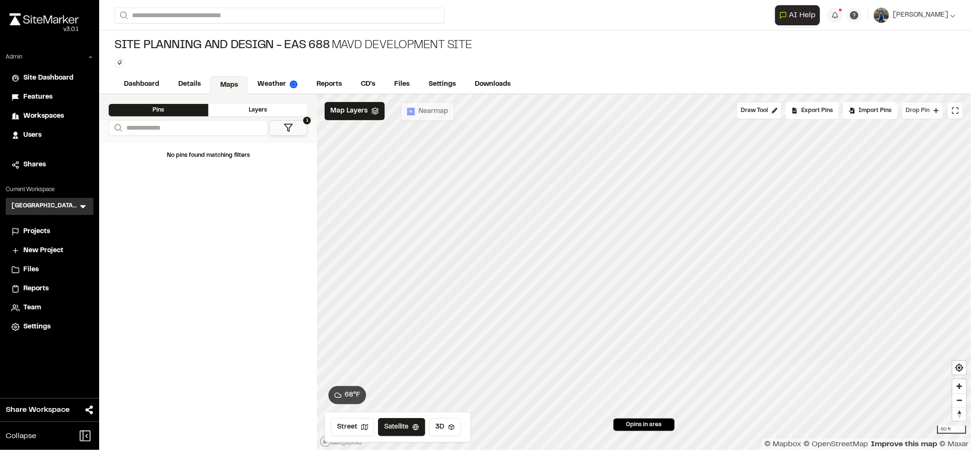
click at [927, 109] on span "Drop Pin" at bounding box center [917, 110] width 24 height 9
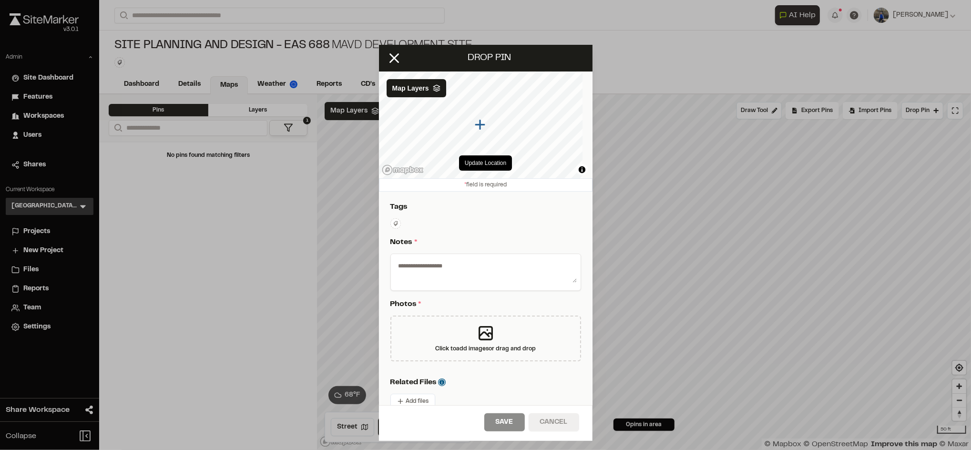
click at [550, 424] on button "Cancel" at bounding box center [553, 422] width 51 height 18
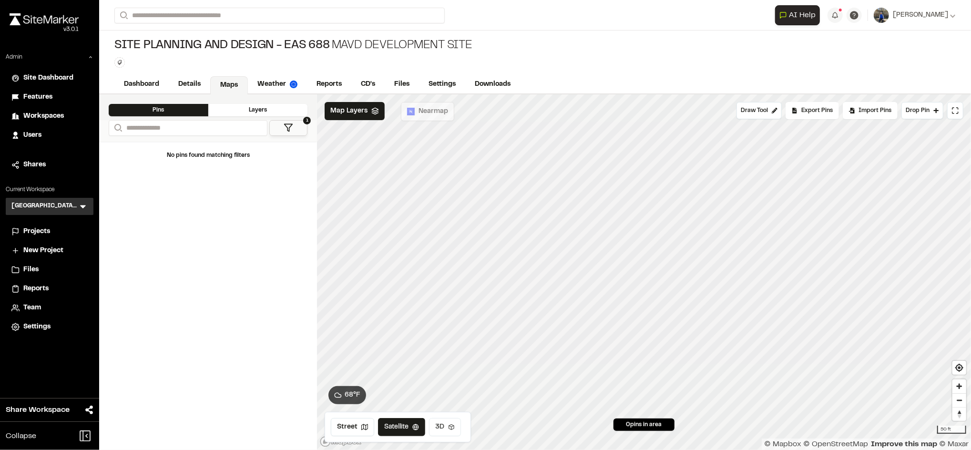
click at [443, 434] on button "3D" at bounding box center [445, 427] width 32 height 18
click at [348, 109] on span "Map Layers" at bounding box center [348, 111] width 37 height 10
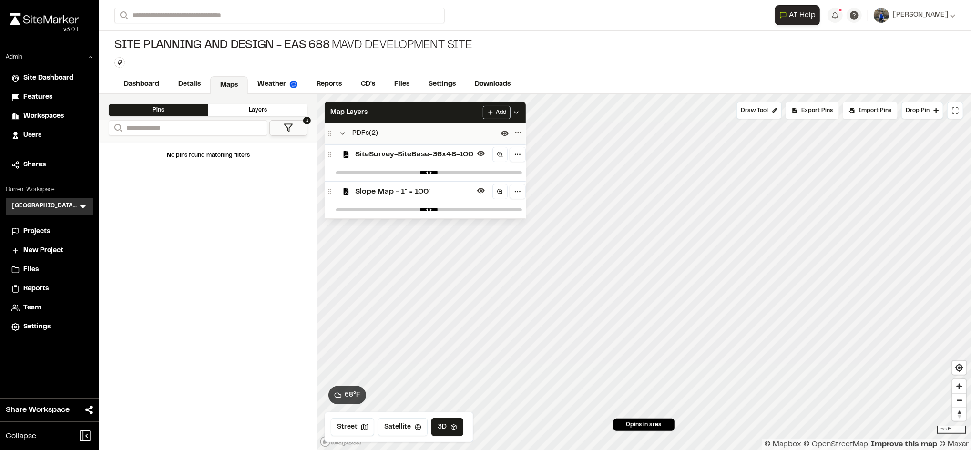
click at [427, 162] on div "SiteSurvey-SiteBase-36x48-100" at bounding box center [424, 154] width 201 height 20
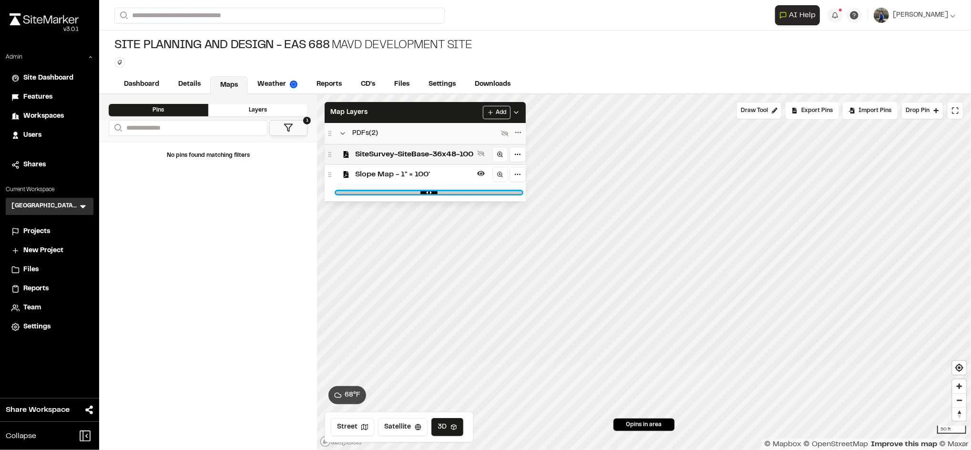
drag, startPoint x: 513, startPoint y: 192, endPoint x: 418, endPoint y: 194, distance: 94.9
type input "****"
click at [418, 194] on input "range" at bounding box center [429, 192] width 186 height 3
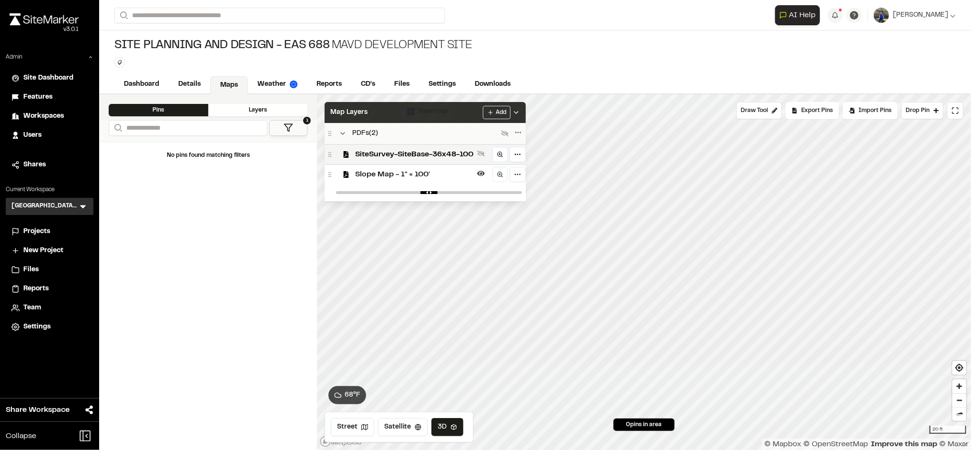
click at [468, 121] on div "Map Layers Add" at bounding box center [424, 112] width 201 height 21
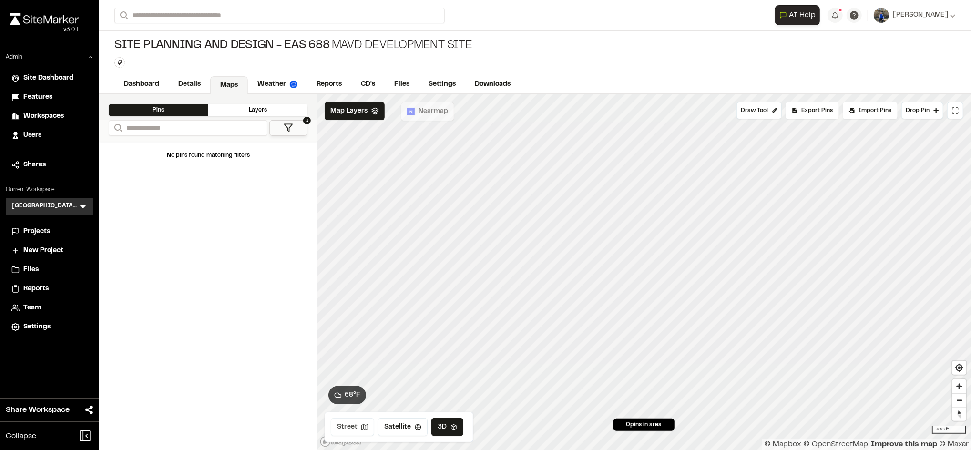
click at [364, 426] on line at bounding box center [364, 426] width 0 height 4
click at [406, 421] on button "Satellite" at bounding box center [401, 427] width 50 height 18
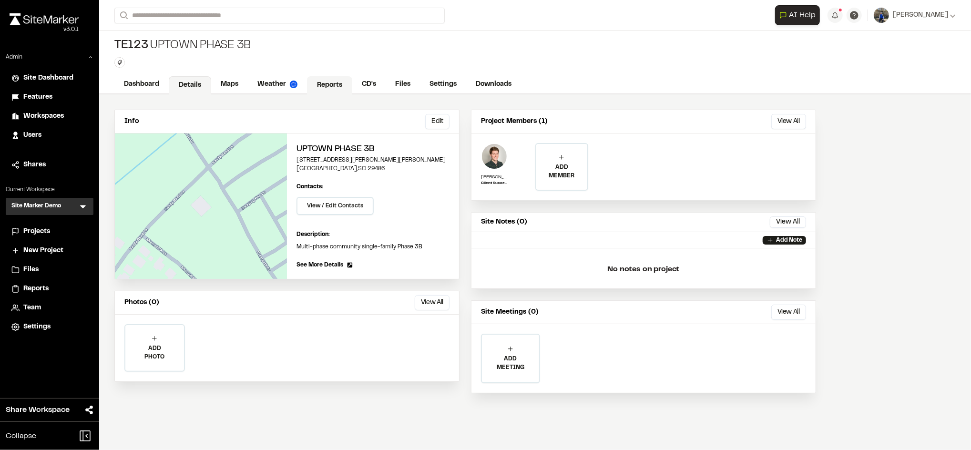
click at [337, 89] on link "Reports" at bounding box center [329, 85] width 45 height 18
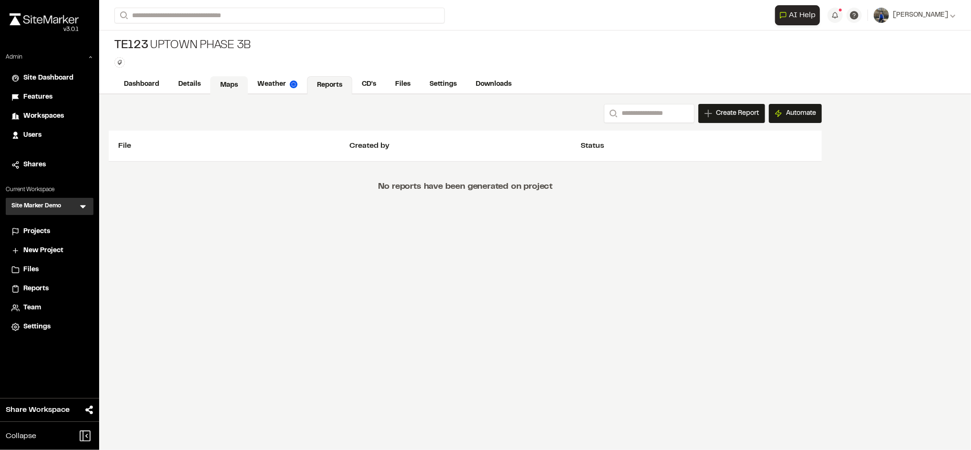
click at [232, 80] on link "Maps" at bounding box center [229, 85] width 38 height 18
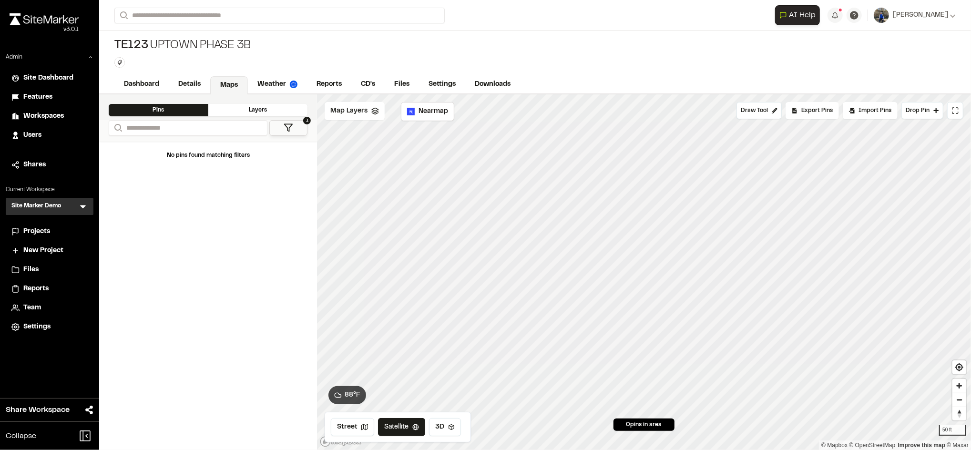
click at [49, 230] on span "Projects" at bounding box center [36, 231] width 27 height 10
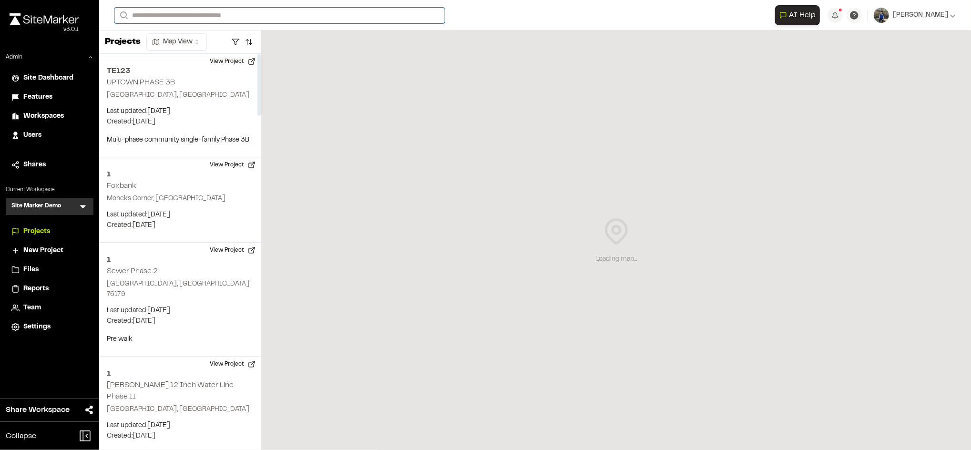
click at [213, 13] on input "Search" at bounding box center [279, 16] width 330 height 16
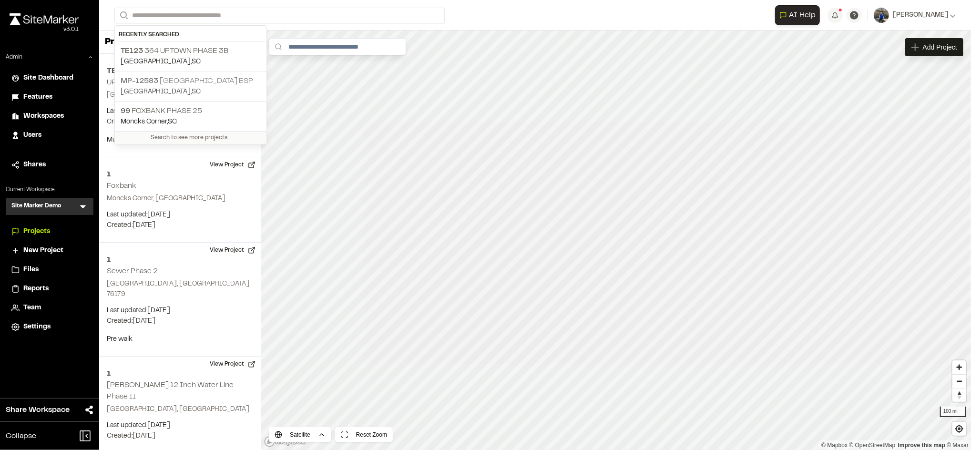
click at [189, 80] on p "MP-[GEOGRAPHIC_DATA] ESP" at bounding box center [191, 80] width 140 height 11
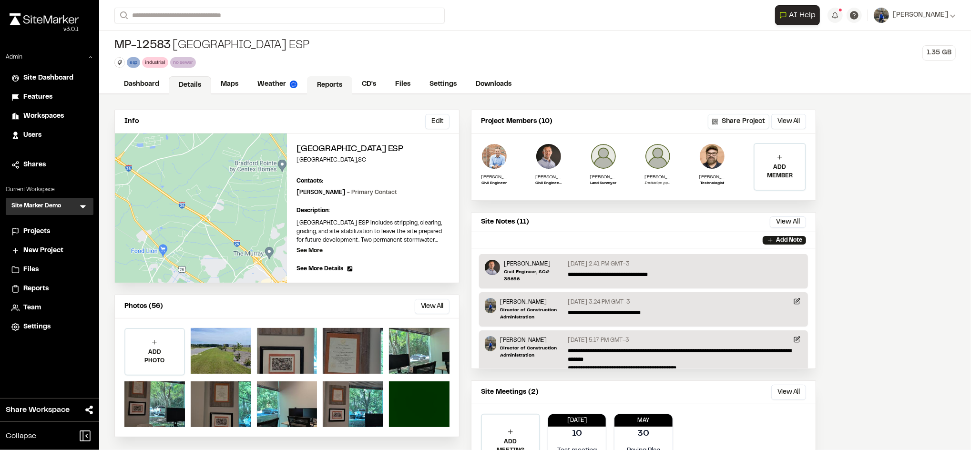
click at [239, 82] on link "Maps" at bounding box center [229, 84] width 37 height 18
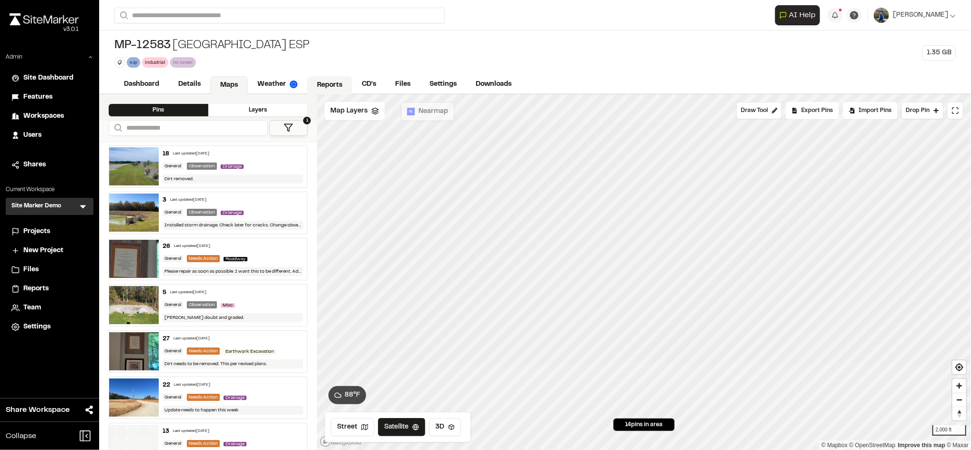
click at [326, 83] on link "Reports" at bounding box center [329, 85] width 45 height 18
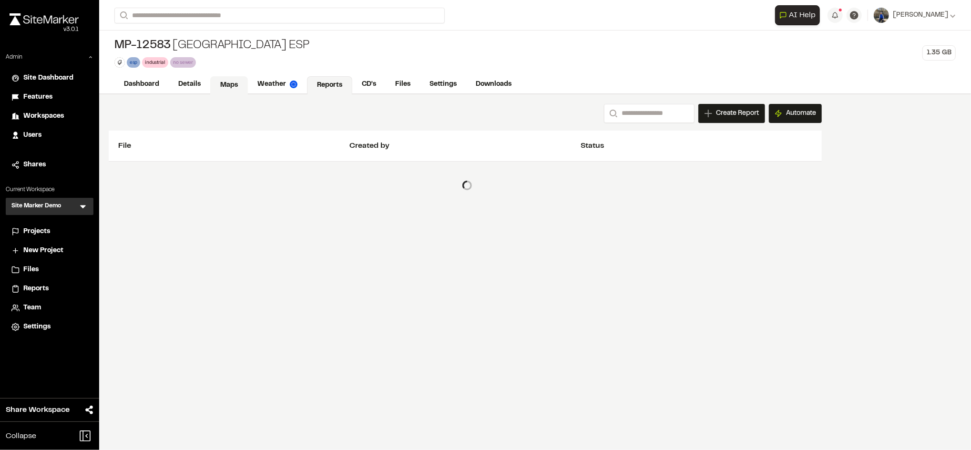
click at [233, 87] on link "Maps" at bounding box center [229, 85] width 38 height 18
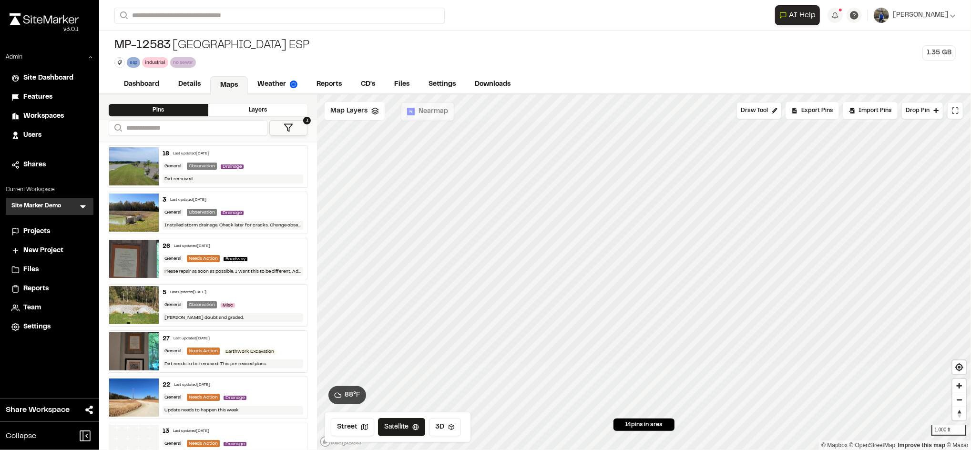
click at [284, 127] on icon at bounding box center [289, 128] width 10 height 10
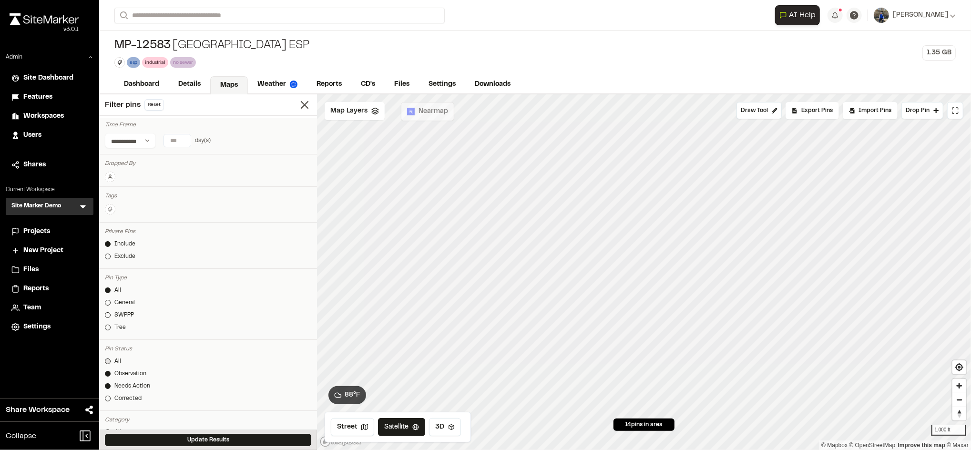
click at [110, 364] on link "All" at bounding box center [208, 361] width 206 height 9
click at [111, 300] on link "General" at bounding box center [208, 302] width 206 height 9
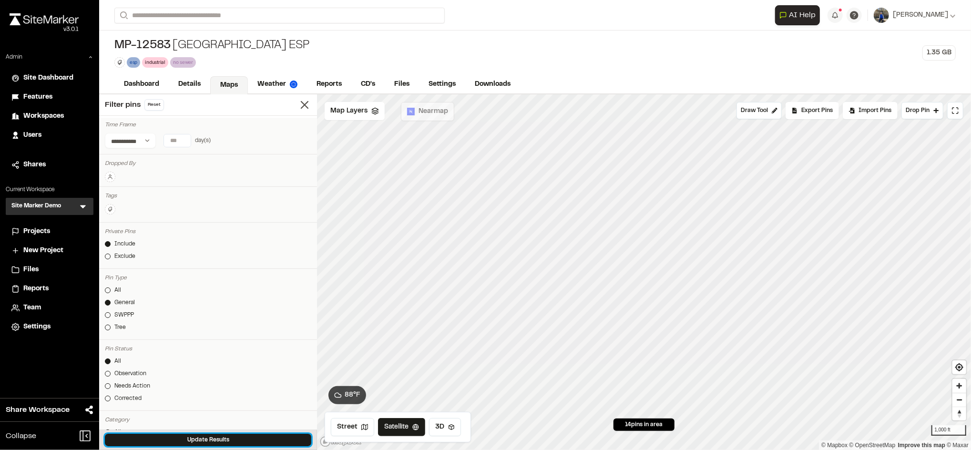
click at [188, 442] on button "Update Results" at bounding box center [208, 440] width 206 height 12
click at [360, 110] on span "Map Layers" at bounding box center [348, 111] width 37 height 10
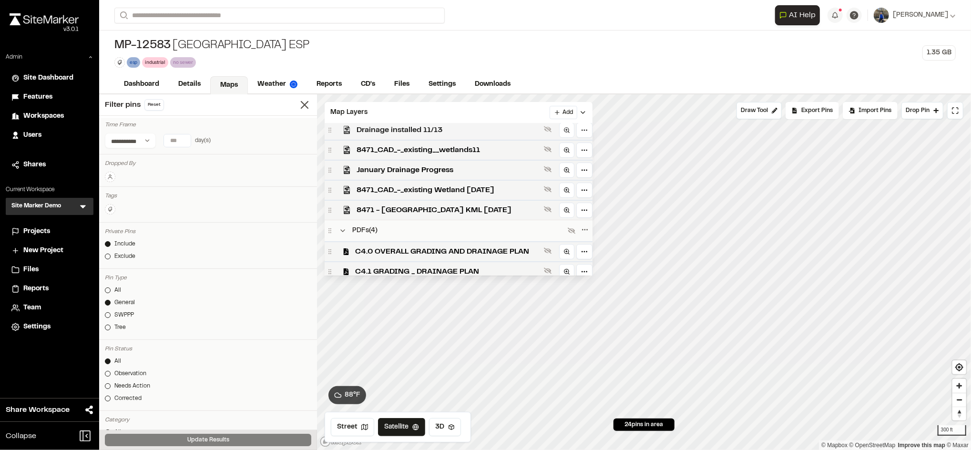
scroll to position [92, 0]
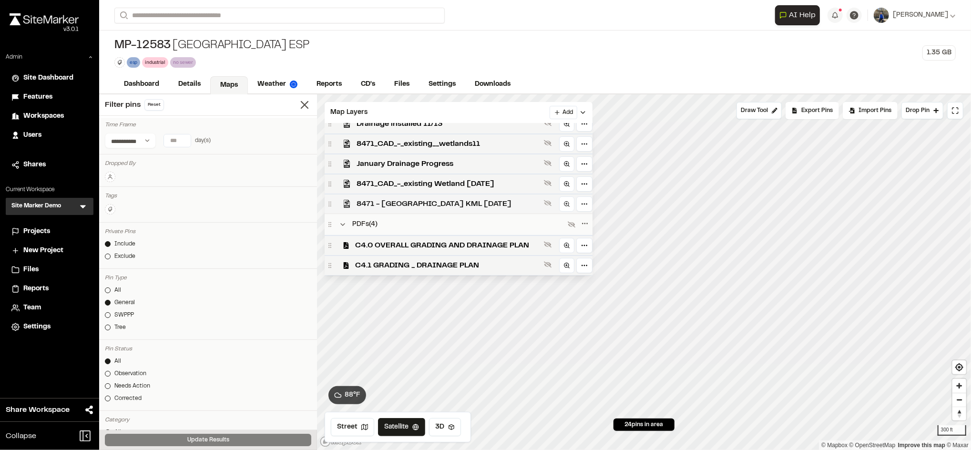
click at [412, 196] on div "8471 - Crossroads Industrial Park ESP KML 3-16-2022" at bounding box center [458, 203] width 268 height 20
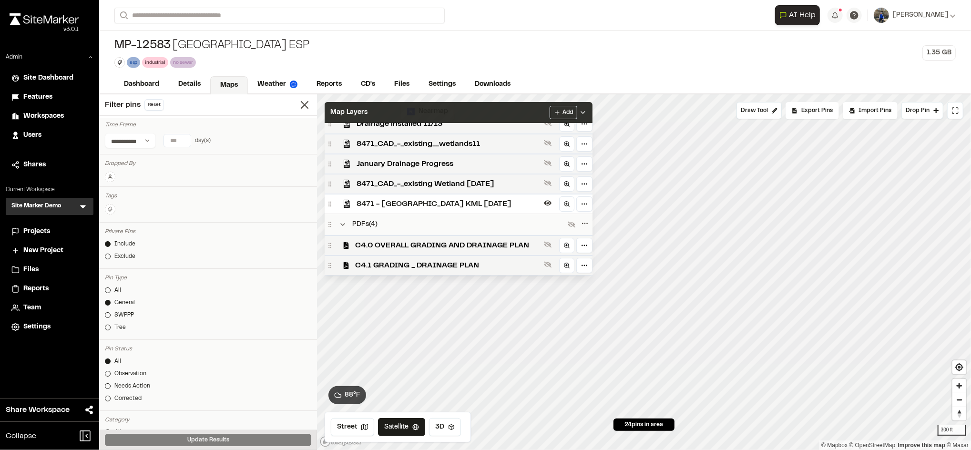
click at [472, 110] on div "Map Layers Add" at bounding box center [458, 112] width 268 height 21
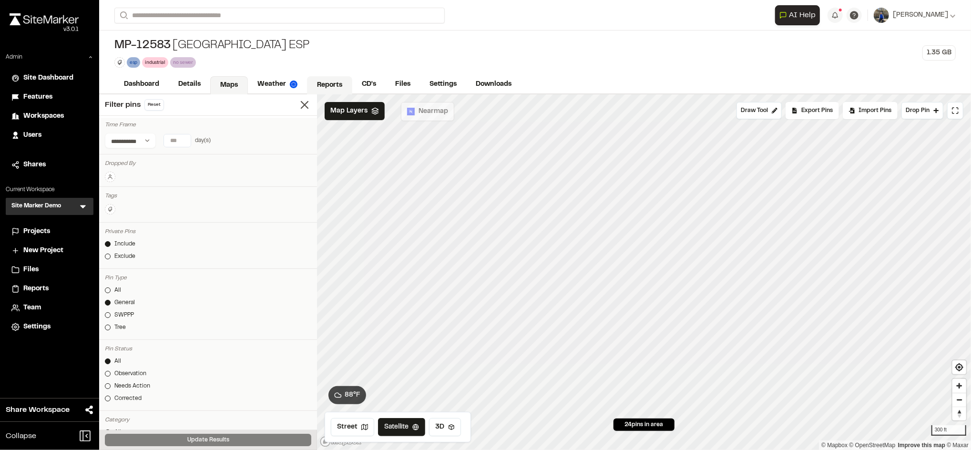
click at [325, 82] on link "Reports" at bounding box center [329, 85] width 45 height 18
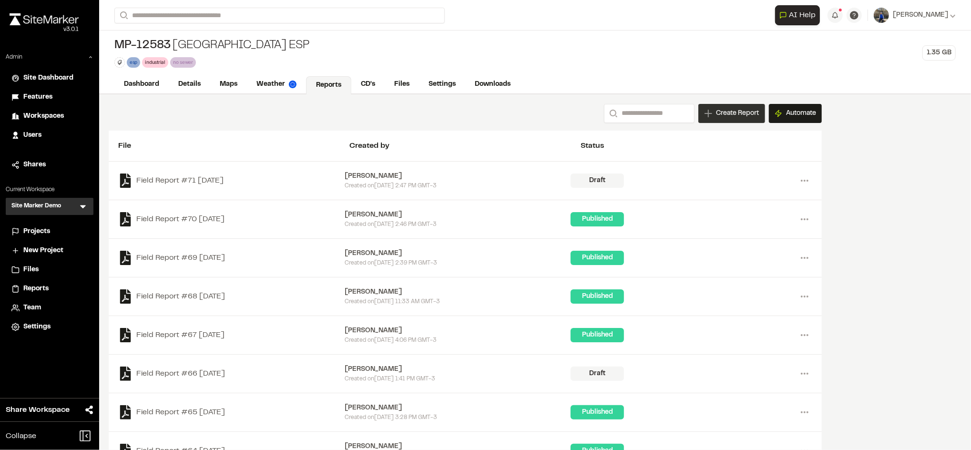
click at [736, 113] on span "Create Report" at bounding box center [737, 113] width 43 height 10
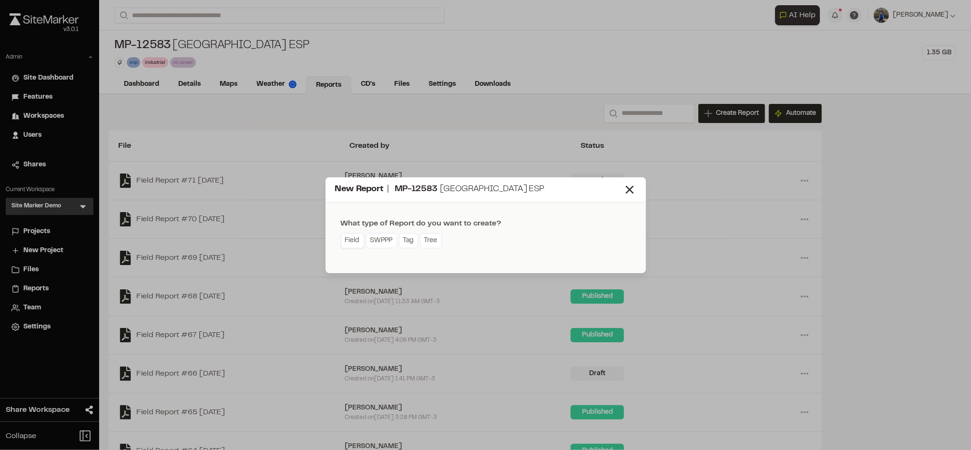
click at [347, 241] on link "Field" at bounding box center [352, 240] width 23 height 15
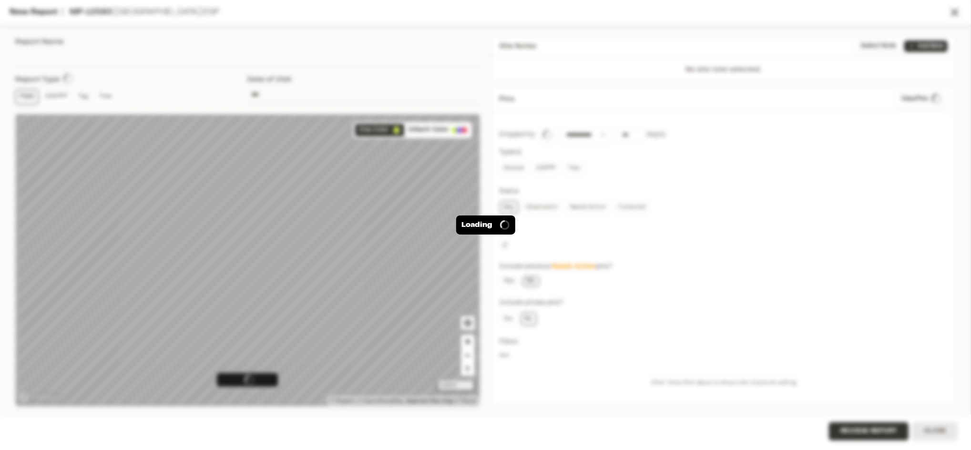
type input "**********"
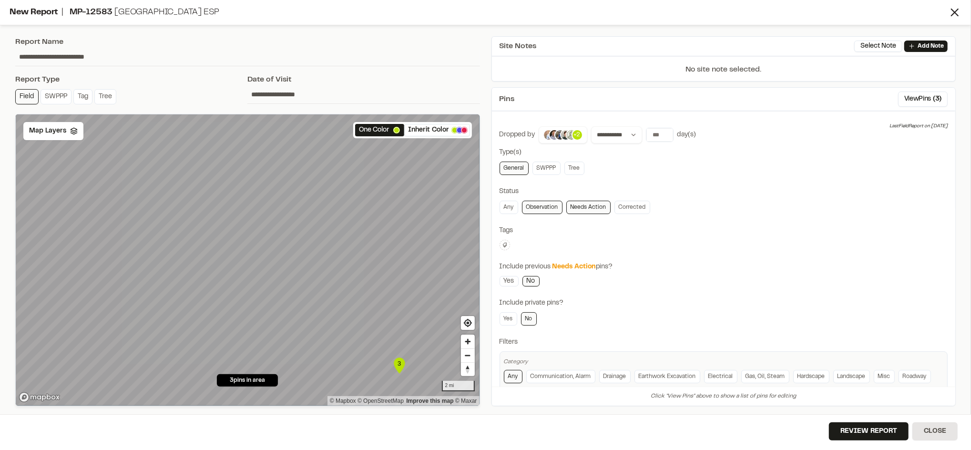
click at [401, 368] on icon "Map marker" at bounding box center [399, 365] width 11 height 16
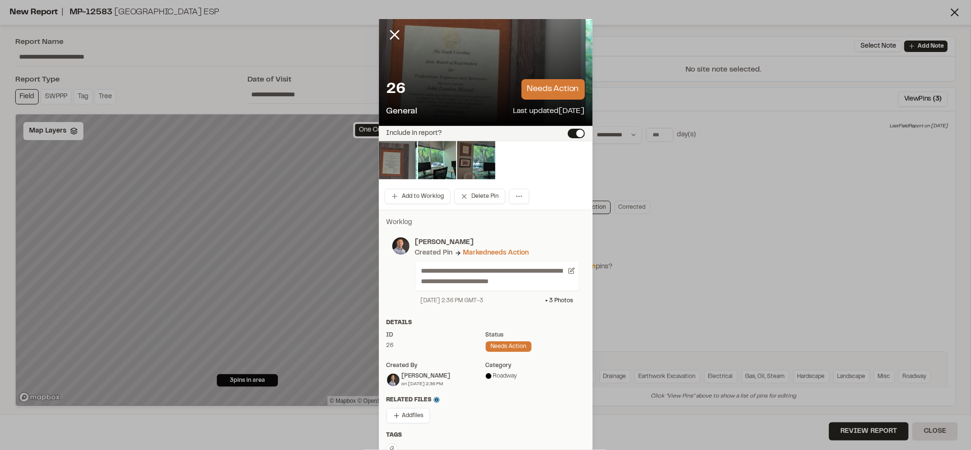
click at [568, 133] on button "Include in report?" at bounding box center [576, 134] width 17 height 10
click at [392, 35] on icon at bounding box center [394, 35] width 16 height 16
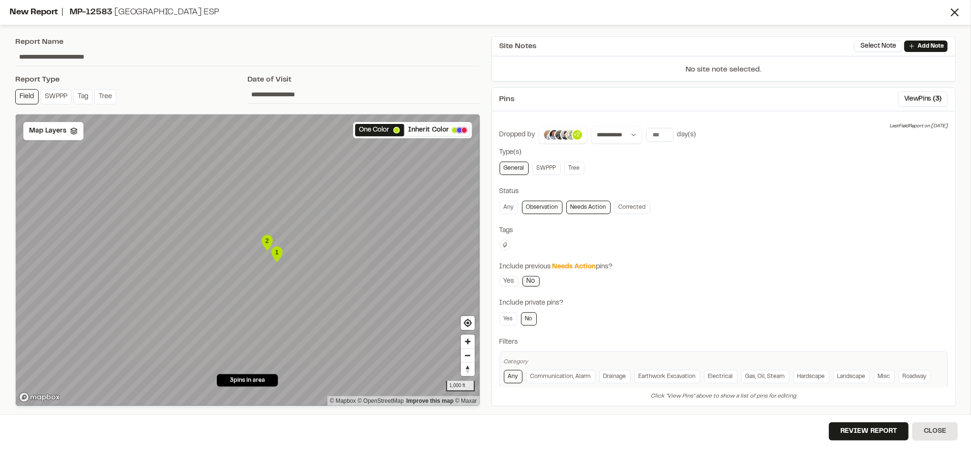
drag, startPoint x: 189, startPoint y: 254, endPoint x: 281, endPoint y: 245, distance: 92.9
click at [281, 245] on icon "1" at bounding box center [277, 253] width 14 height 19
type input "**"
click at [656, 134] on input "**" at bounding box center [659, 134] width 27 height 13
click at [650, 133] on input "**" at bounding box center [659, 134] width 27 height 13
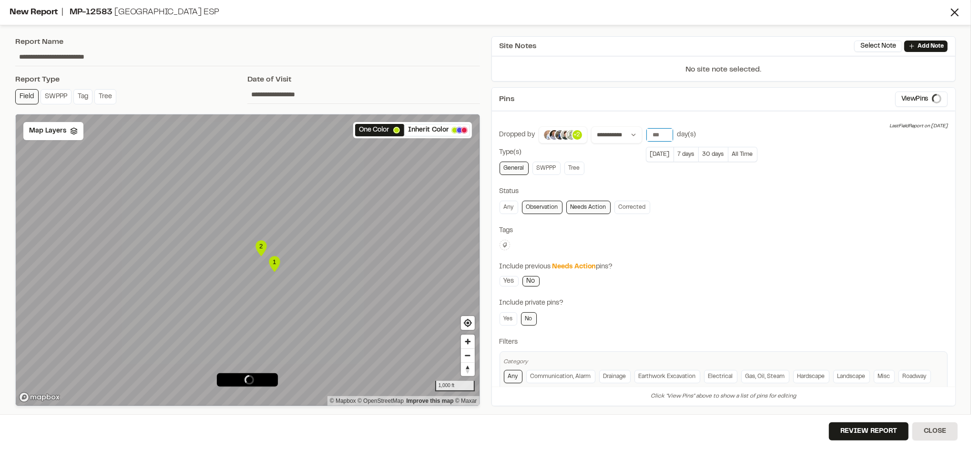
click at [650, 133] on input "**" at bounding box center [659, 134] width 27 height 13
click at [735, 202] on div "Any Observation Needs Action Corrected" at bounding box center [723, 207] width 448 height 13
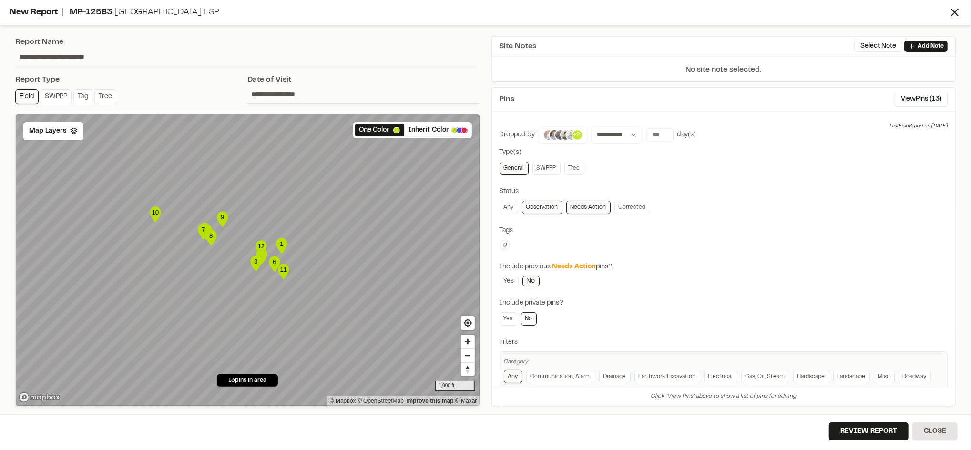
click at [551, 138] on img at bounding box center [553, 134] width 11 height 11
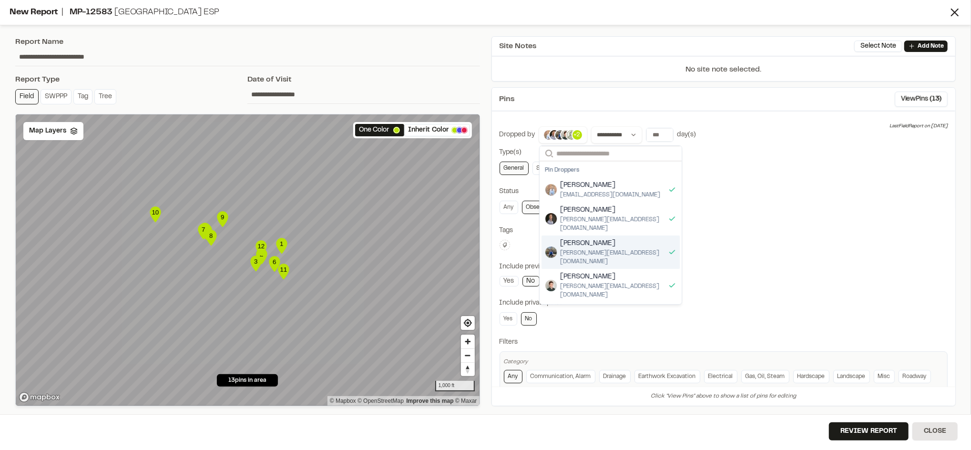
click at [760, 214] on div "Any Observation Needs Action Corrected" at bounding box center [723, 207] width 448 height 13
click at [812, 200] on div "**********" at bounding box center [723, 267] width 448 height 282
click at [574, 137] on p "+2" at bounding box center [577, 135] width 7 height 9
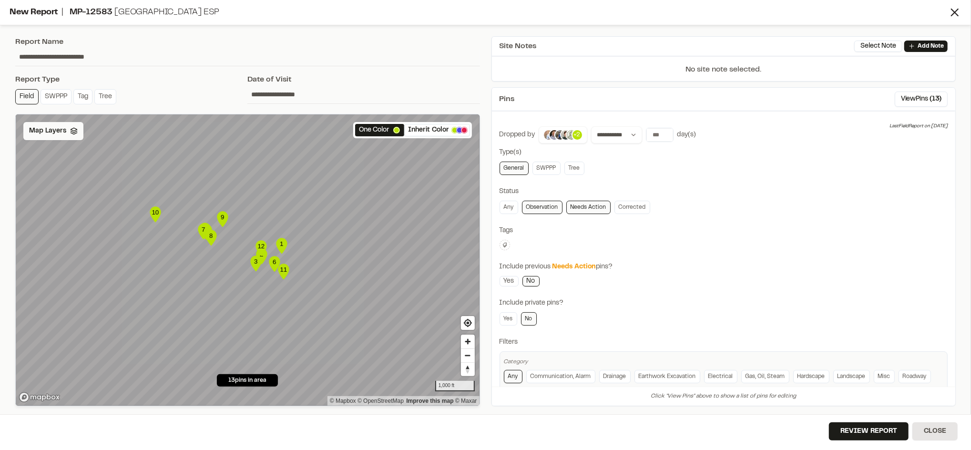
click at [43, 130] on span "Map Layers" at bounding box center [47, 131] width 37 height 10
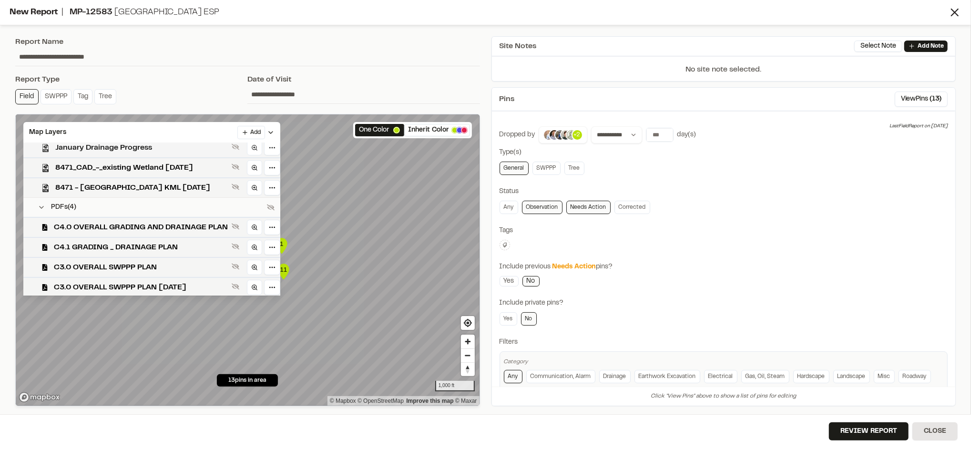
scroll to position [133, 0]
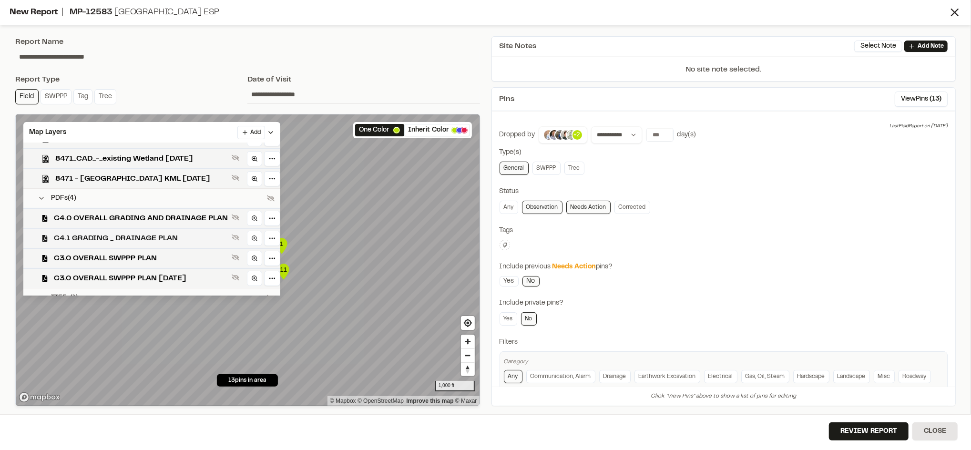
click at [113, 238] on span "C4.1 GRADING _ DRAINAGE PLAN" at bounding box center [141, 238] width 174 height 11
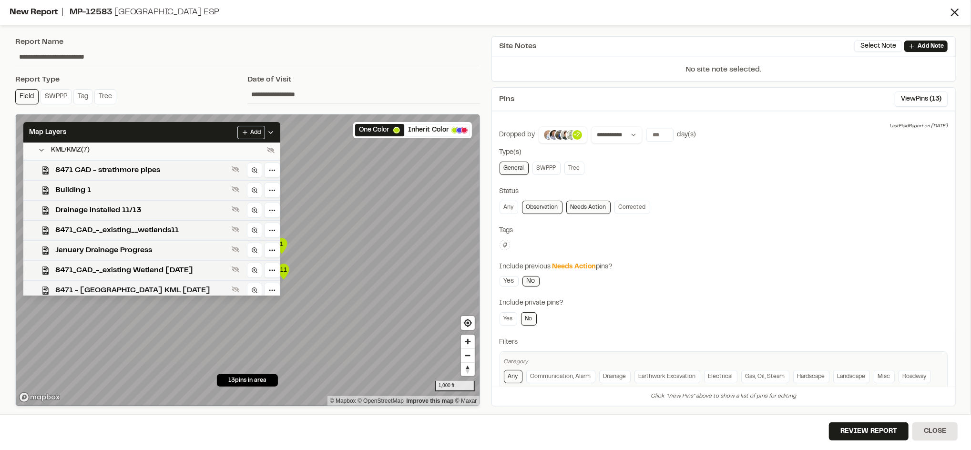
scroll to position [21, 0]
click at [101, 227] on span "8471_CAD_-_existing__wetlands11" at bounding box center [141, 230] width 172 height 11
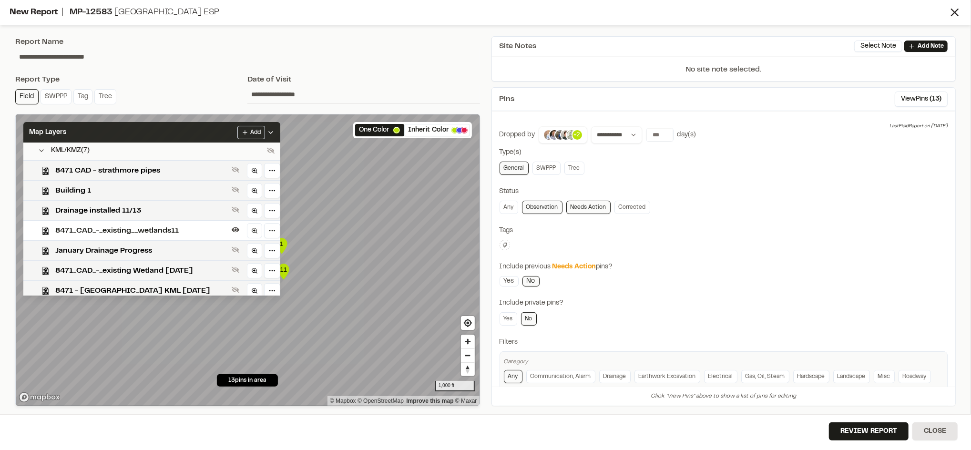
click at [229, 131] on div "Map Layers Add" at bounding box center [151, 132] width 257 height 21
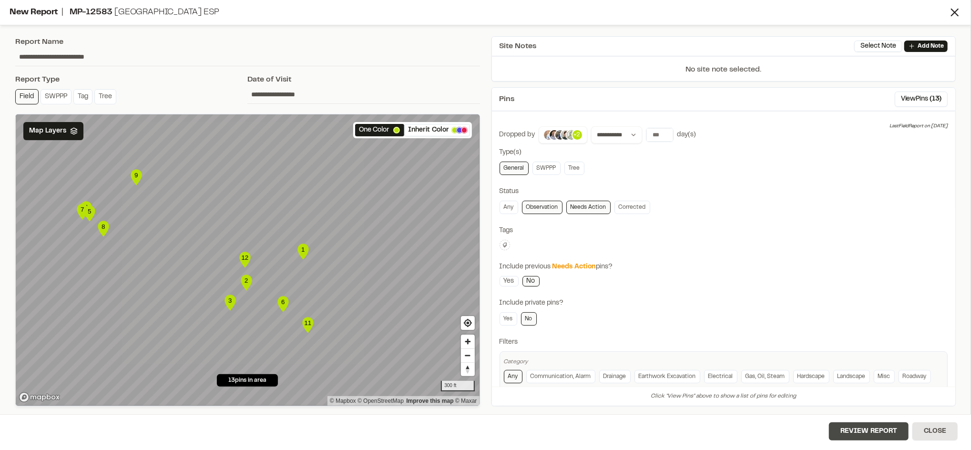
click at [860, 433] on button "Review Report" at bounding box center [869, 431] width 80 height 18
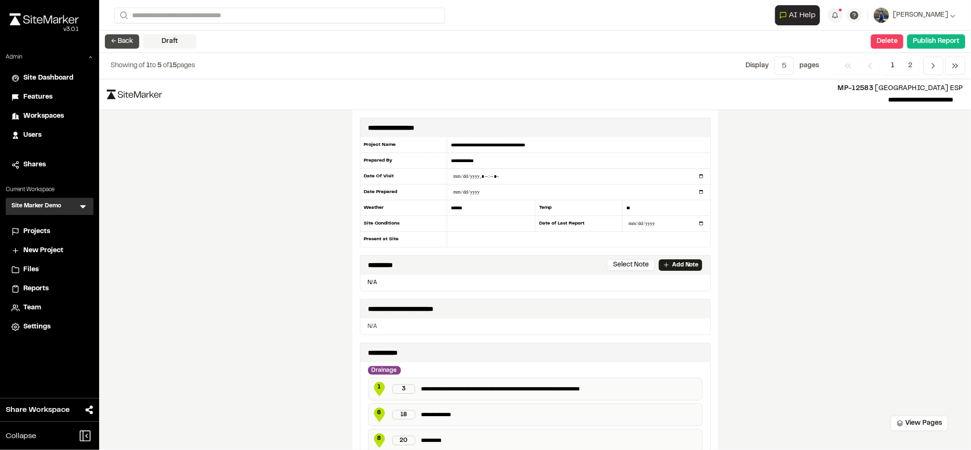
click at [120, 39] on button "← Back" at bounding box center [122, 41] width 34 height 14
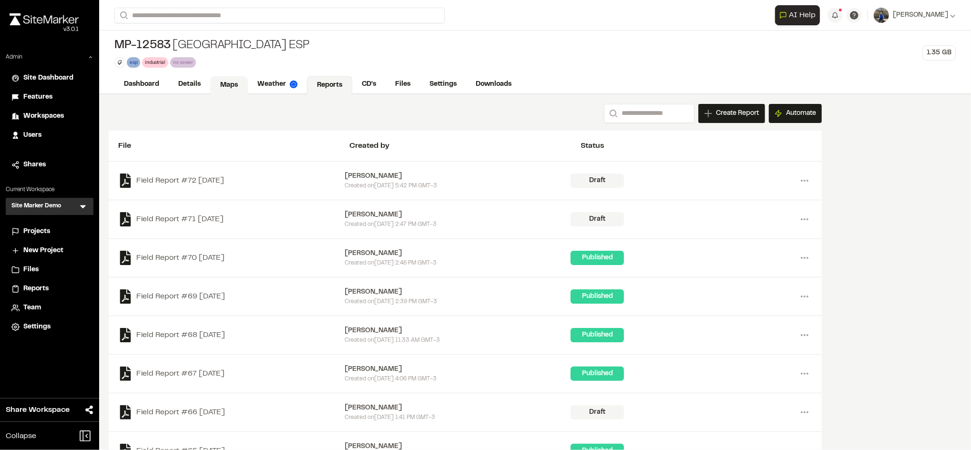
click at [231, 77] on link "Maps" at bounding box center [229, 85] width 38 height 18
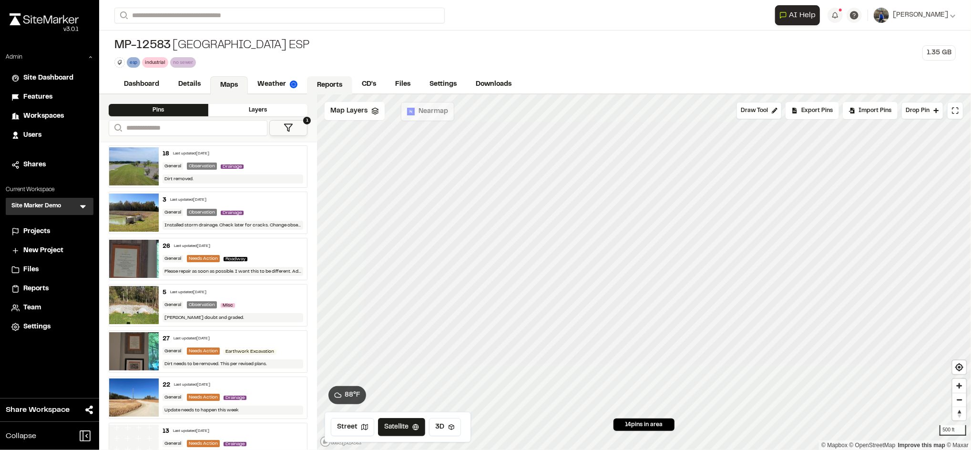
click at [322, 89] on link "Reports" at bounding box center [329, 85] width 45 height 18
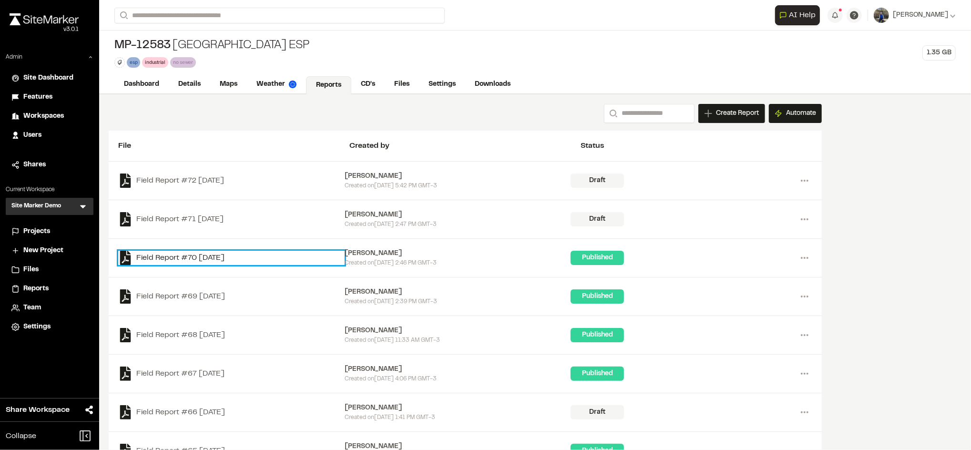
click at [223, 257] on link "Field Report #70 2025-07-24" at bounding box center [231, 258] width 226 height 14
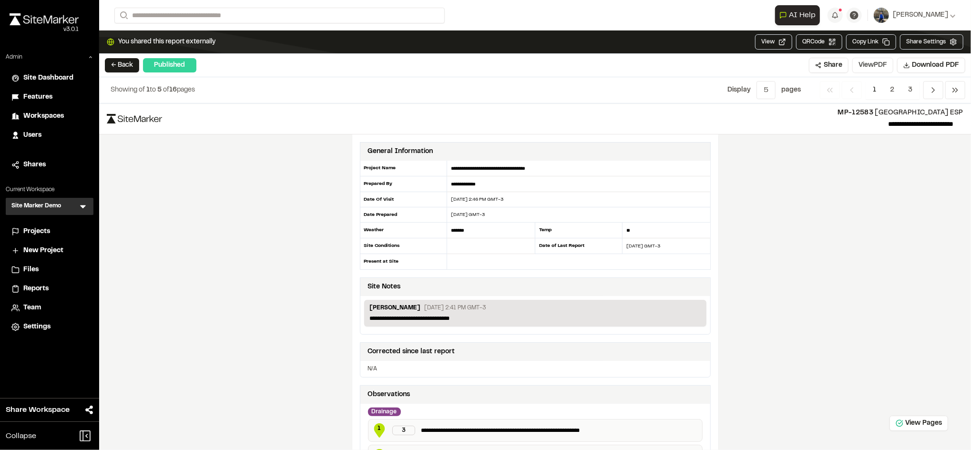
click at [871, 60] on button "View PDF" at bounding box center [872, 65] width 41 height 15
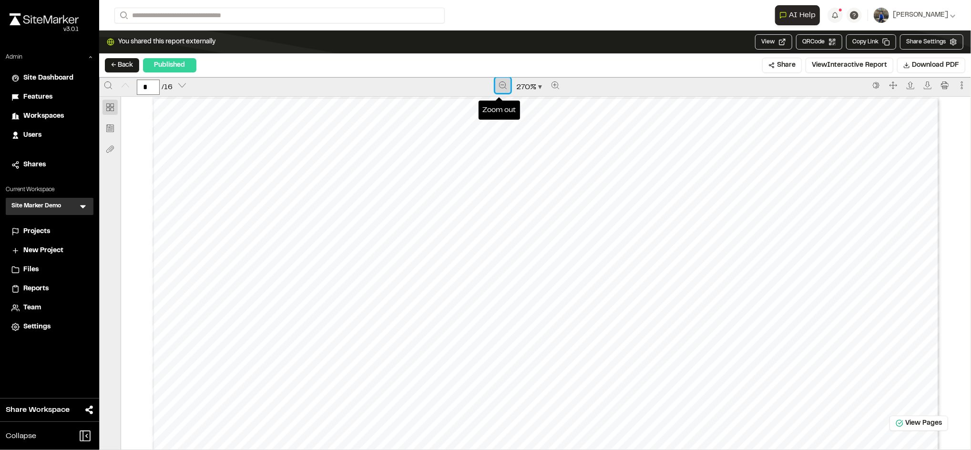
click at [499, 84] on icon "Zoom out" at bounding box center [503, 85] width 8 height 8
type input "*"
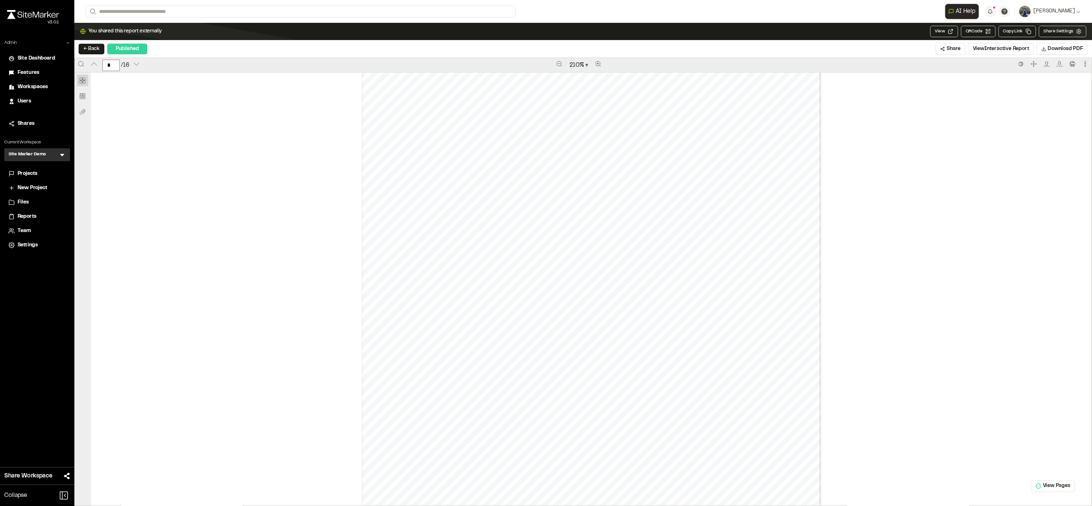
scroll to position [1589, 0]
click at [393, 162] on div "Prepared by Landon Messal - 3 - Created with SiteMarker" at bounding box center [788, 489] width 1335 height 792
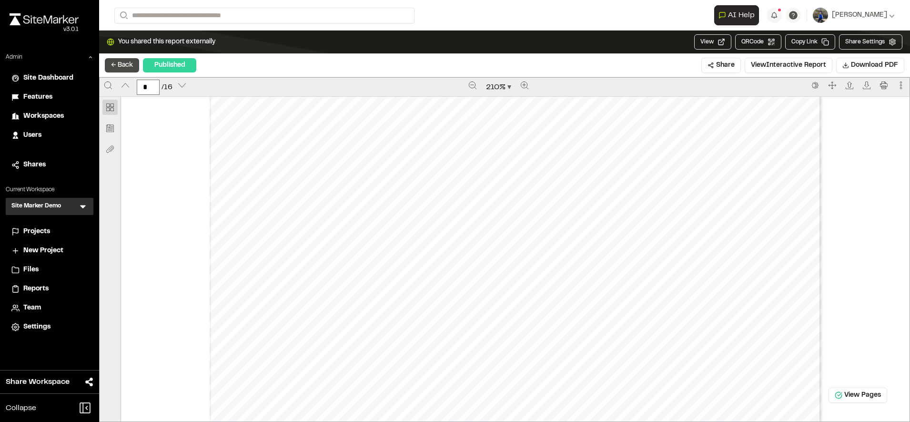
click at [129, 70] on button "← Back" at bounding box center [122, 65] width 34 height 14
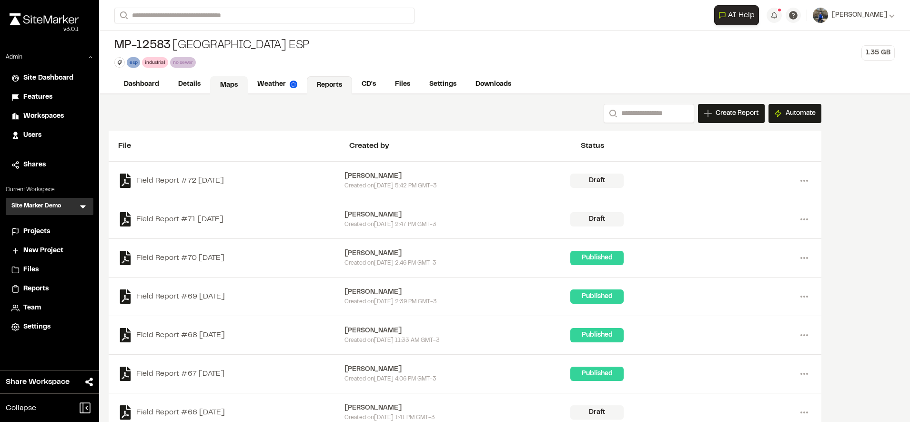
click at [223, 88] on link "Maps" at bounding box center [229, 85] width 38 height 18
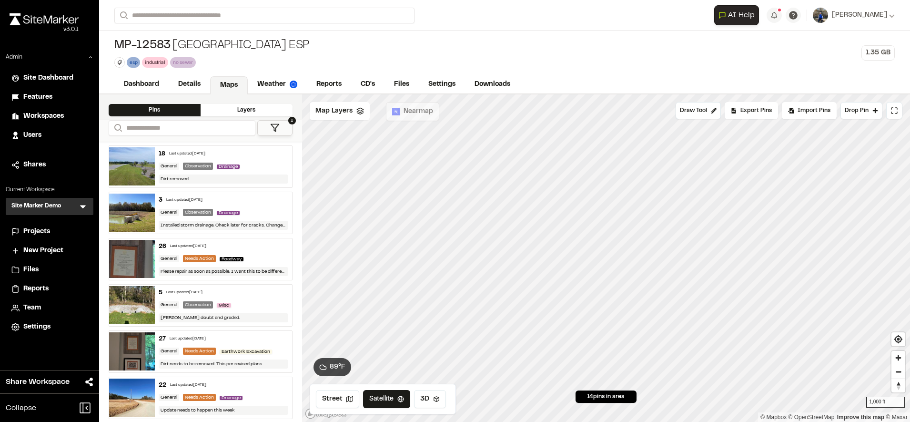
click at [276, 129] on polygon at bounding box center [275, 127] width 8 height 7
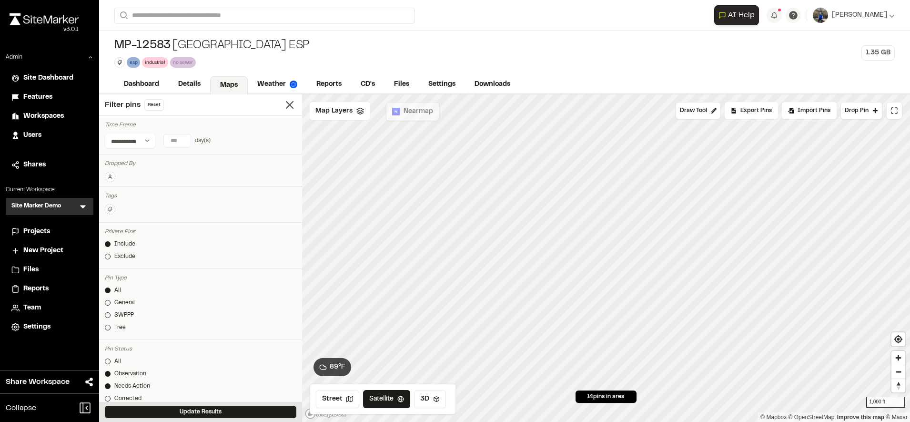
click at [110, 174] on icon at bounding box center [110, 177] width 6 height 6
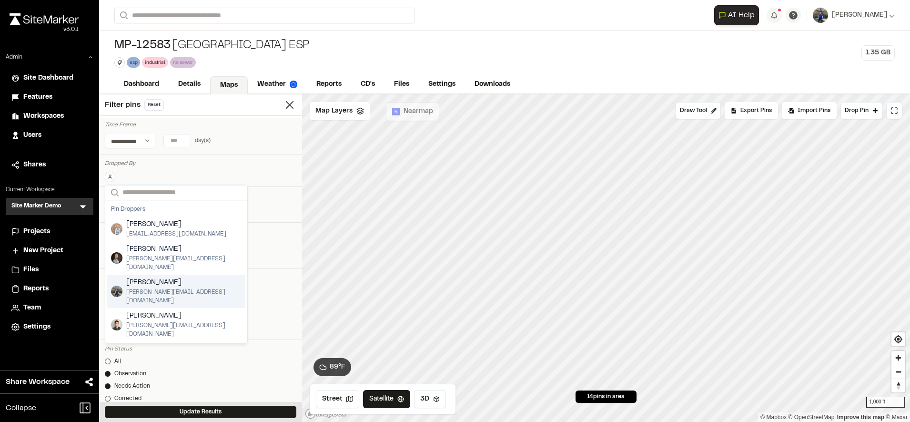
click at [141, 277] on span "[PERSON_NAME]" at bounding box center [183, 282] width 115 height 10
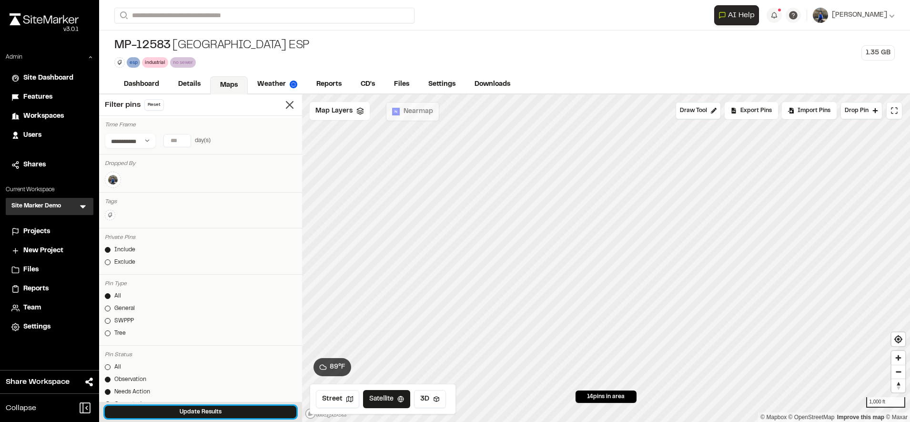
click at [174, 412] on button "Update Results" at bounding box center [201, 412] width 192 height 12
click at [757, 117] on div "Export Pins" at bounding box center [751, 110] width 53 height 17
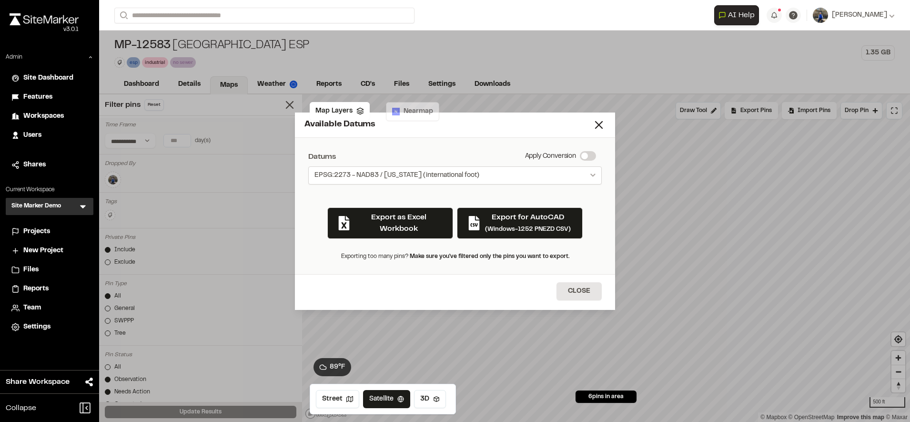
click at [541, 175] on button "EPSG:2273 - NAD83 / South Carolina (international foot)" at bounding box center [455, 175] width 294 height 18
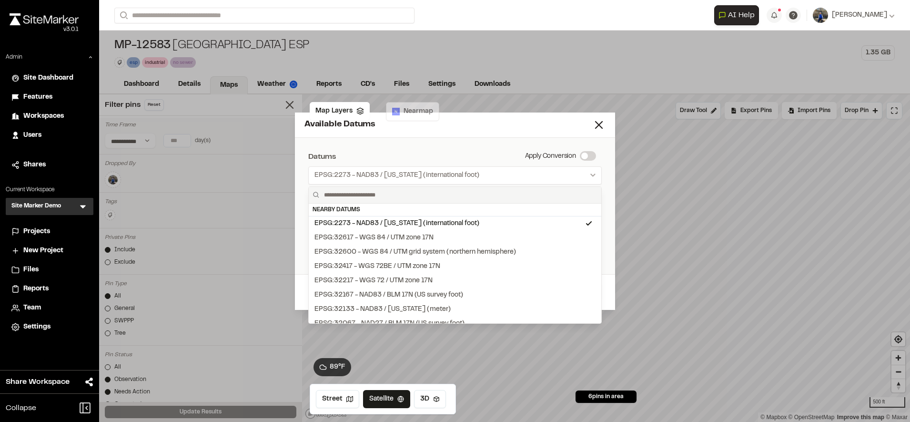
click at [404, 146] on div at bounding box center [455, 211] width 910 height 422
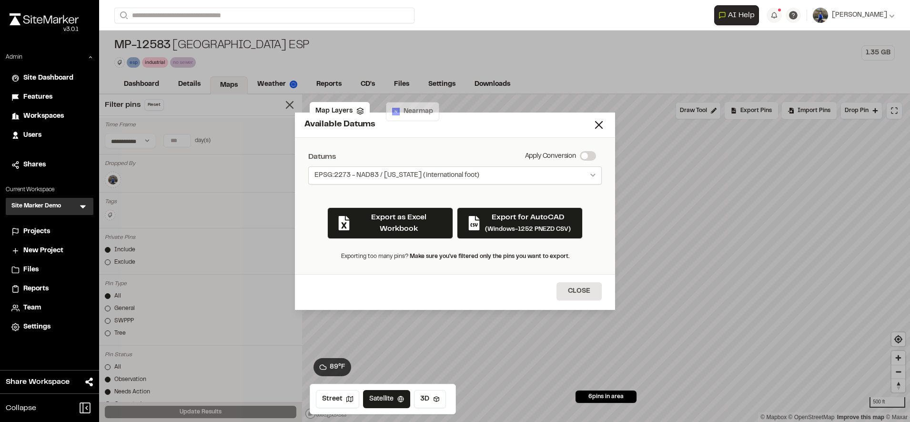
click at [454, 180] on span "EPSG:2273 - NAD83 / South Carolina (international foot)" at bounding box center [396, 176] width 165 height 10
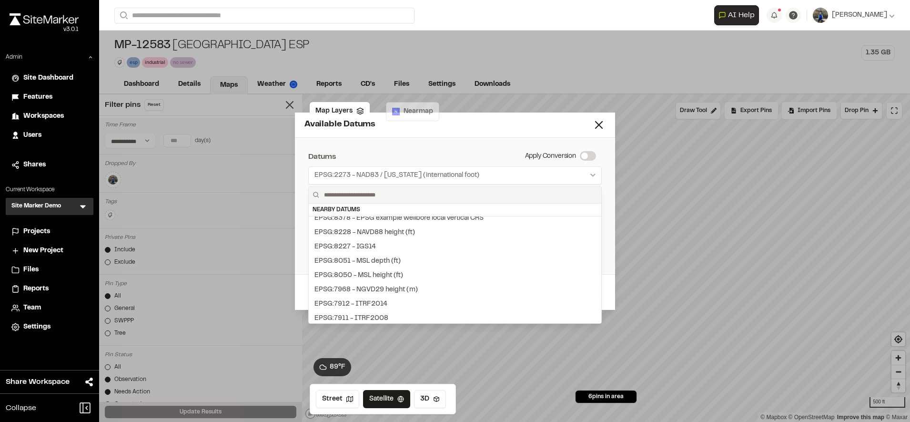
scroll to position [1101, 0]
click at [444, 157] on div at bounding box center [455, 211] width 910 height 422
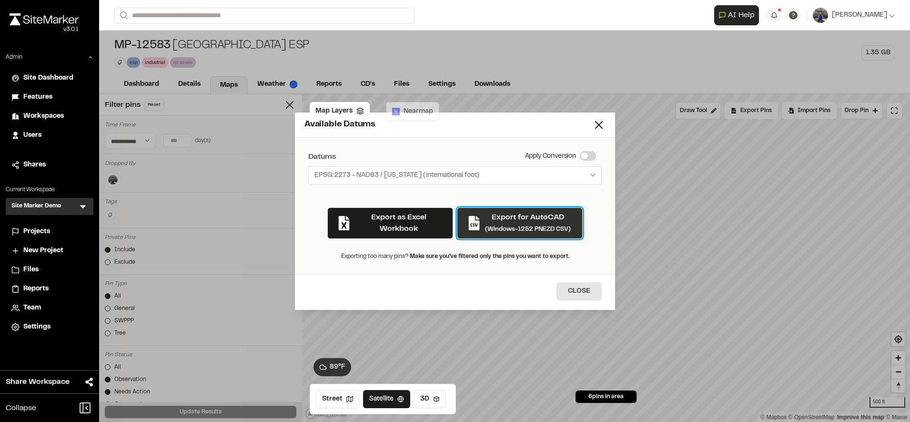
click at [511, 228] on small "(Windows-1252 PNEZD CSV)" at bounding box center [528, 229] width 86 height 6
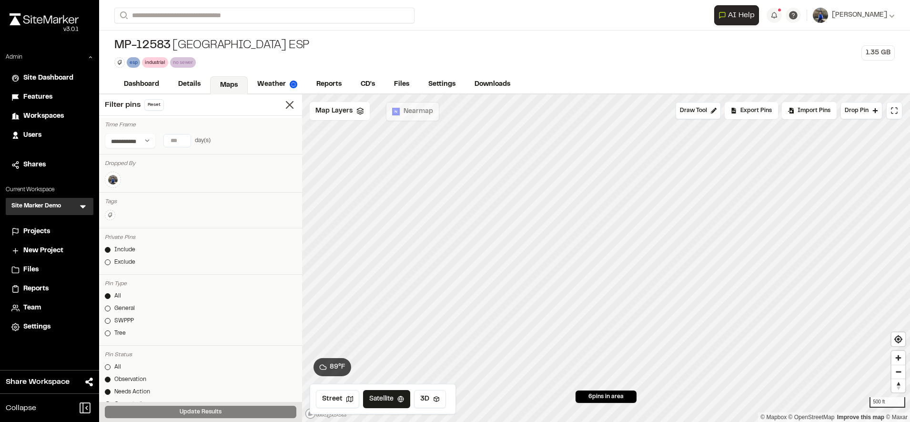
click at [568, 9] on form "Search" at bounding box center [414, 16] width 600 height 16
click at [861, 113] on span "Drop Pin" at bounding box center [857, 110] width 24 height 9
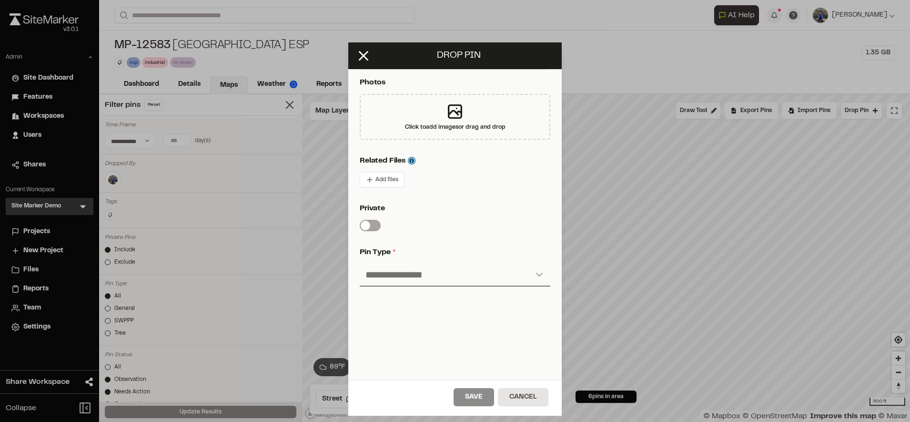
scroll to position [228, 0]
click at [422, 264] on select "**********" at bounding box center [455, 275] width 191 height 23
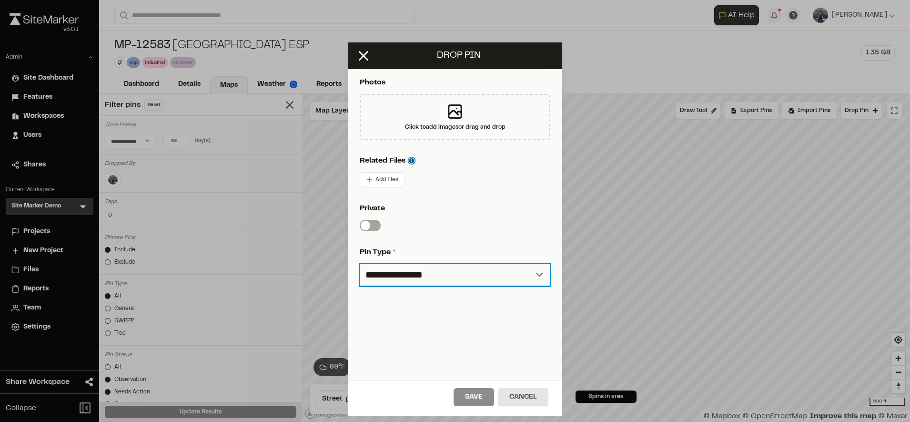
select select "***"
click at [360, 264] on select "**********" at bounding box center [455, 275] width 191 height 23
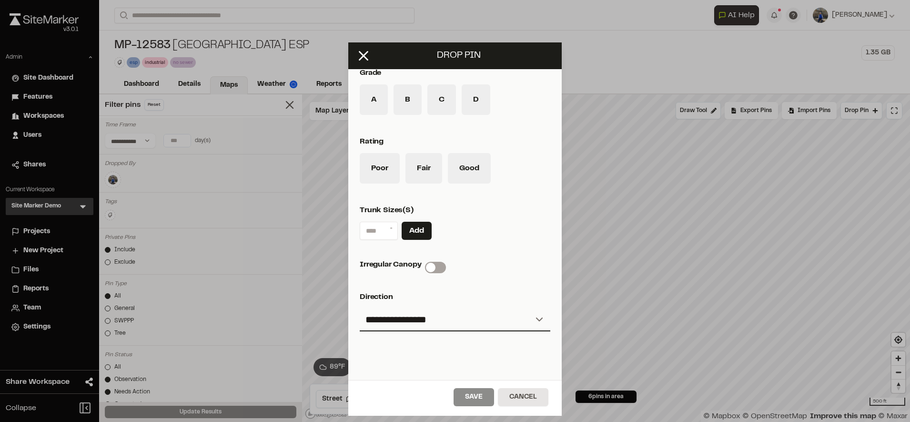
scroll to position [511, 0]
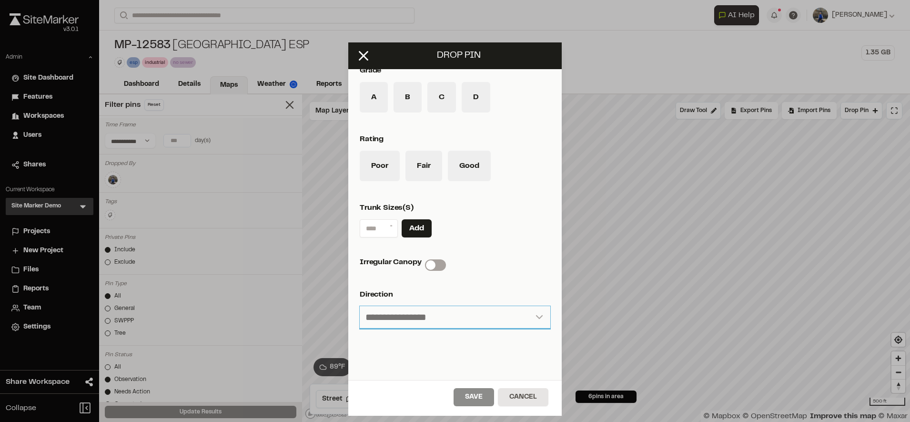
click at [448, 319] on select "**********" at bounding box center [455, 317] width 191 height 23
select select "**********"
click at [360, 306] on select "**********" at bounding box center [455, 317] width 191 height 23
click at [519, 400] on button "Cancel" at bounding box center [523, 397] width 51 height 18
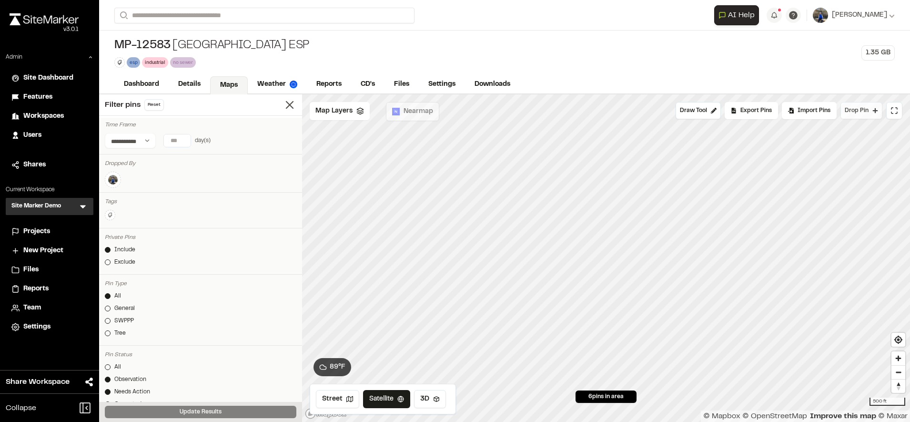
click at [861, 117] on button "Drop Pin" at bounding box center [862, 110] width 42 height 17
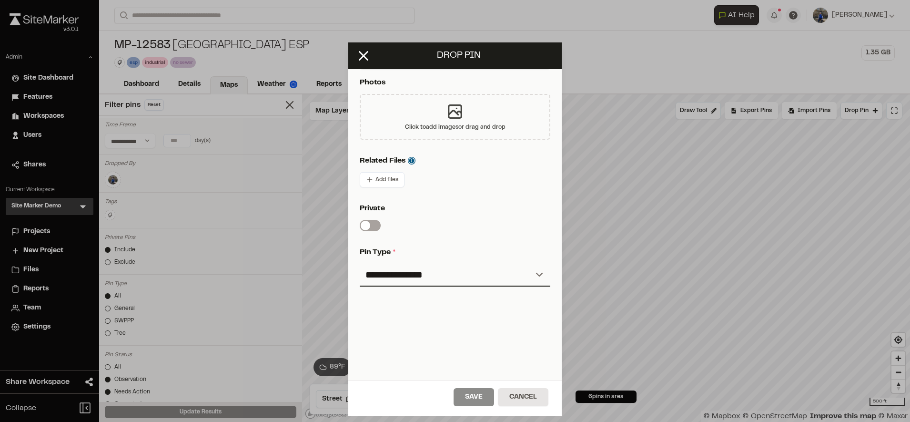
scroll to position [221, 0]
click at [430, 265] on select "**********" at bounding box center [455, 275] width 191 height 23
click at [360, 264] on select "**********" at bounding box center [455, 275] width 191 height 23
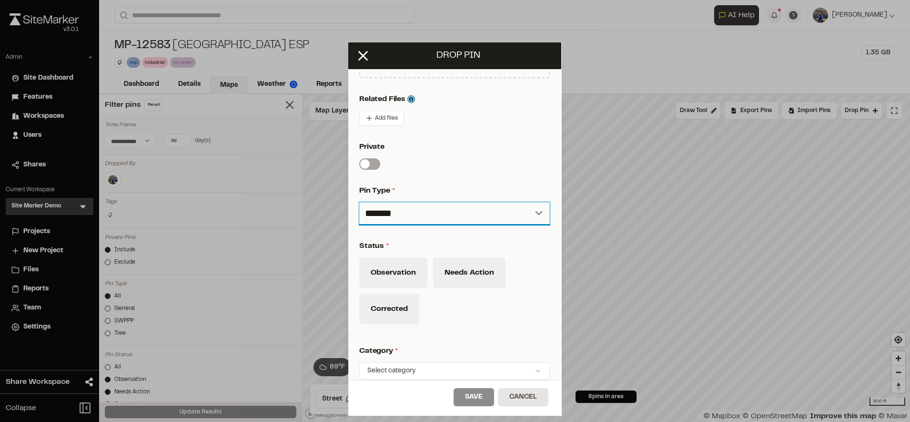
scroll to position [281, 0]
click at [440, 212] on select "**********" at bounding box center [454, 213] width 191 height 23
click at [359, 202] on select "**********" at bounding box center [454, 213] width 191 height 23
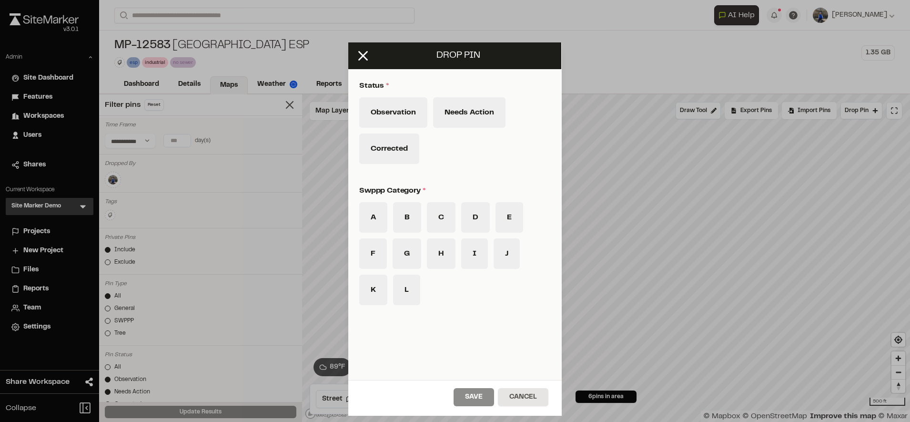
scroll to position [310, 0]
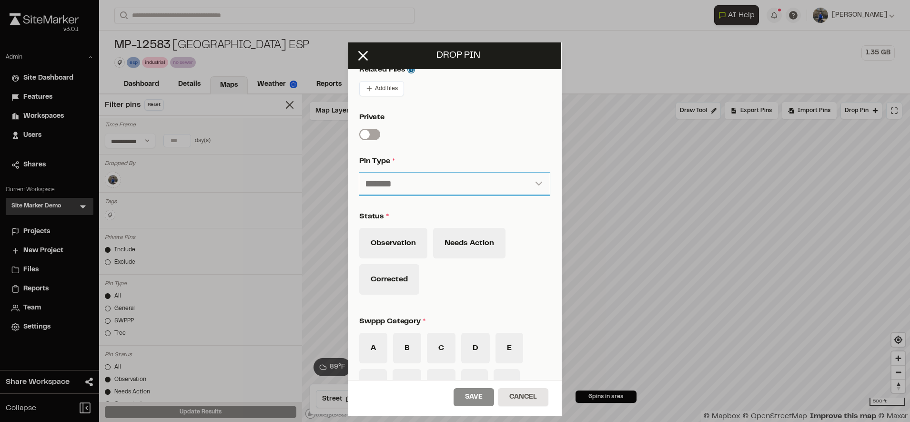
click at [431, 187] on select "**********" at bounding box center [454, 183] width 191 height 23
select select "***"
click at [359, 172] on select "**********" at bounding box center [454, 183] width 191 height 23
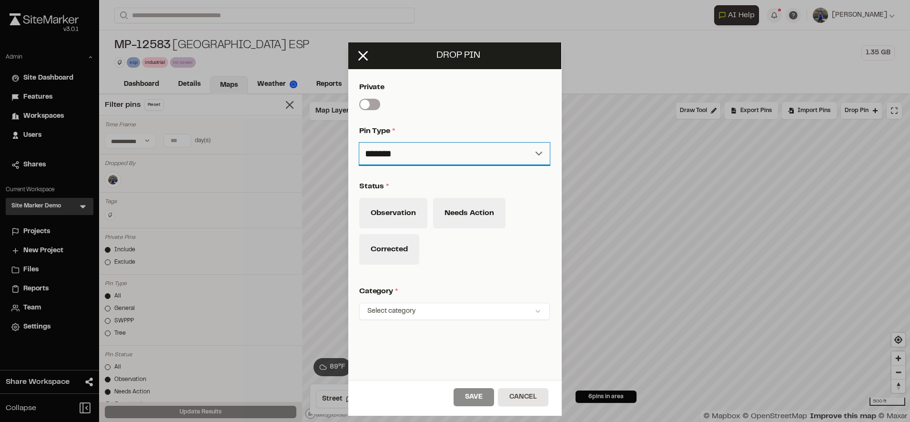
scroll to position [383, 0]
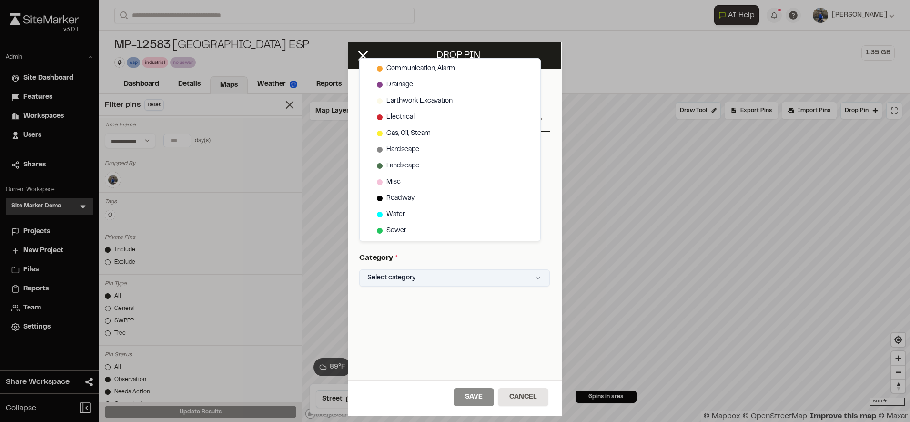
click at [423, 261] on html "Close sidebar v 3.0.1 Admin Site Dashboard Features Workspaces Users Shares Cur…" at bounding box center [455, 211] width 910 height 422
click at [418, 321] on html "Close sidebar v 3.0.1 Admin Site Dashboard Features Workspaces Users Shares Cur…" at bounding box center [455, 211] width 910 height 422
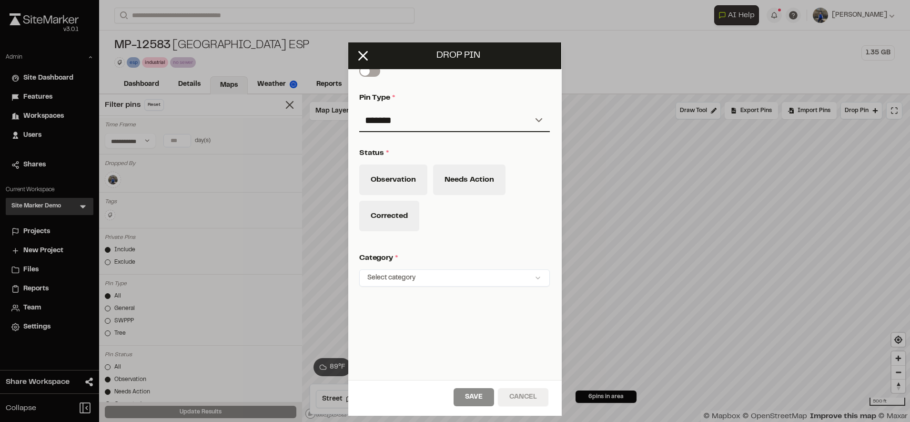
click at [510, 400] on button "Cancel" at bounding box center [523, 397] width 51 height 18
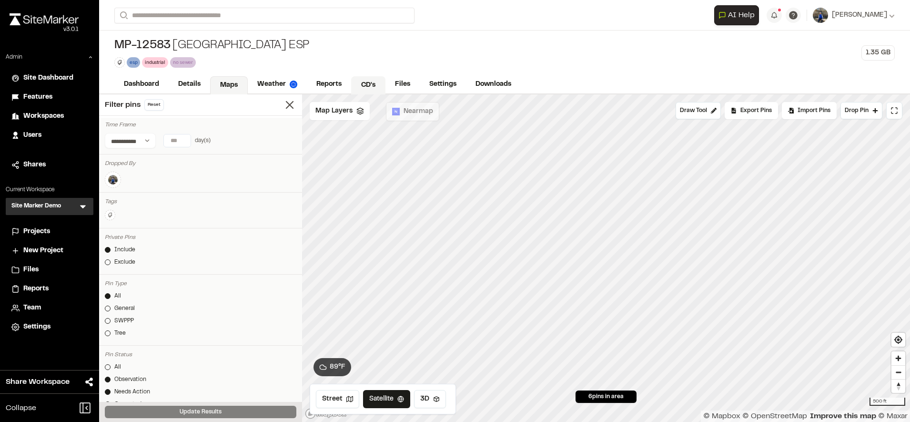
click at [358, 86] on link "CD's" at bounding box center [368, 85] width 34 height 18
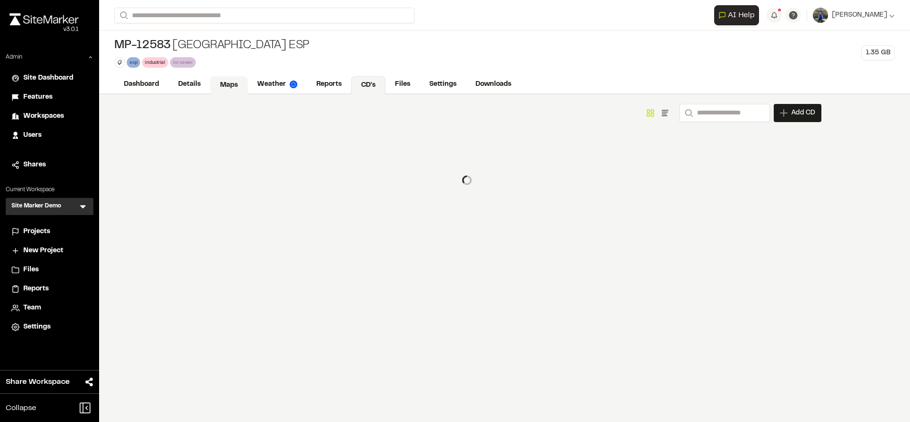
click at [225, 84] on link "Maps" at bounding box center [229, 85] width 38 height 18
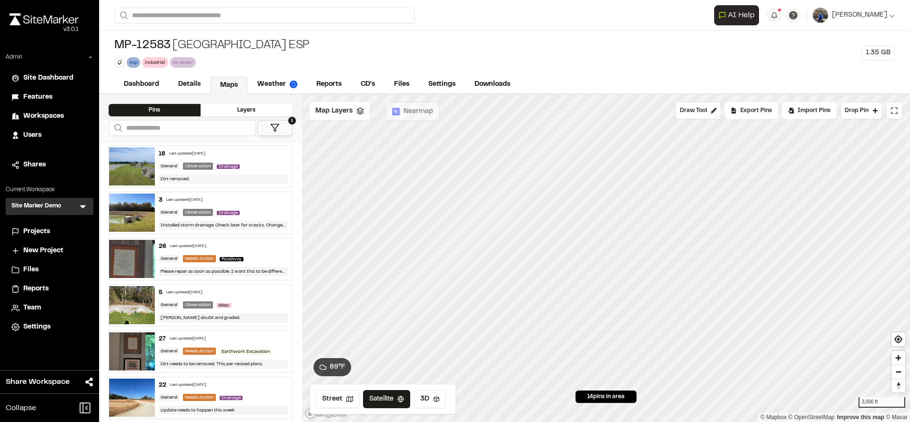
click at [424, 53] on div "MP-12583 Crossroads Industrial Park ESP esp Delete Rename Edit Color Delete Tag…" at bounding box center [504, 52] width 811 height 45
click at [801, 113] on span "Import Pins" at bounding box center [814, 110] width 33 height 9
click at [635, 53] on div "MP-12583 Crossroads Industrial Park ESP esp Delete Rename Edit Color Delete Tag…" at bounding box center [504, 52] width 811 height 45
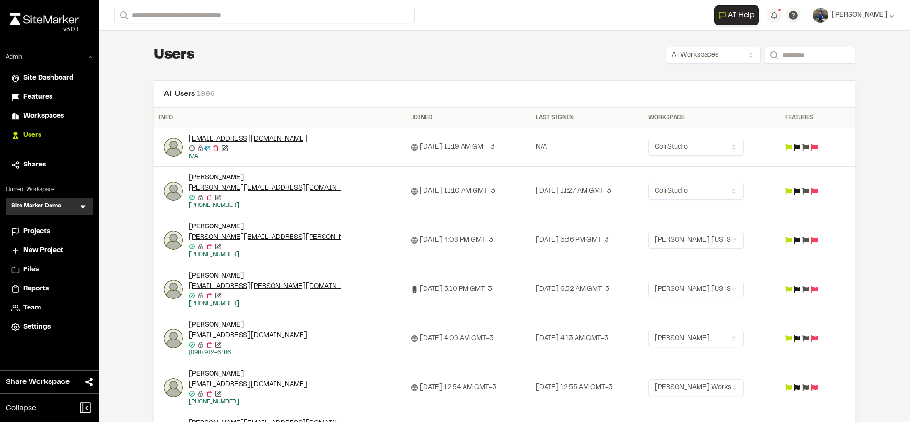
scroll to position [158, 0]
